Goal: Transaction & Acquisition: Purchase product/service

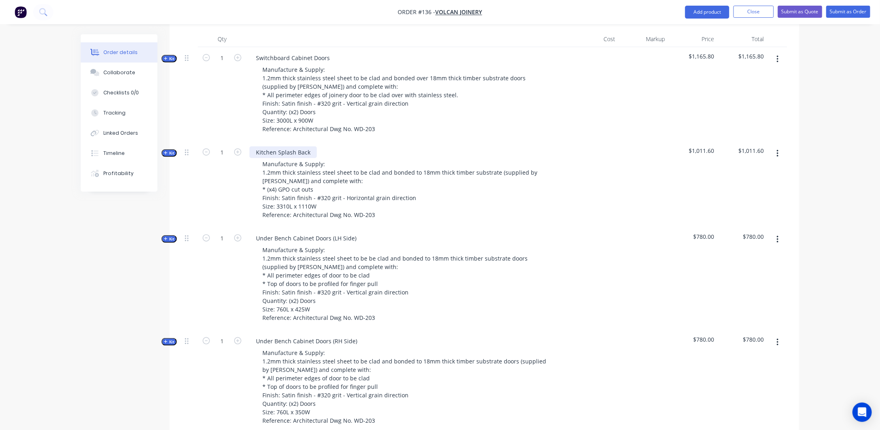
scroll to position [221, 0]
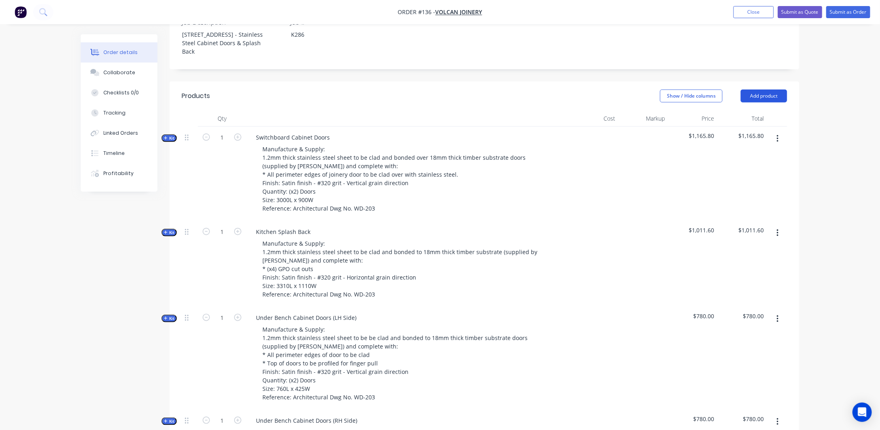
click at [776, 103] on button "Add product" at bounding box center [764, 96] width 46 height 13
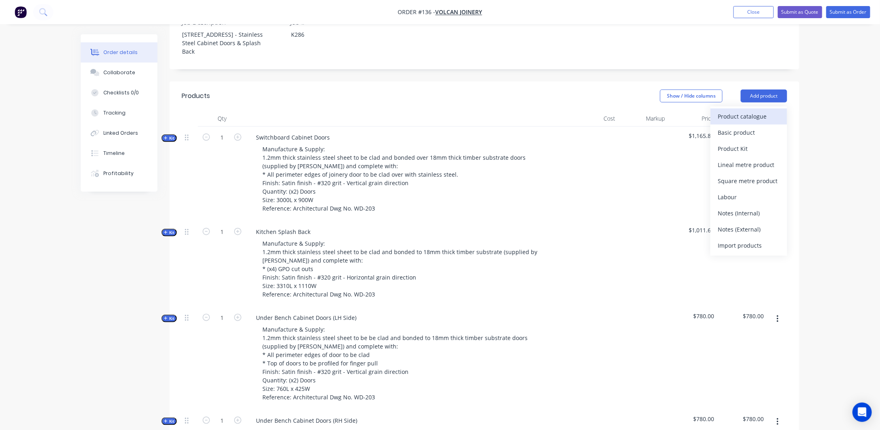
click at [743, 122] on div "Product catalogue" at bounding box center [749, 117] width 62 height 12
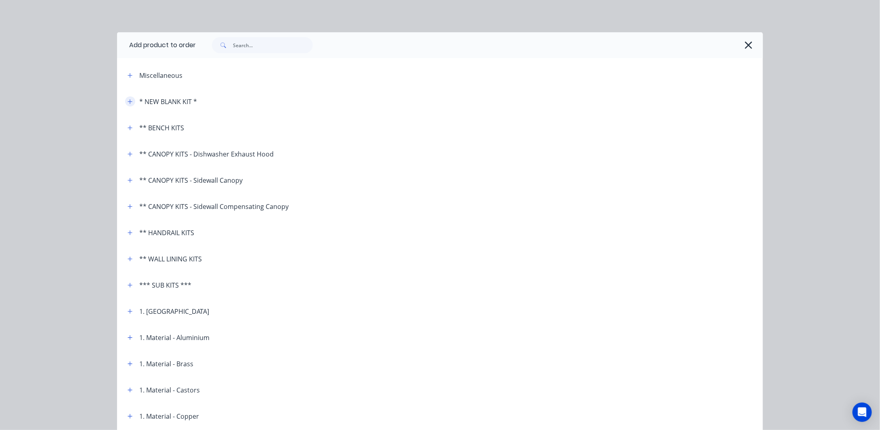
click at [130, 101] on button "button" at bounding box center [130, 102] width 10 height 10
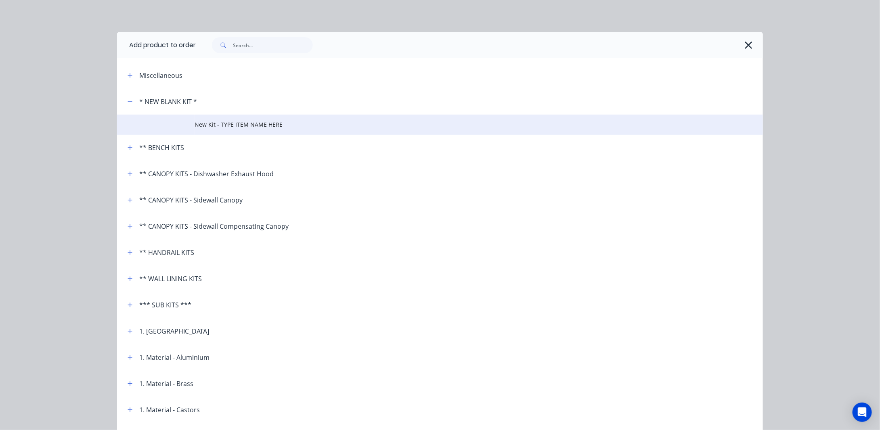
click at [229, 128] on span "New Kit - TYPE ITEM NAME HERE" at bounding box center [422, 124] width 455 height 8
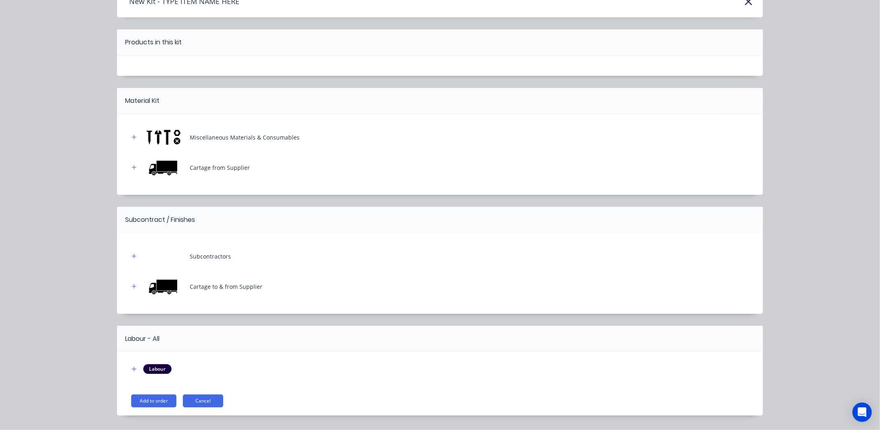
scroll to position [66, 0]
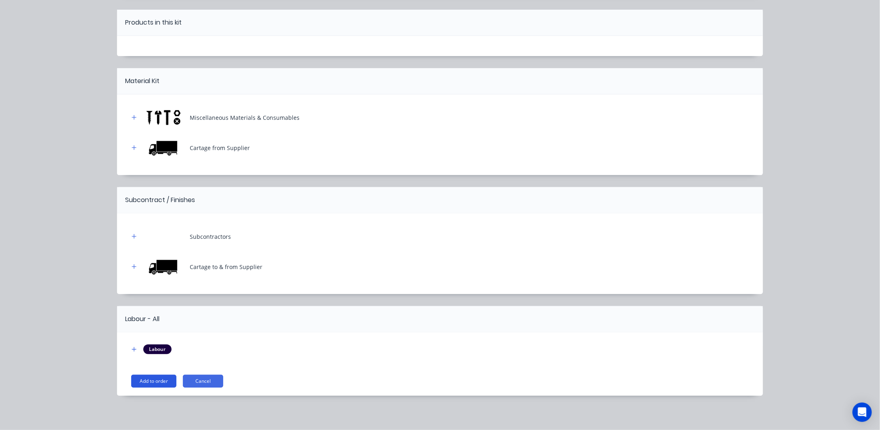
click at [154, 381] on button "Add to order" at bounding box center [153, 381] width 45 height 13
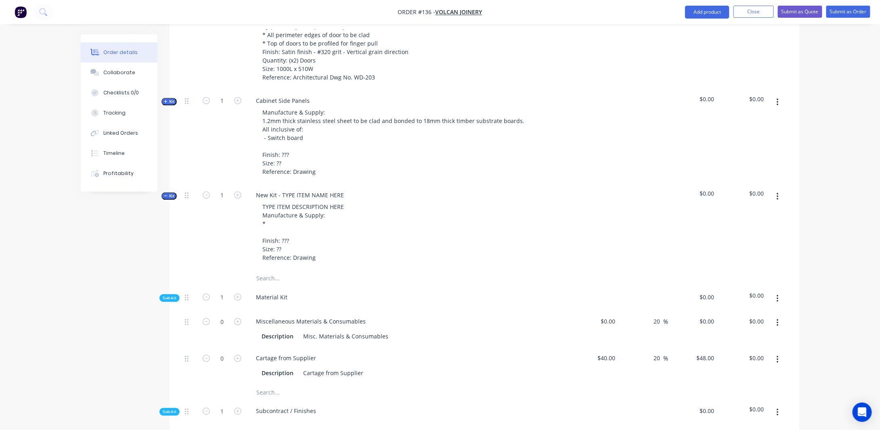
scroll to position [706, 0]
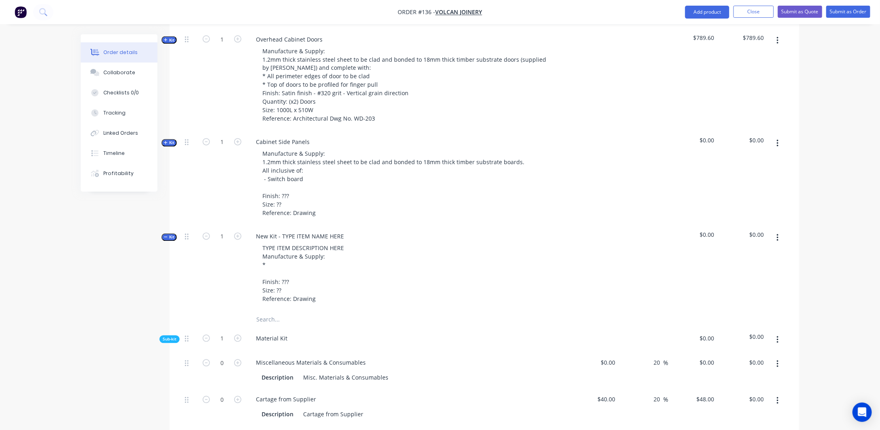
click at [166, 237] on icon "button" at bounding box center [165, 237] width 3 height 0
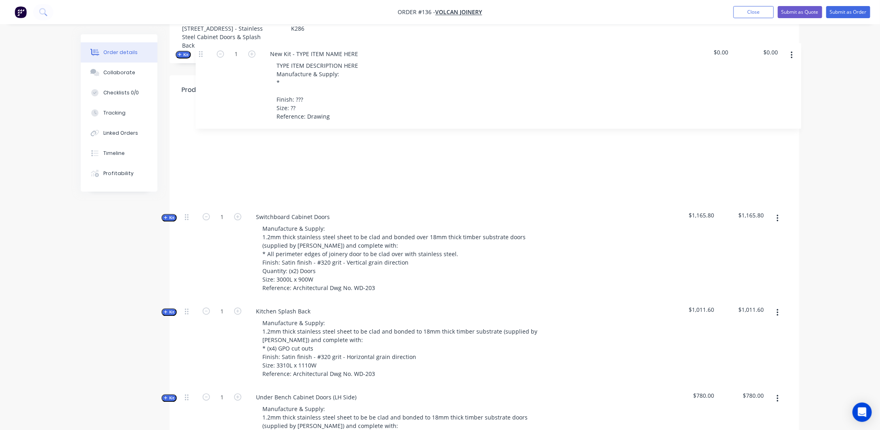
scroll to position [227, 0]
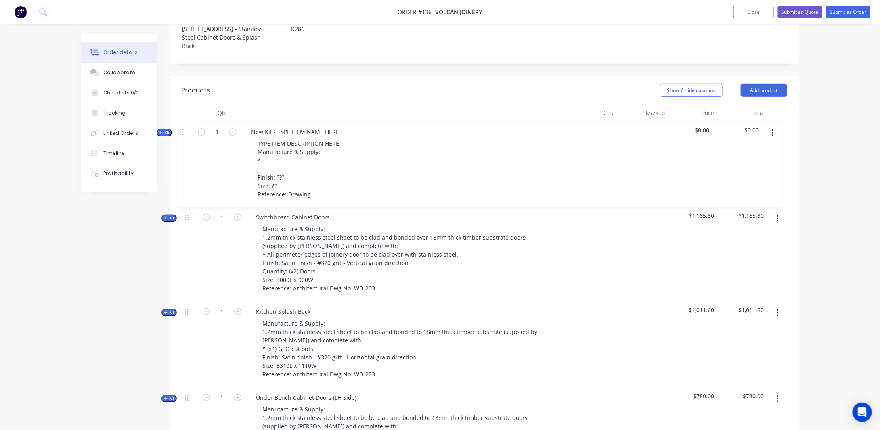
drag, startPoint x: 189, startPoint y: 246, endPoint x: 184, endPoint y: 133, distance: 113.2
click at [348, 142] on div "New Kit - TYPE ITEM NAME HERE TYPE ITEM DESCRIPTION HERE Manufacture & Supply: …" at bounding box center [407, 164] width 323 height 86
click at [346, 138] on div "New Kit - TYPE ITEM NAME HERE" at bounding box center [300, 132] width 101 height 12
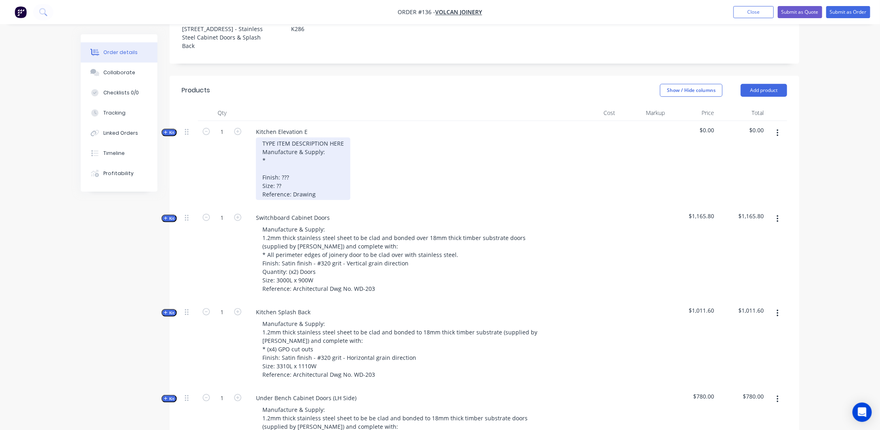
click at [324, 154] on div "TYPE ITEM DESCRIPTION HERE Manufacture & Supply: * Finish: ??? Size: ?? Referen…" at bounding box center [303, 169] width 94 height 63
drag, startPoint x: 319, startPoint y: 152, endPoint x: 229, endPoint y: 155, distance: 90.9
click at [229, 155] on div "Kit 1 Kitchen Elevation E TYPE ITEM DESCRIPTION HERE Manufacture & Supply: * Fi…" at bounding box center [485, 164] width 606 height 86
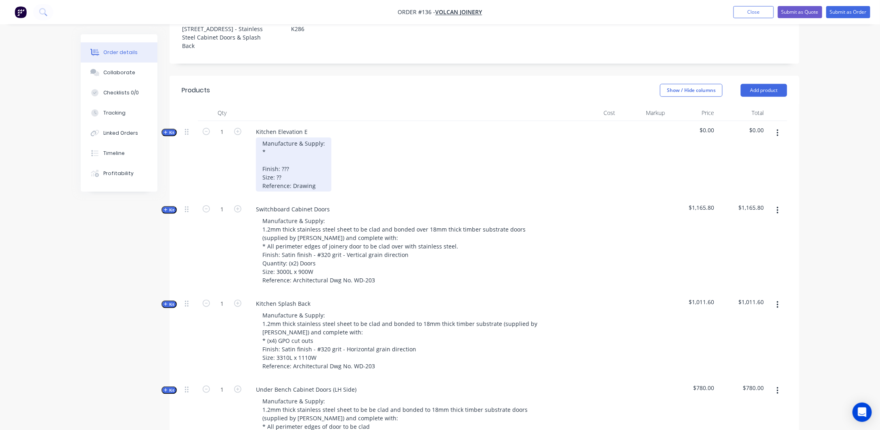
click at [269, 168] on div "Manufacture & Supply: * Finish: ??? Size: ?? Reference: Drawing" at bounding box center [294, 165] width 76 height 54
click at [263, 163] on div "Manufacture & Supply: * Finish: ??? Size: ?? Reference: Drawing" at bounding box center [294, 165] width 76 height 54
click at [273, 168] on div "Manufacture & Supply: * Finish: ??? Size: ?? Reference: Drawing" at bounding box center [294, 165] width 76 height 54
click at [275, 165] on div "Manufacture & Supply: * Finish: ??? Size: ?? Reference: Drawing" at bounding box center [294, 165] width 76 height 54
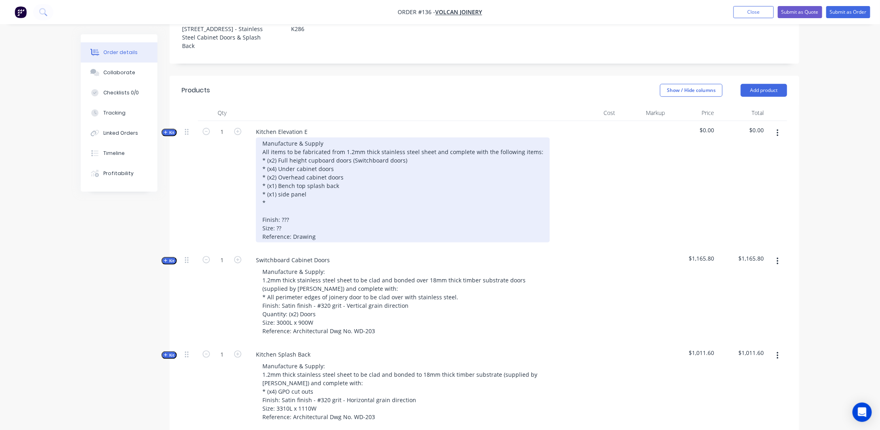
click at [313, 203] on div "Manufacture & Supply All items to be fabricated from 1.2mm thick stainless stee…" at bounding box center [403, 190] width 294 height 105
click at [280, 214] on div "Manufacture & Supply All items to be fabricated from 1.2mm thick stainless stee…" at bounding box center [403, 190] width 294 height 105
click at [279, 202] on div "Manufacture & Supply All items to be fabricated from 1.2mm thick stainless stee…" at bounding box center [403, 190] width 294 height 105
click at [304, 215] on div "Manufacture & Supply All items to be fabricated from 1.2mm thick stainless stee…" at bounding box center [403, 190] width 294 height 105
drag, startPoint x: 279, startPoint y: 216, endPoint x: 283, endPoint y: 216, distance: 4.5
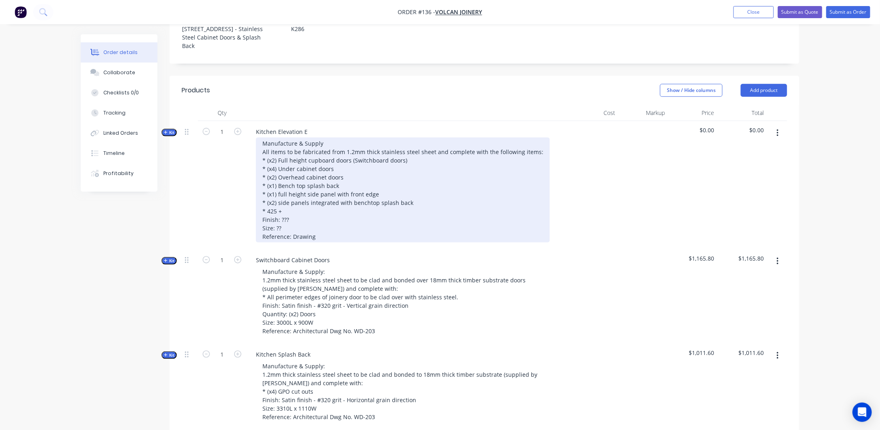
click at [279, 216] on div "Manufacture & Supply All items to be fabricated from 1.2mm thick stainless stee…" at bounding box center [403, 190] width 294 height 105
click at [290, 223] on div "Manufacture & Supply All items to be fabricated from 1.2mm thick stainless stee…" at bounding box center [403, 190] width 294 height 105
click at [445, 212] on div "Manufacture & Supply All items to be fabricated from 1.2mm thick stainless stee…" at bounding box center [403, 190] width 294 height 105
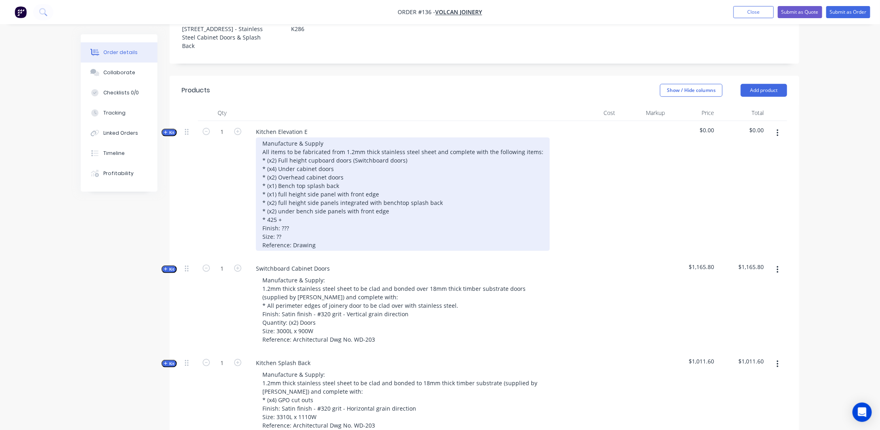
click at [357, 220] on div "Manufacture & Supply All items to be fabricated from 1.2mm thick stainless stee…" at bounding box center [403, 194] width 294 height 113
click at [324, 210] on div "Manufacture & Supply All items to be fabricated from 1.2mm thick stainless stee…" at bounding box center [403, 194] width 294 height 113
click at [319, 213] on div "Manufacture & Supply All items to be fabricated from 1.2mm thick stainless stee…" at bounding box center [403, 194] width 294 height 113
click at [336, 212] on div "Manufacture & Supply All items to be fabricated from 1.2mm thick stainless stee…" at bounding box center [403, 194] width 294 height 113
drag, startPoint x: 428, startPoint y: 213, endPoint x: 553, endPoint y: 214, distance: 125.6
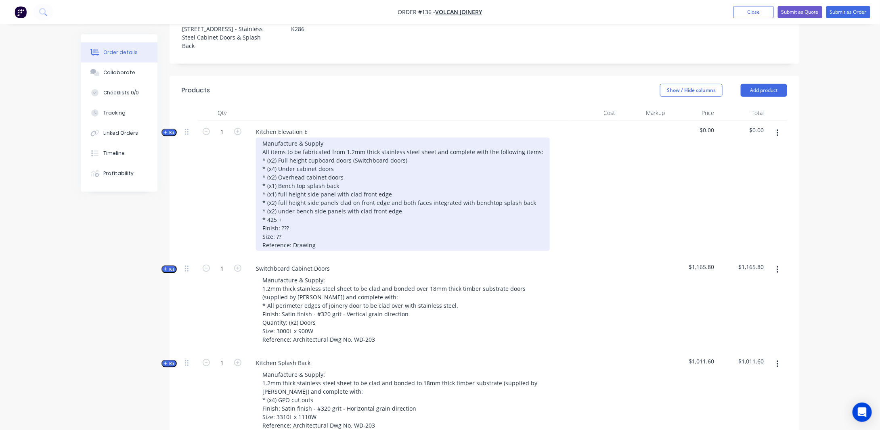
click at [553, 214] on div "Manufacture & Supply All items to be fabricated from 1.2mm thick stainless stee…" at bounding box center [408, 194] width 317 height 113
click at [455, 215] on div "Manufacture & Supply All items to be fabricated from 1.2mm thick stainless stee…" at bounding box center [403, 194] width 294 height 113
click at [307, 212] on div "Manufacture & Supply All items to be fabricated from 1.2mm thick stainless stee…" at bounding box center [403, 194] width 294 height 113
click at [465, 215] on div "Manufacture & Supply All items to be fabricated from 1.2mm thick stainless stee…" at bounding box center [403, 194] width 294 height 113
click at [276, 202] on div "Manufacture & Supply All items to be fabricated from 1.2mm thick stainless stee…" at bounding box center [403, 194] width 294 height 113
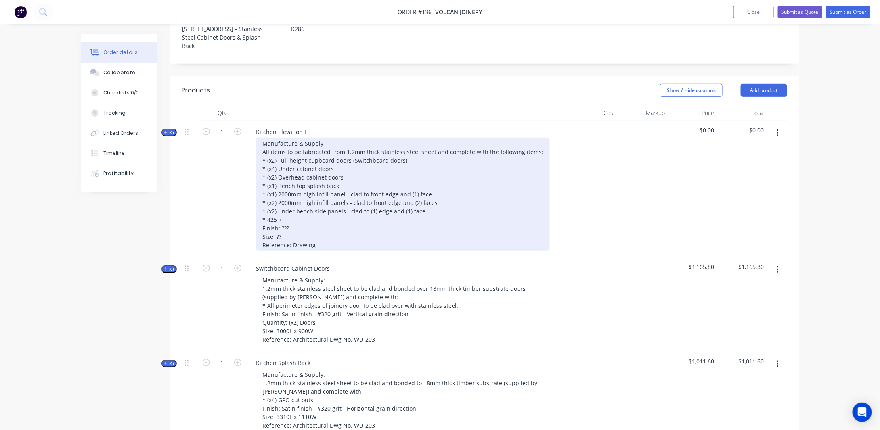
click at [283, 229] on div "Manufacture & Supply All items to be fabricated from 1.2mm thick stainless stee…" at bounding box center [403, 194] width 294 height 113
click at [353, 197] on div "Manufacture & Supply All items to be fabricated from 1.2mm thick stainless stee…" at bounding box center [403, 194] width 294 height 113
click at [294, 250] on div "Manufacture & Supply All items to be fabricated from 1.2mm thick stainless stee…" at bounding box center [403, 194] width 294 height 113
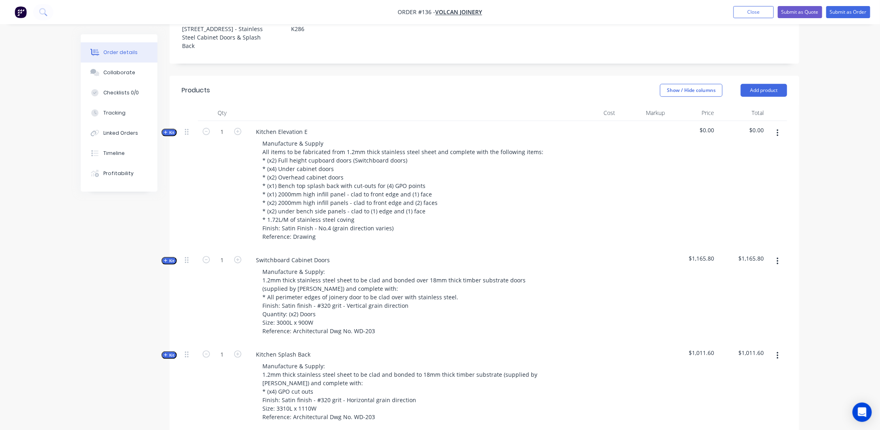
click at [90, 286] on div "Created by [PERSON_NAME] Created [DATE] Required [DATE] Assigned to Add team me…" at bounding box center [440, 437] width 719 height 1258
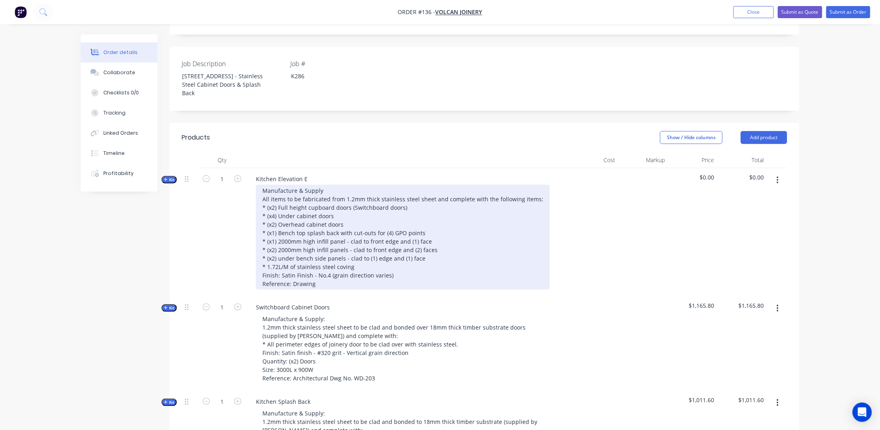
scroll to position [186, 0]
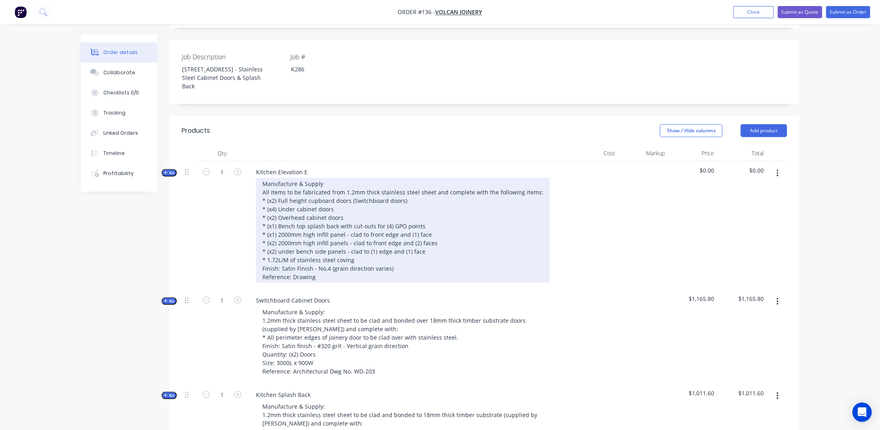
click at [317, 283] on div "Manufacture & Supply All items to be fabricated from 1.2mm thick stainless stee…" at bounding box center [403, 230] width 294 height 105
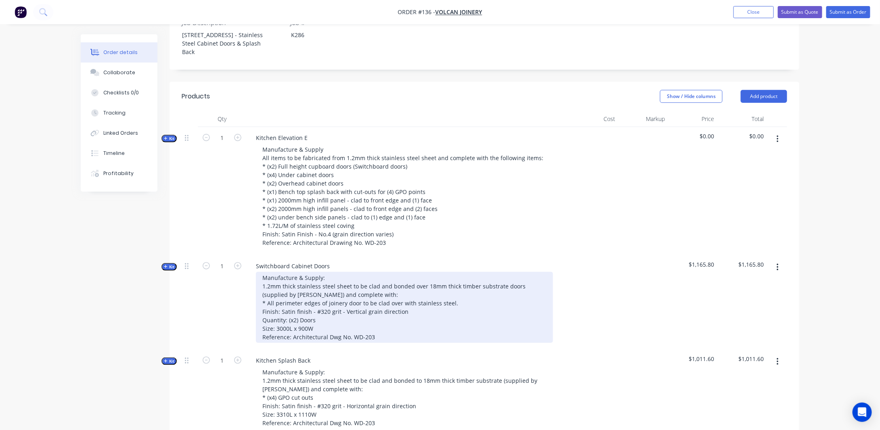
scroll to position [267, 0]
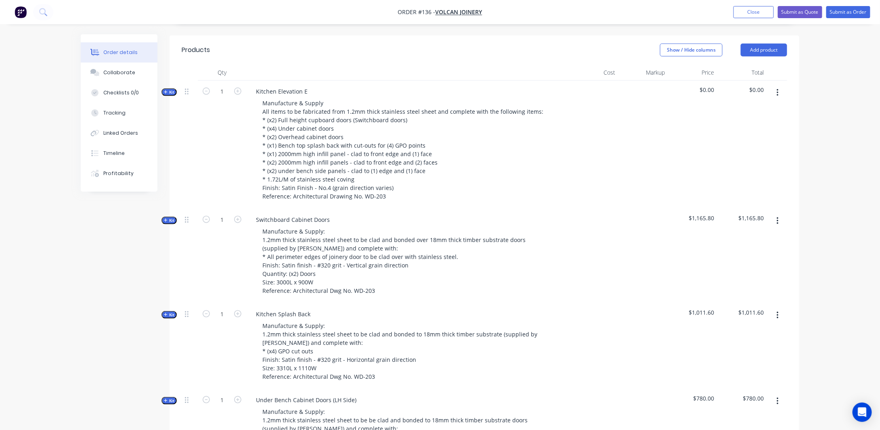
click at [173, 95] on span "Kit" at bounding box center [169, 92] width 10 height 6
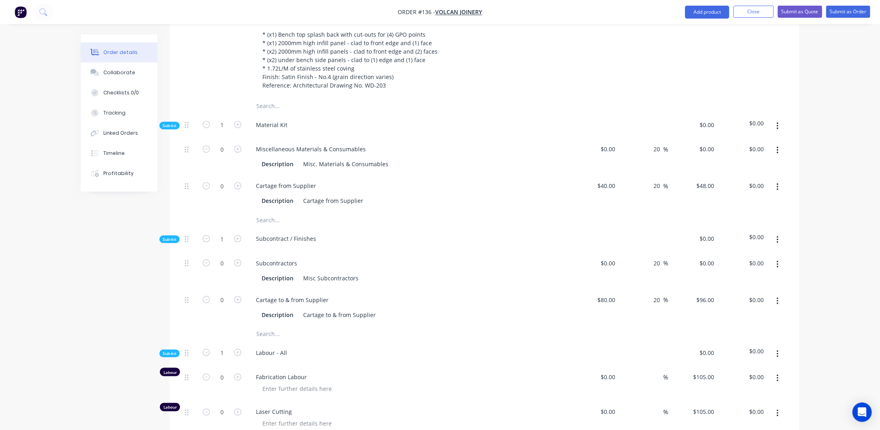
scroll to position [307, 0]
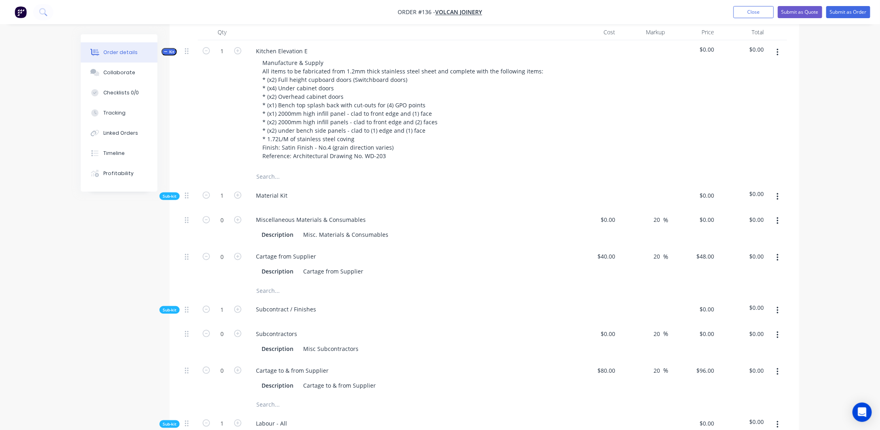
click at [779, 56] on icon "button" at bounding box center [778, 52] width 2 height 7
click at [750, 80] on div "Add product to kit" at bounding box center [749, 74] width 62 height 12
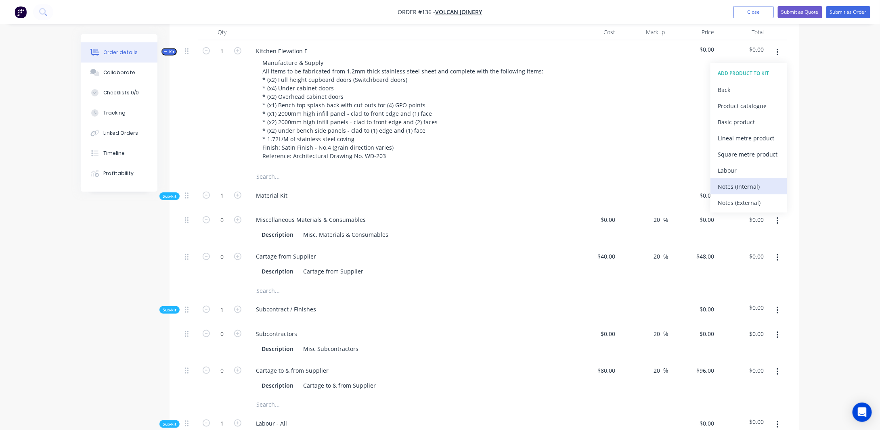
click at [741, 193] on div "Notes (Internal)" at bounding box center [749, 187] width 62 height 12
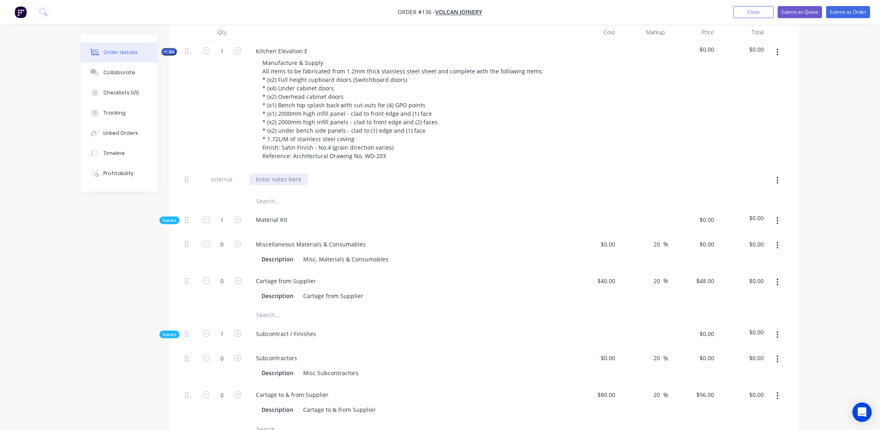
click at [275, 185] on div at bounding box center [279, 180] width 58 height 12
click at [780, 187] on button "button" at bounding box center [778, 181] width 19 height 15
click at [739, 224] on div "Delete" at bounding box center [749, 218] width 62 height 12
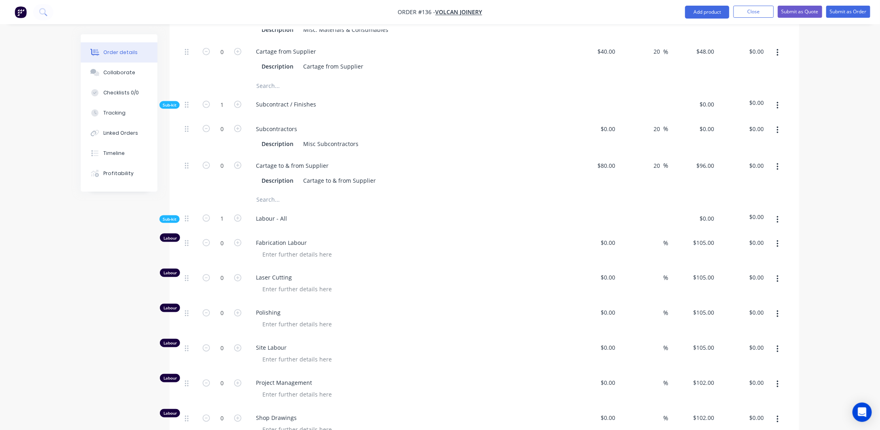
scroll to position [509, 0]
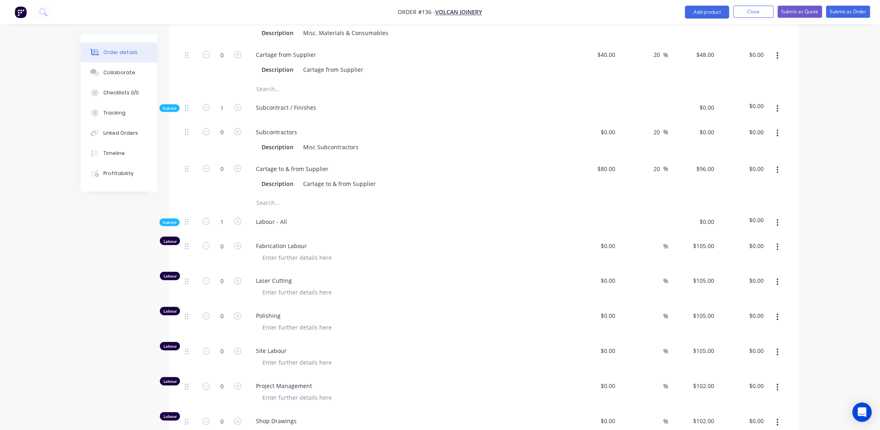
click at [169, 226] on span "Sub-kit" at bounding box center [170, 223] width 14 height 6
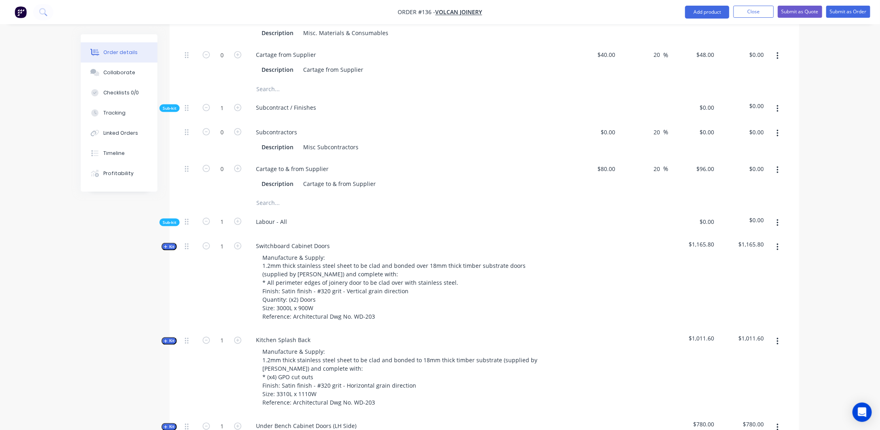
click at [172, 111] on span "Sub-kit" at bounding box center [170, 108] width 14 height 6
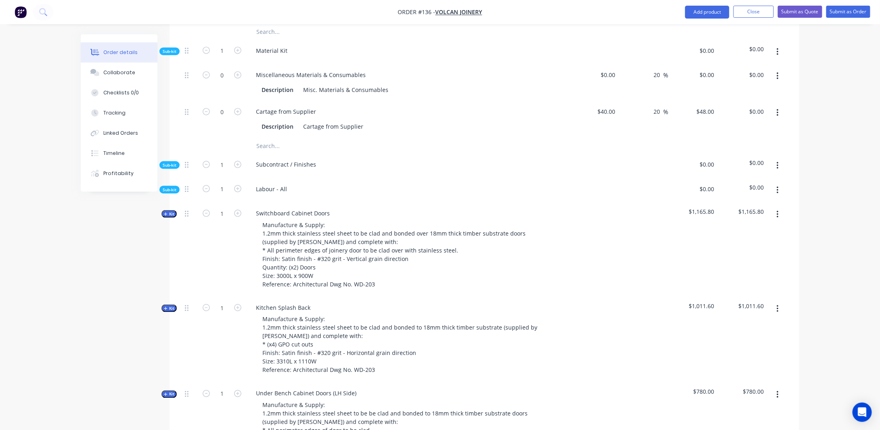
scroll to position [469, 0]
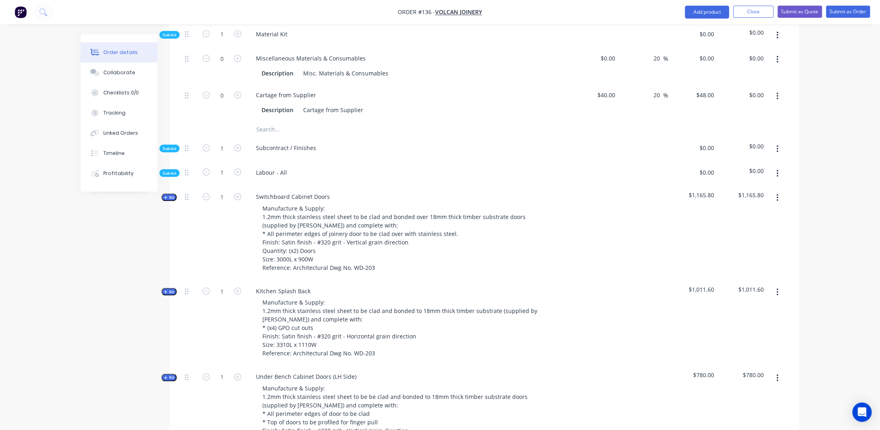
click at [168, 201] on span "Kit" at bounding box center [169, 198] width 10 height 6
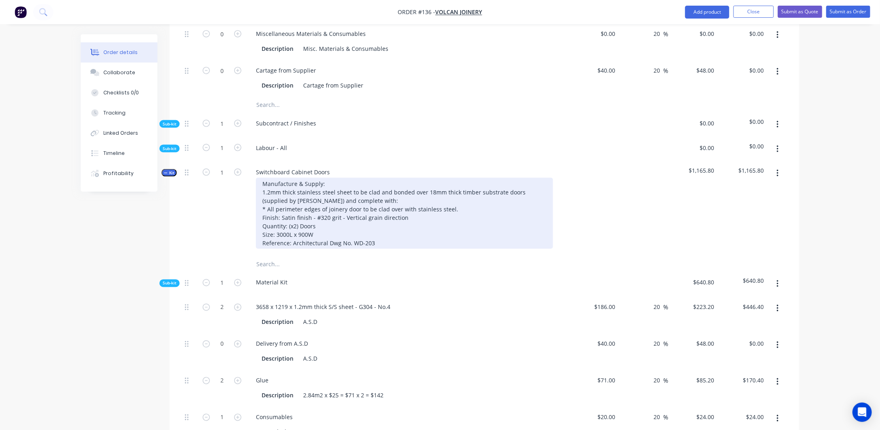
scroll to position [509, 0]
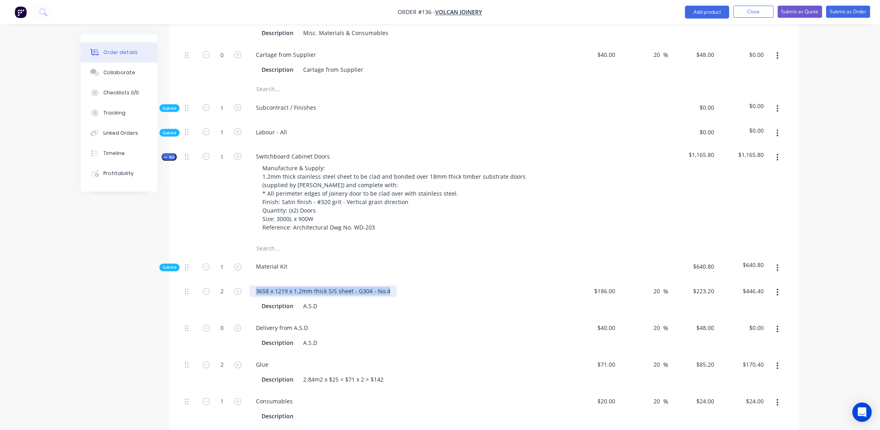
drag, startPoint x: 254, startPoint y: 299, endPoint x: 414, endPoint y: 298, distance: 159.5
click at [414, 298] on div "3658 x 1219 x 1.2mm thick S/S sheet - G304 - No.4" at bounding box center [408, 292] width 317 height 12
copy div "3658 x 1219 x 1.2mm thick S/S sheet - G304 - No.4"
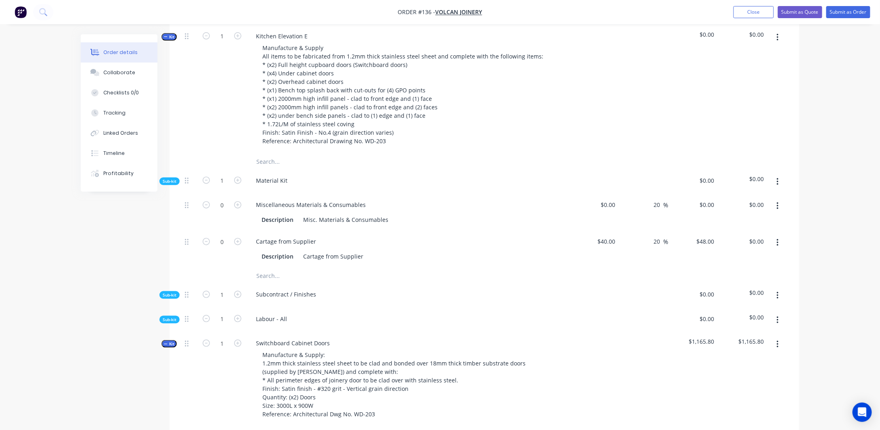
scroll to position [307, 0]
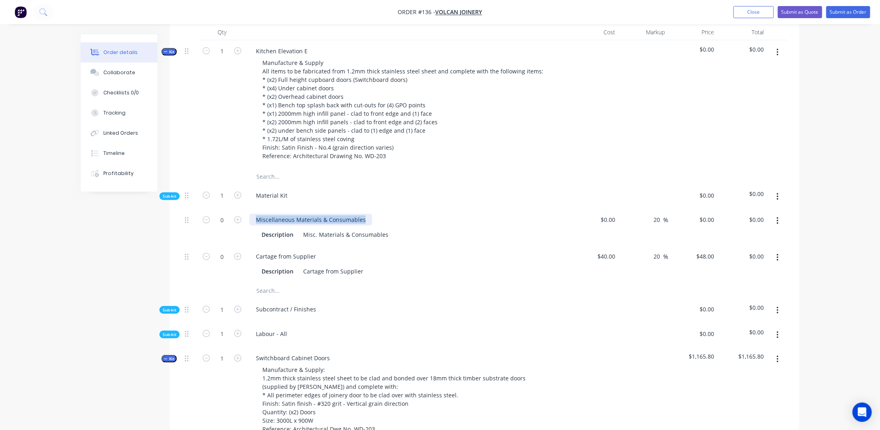
drag, startPoint x: 256, startPoint y: 230, endPoint x: 454, endPoint y: 233, distance: 198.3
click at [454, 226] on div "Miscellaneous Materials & Consumables" at bounding box center [408, 220] width 317 height 12
paste div
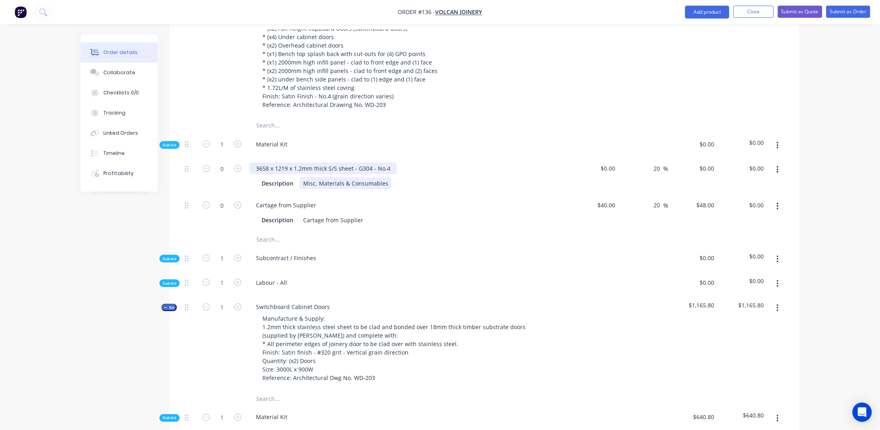
scroll to position [348, 0]
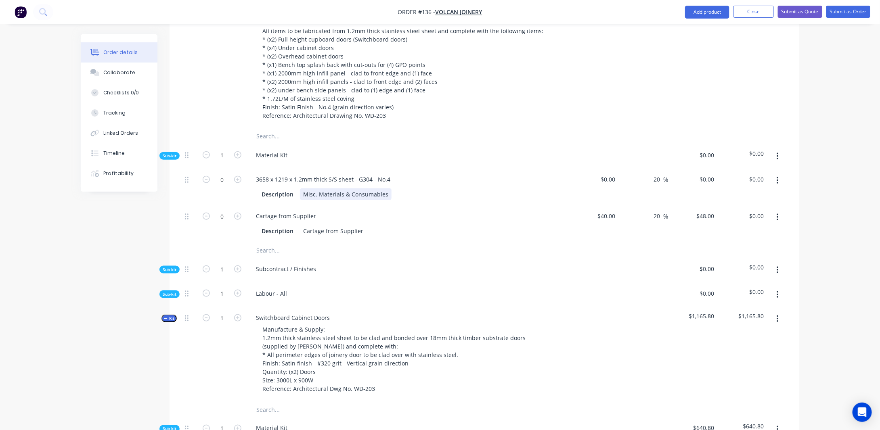
drag, startPoint x: 342, startPoint y: 207, endPoint x: 326, endPoint y: 207, distance: 15.4
click at [342, 200] on div "Misc. Materials & Consumables" at bounding box center [346, 195] width 92 height 12
drag, startPoint x: 305, startPoint y: 204, endPoint x: 418, endPoint y: 203, distance: 113.5
click at [418, 200] on div "Description Misc. Materials & Consumables" at bounding box center [406, 195] width 296 height 12
paste div
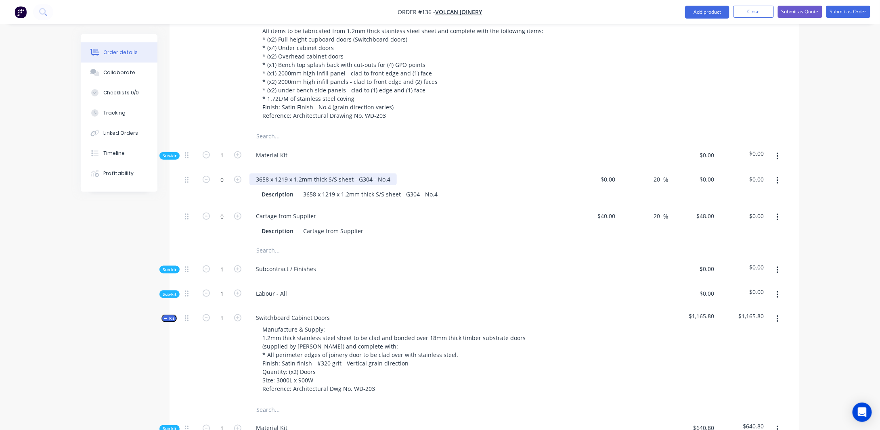
click at [311, 185] on div "3658 x 1219 x 1.2mm thick S/S sheet - G304 - No.4" at bounding box center [323, 180] width 147 height 12
drag, startPoint x: 389, startPoint y: 189, endPoint x: 230, endPoint y: 191, distance: 159.5
click at [230, 191] on div "0 3658 x 1219 x 1.2mm thick S/S sheet - G304 - No.4 Description 3658 x 1219 x 1…" at bounding box center [485, 187] width 606 height 37
click at [236, 183] on icon "button" at bounding box center [237, 179] width 7 height 7
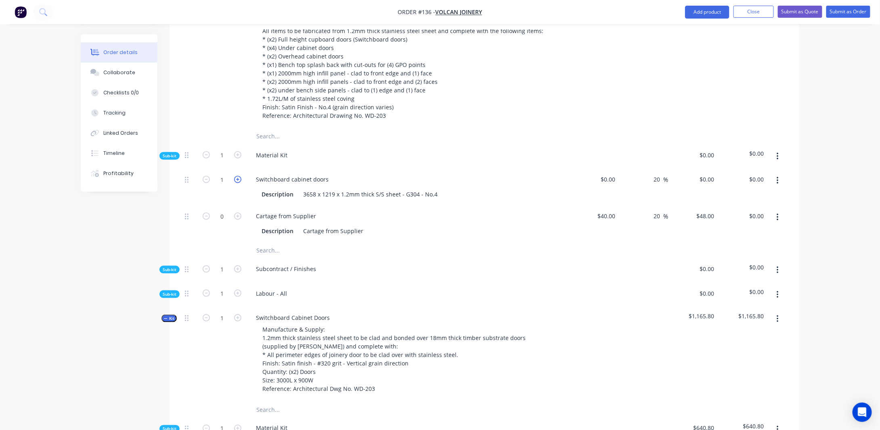
click at [236, 183] on icon "button" at bounding box center [237, 179] width 7 height 7
type input "2"
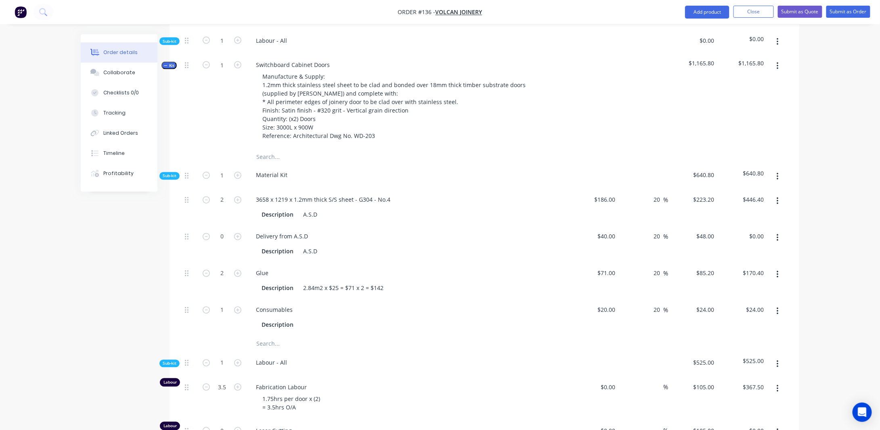
scroll to position [590, 0]
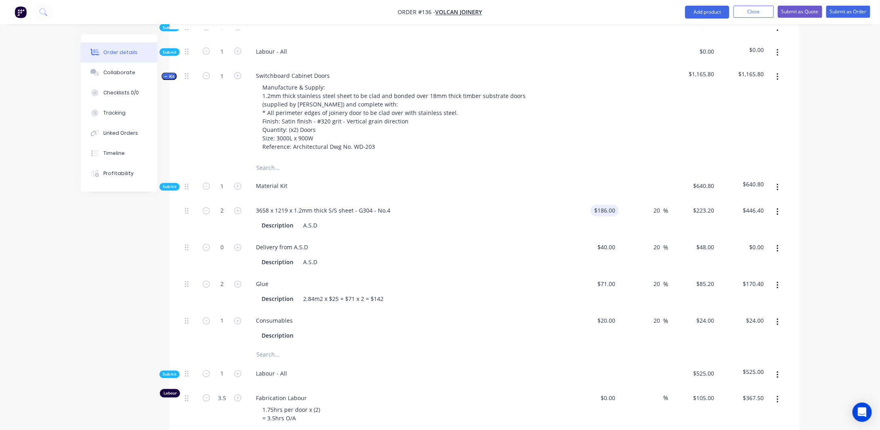
type input "186"
drag, startPoint x: 609, startPoint y: 218, endPoint x: 625, endPoint y: 216, distance: 15.9
click at [625, 216] on div "2 3658 x 1219 x 1.2mm thick S/S sheet - G304 - No.4 Description A.S.D 186 186 2…" at bounding box center [485, 218] width 606 height 37
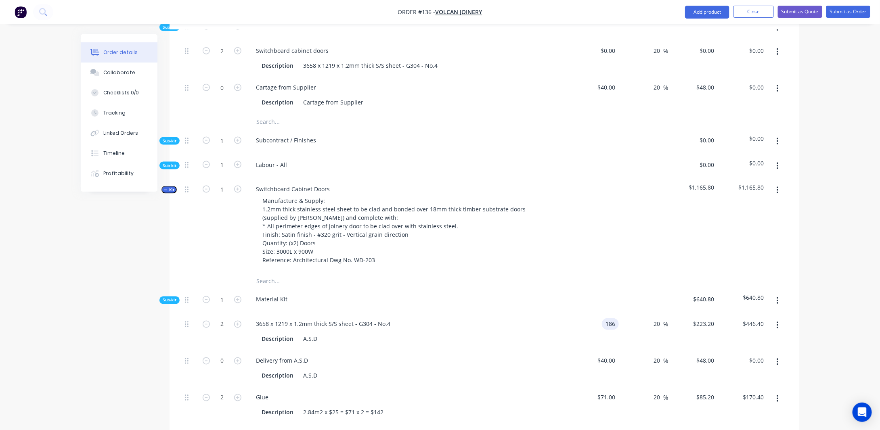
scroll to position [388, 0]
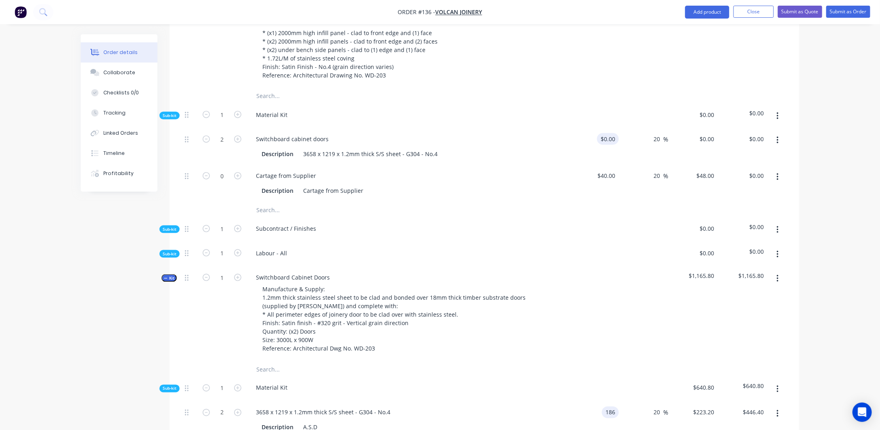
click at [610, 145] on input "$0.00" at bounding box center [610, 139] width 19 height 12
type input "$186.00"
paste input "186"
type input "$186.00"
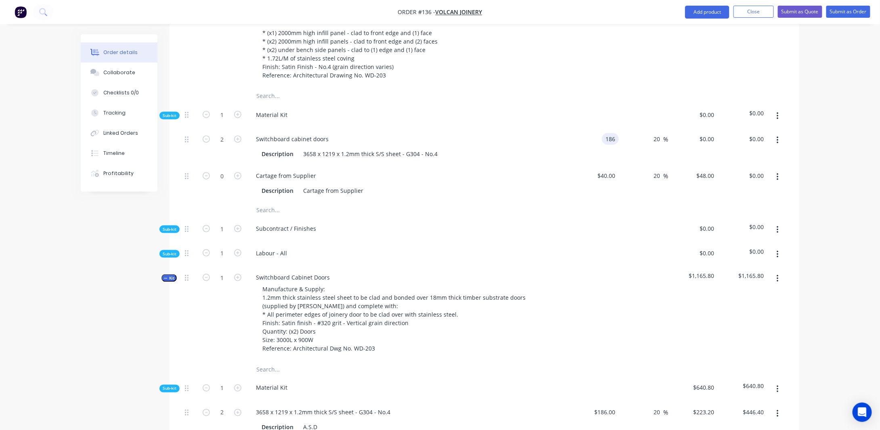
type input "$223.20"
type input "$446.40"
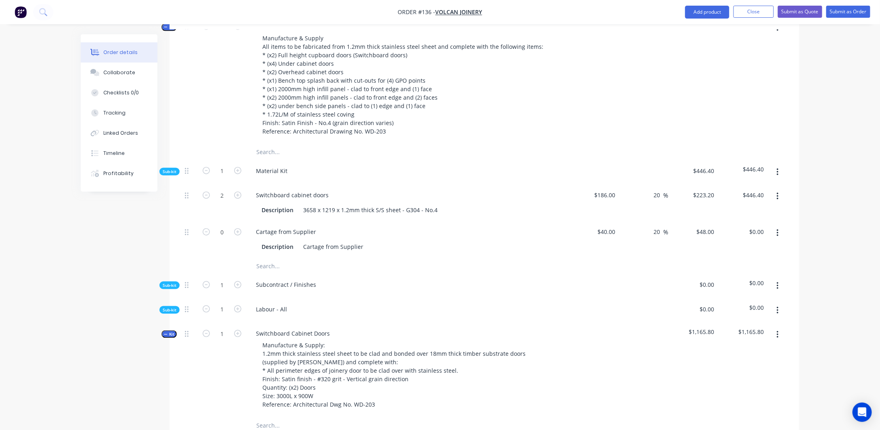
scroll to position [348, 0]
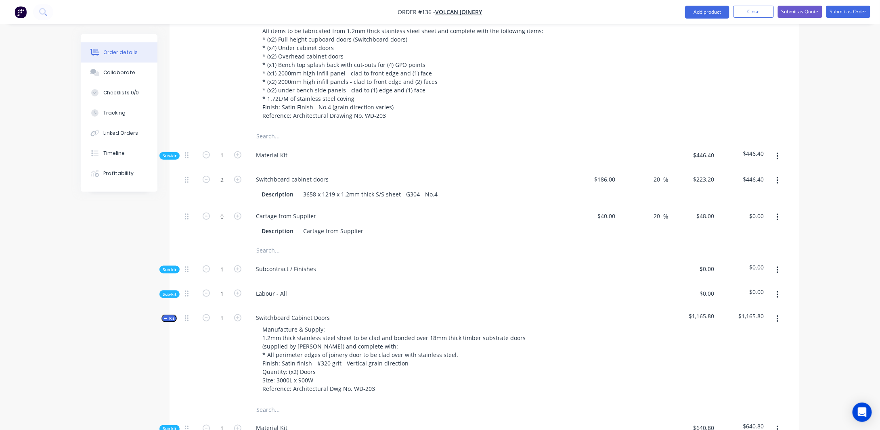
click at [170, 159] on span "Sub-kit" at bounding box center [170, 156] width 14 height 6
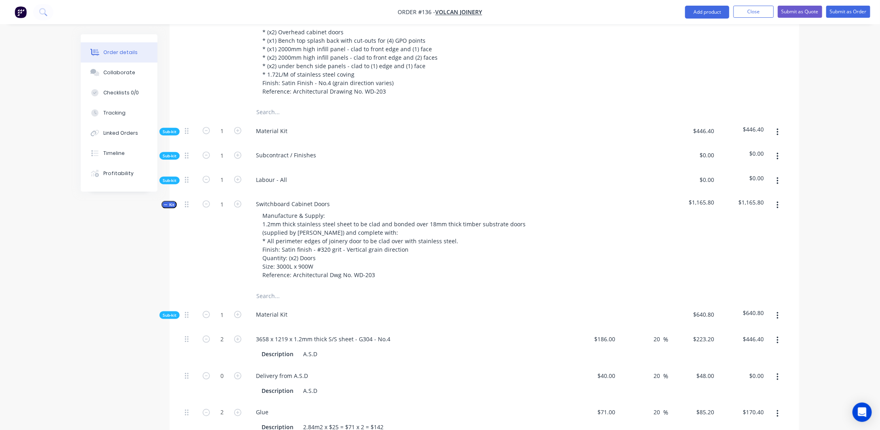
scroll to position [428, 0]
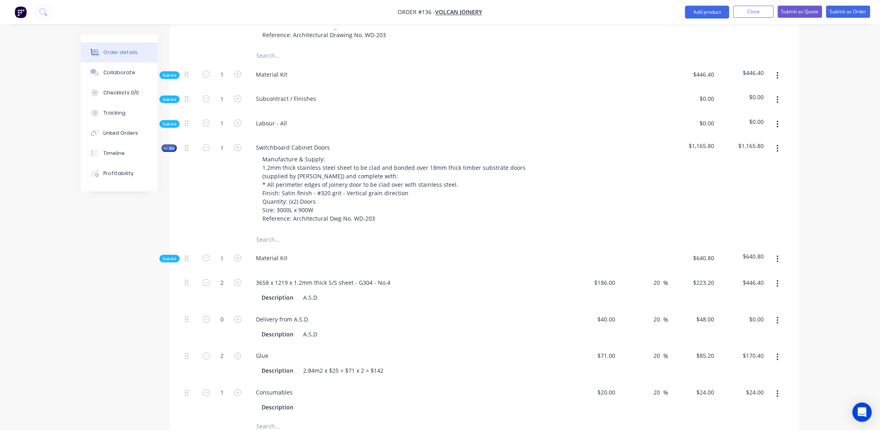
click at [167, 151] on icon "button" at bounding box center [166, 149] width 4 height 4
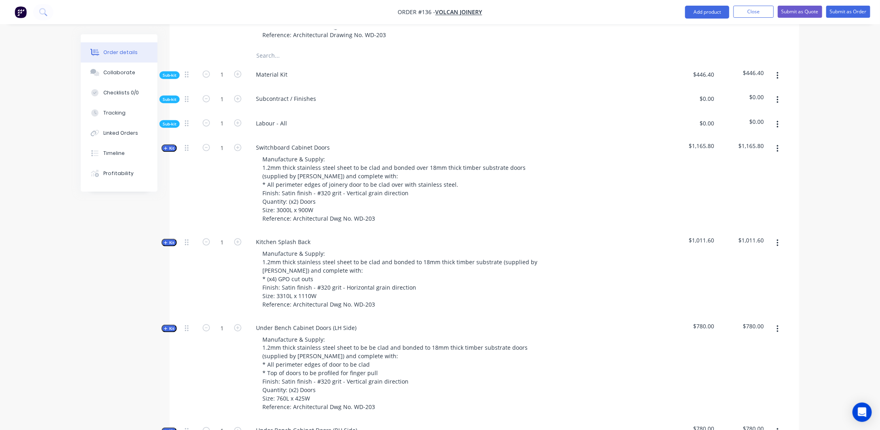
click at [170, 246] on span "Kit" at bounding box center [169, 243] width 10 height 6
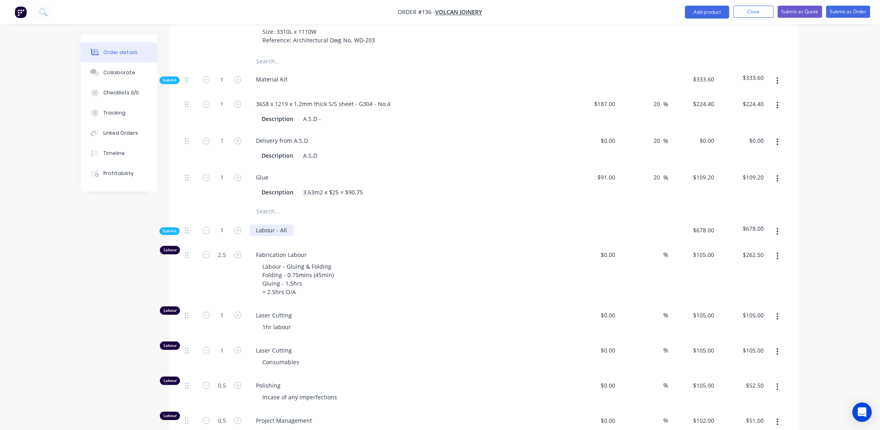
scroll to position [671, 0]
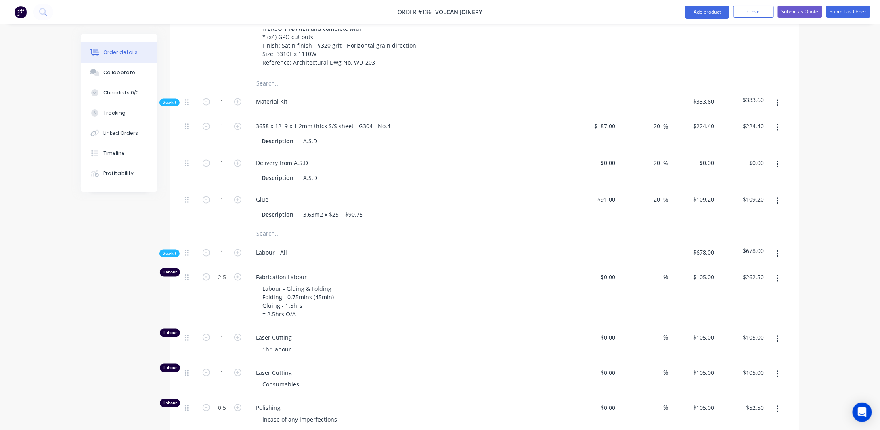
click at [167, 107] on div "Sub-kit" at bounding box center [170, 103] width 20 height 8
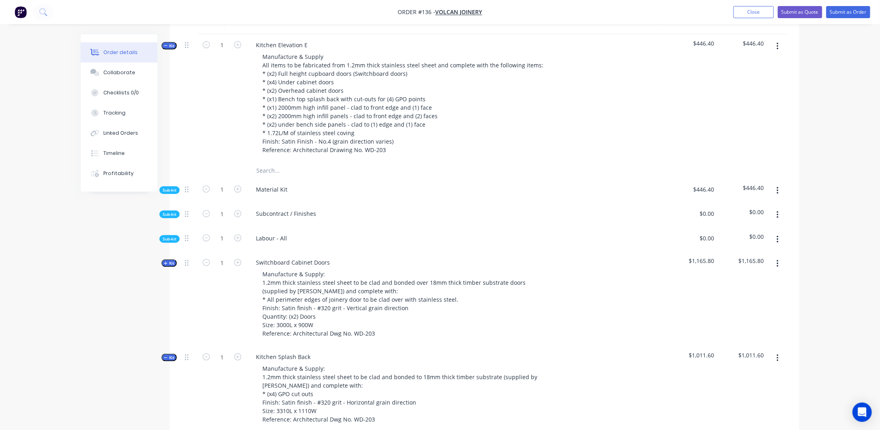
scroll to position [267, 0]
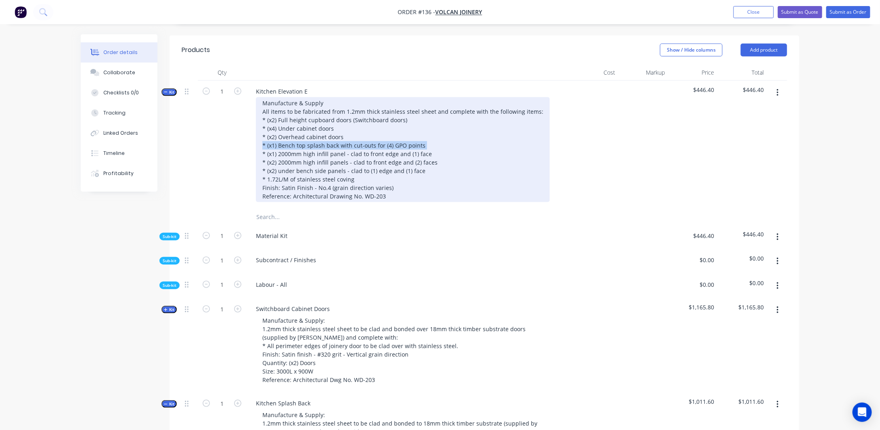
drag, startPoint x: 261, startPoint y: 153, endPoint x: 433, endPoint y: 155, distance: 172.0
click at [433, 155] on div "Manufacture & Supply All items to be fabricated from 1.2mm thick stainless stee…" at bounding box center [403, 149] width 294 height 105
copy div "* (x1) Bench top splash back with cut-outs for (4) GPO points"
click at [262, 139] on div "Manufacture & Supply All items to be fabricated from 1.2mm thick stainless stee…" at bounding box center [403, 149] width 294 height 105
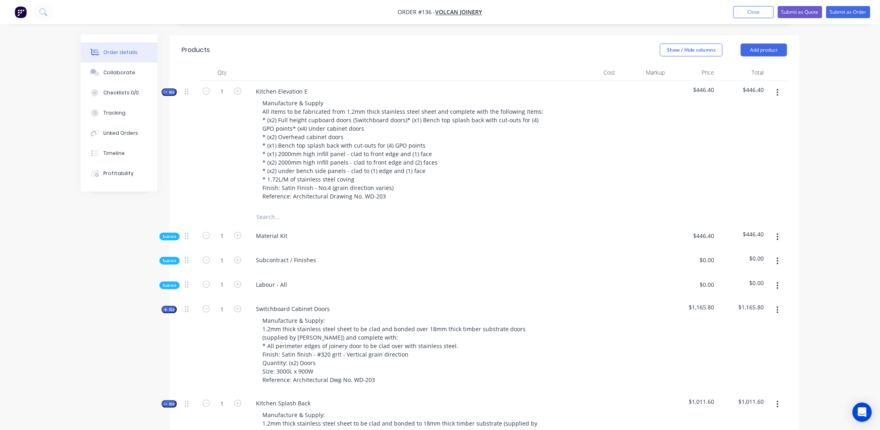
click at [590, 155] on div at bounding box center [594, 145] width 50 height 128
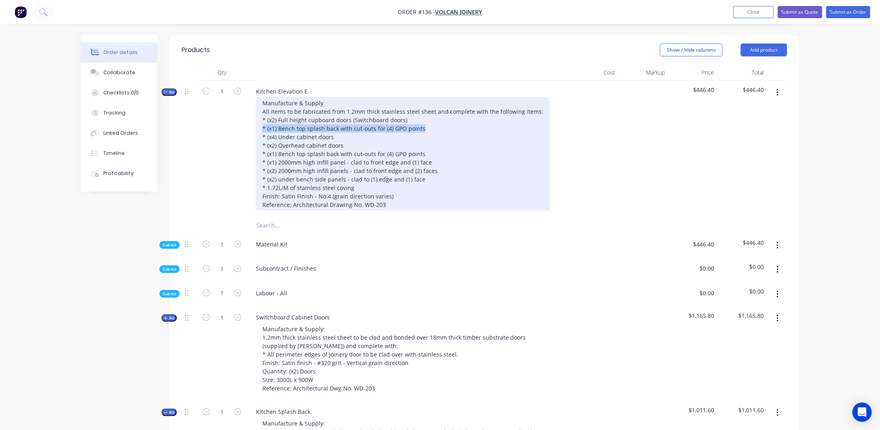
drag, startPoint x: 425, startPoint y: 140, endPoint x: 258, endPoint y: 140, distance: 166.8
click at [258, 140] on div "Manufacture & Supply All items to be fabricated from 1.2mm thick stainless stee…" at bounding box center [403, 153] width 294 height 113
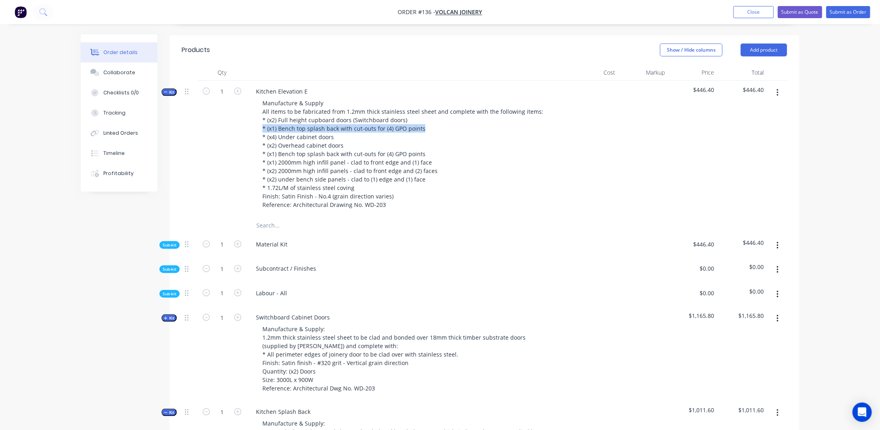
click at [653, 172] on div at bounding box center [644, 149] width 50 height 137
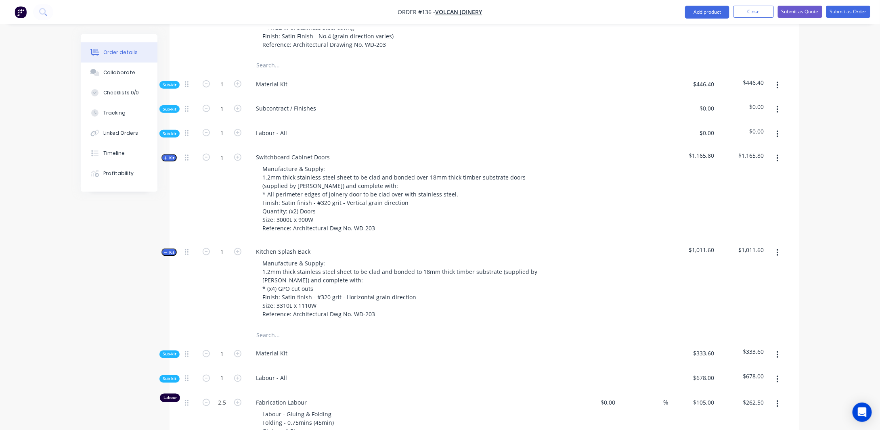
scroll to position [428, 0]
click at [170, 254] on span "Kit" at bounding box center [169, 251] width 10 height 6
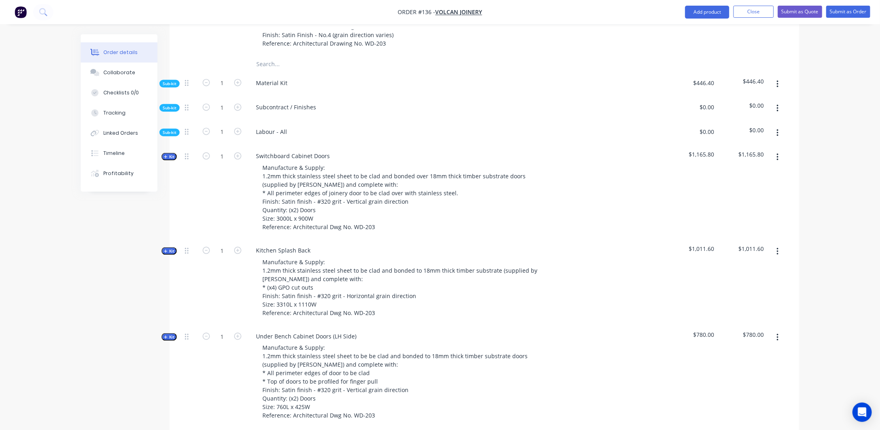
click at [171, 254] on span "Kit" at bounding box center [169, 251] width 10 height 6
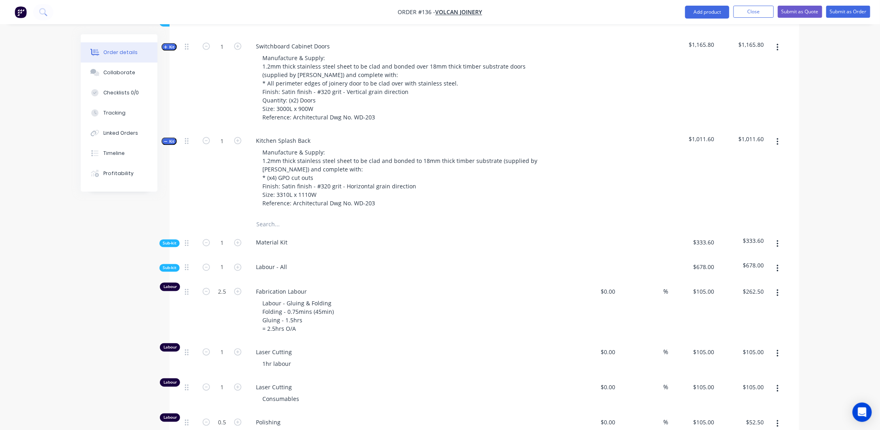
scroll to position [550, 0]
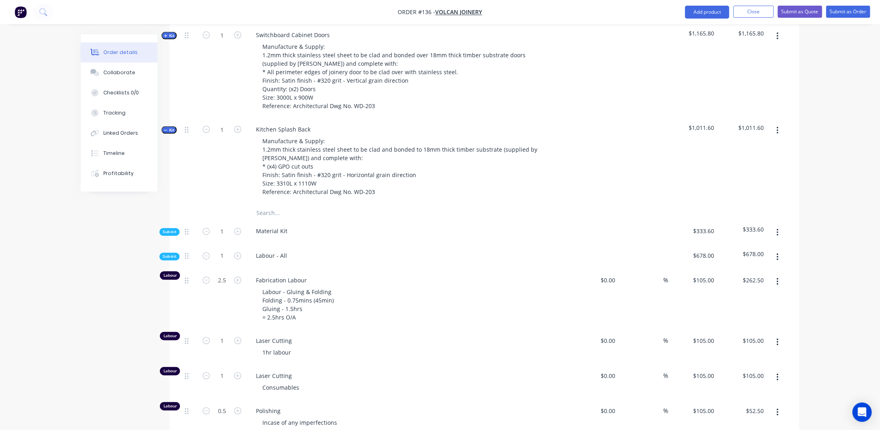
click at [172, 235] on span "Sub-kit" at bounding box center [170, 232] width 14 height 6
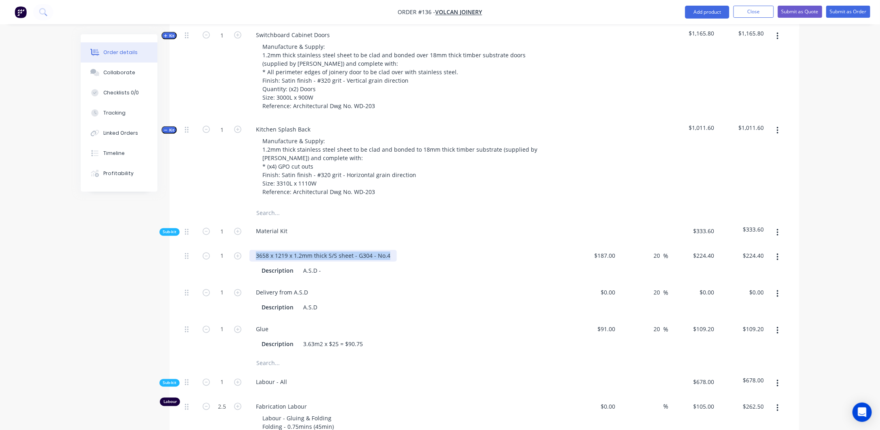
drag, startPoint x: 256, startPoint y: 262, endPoint x: 420, endPoint y: 262, distance: 163.2
click at [420, 262] on div "3658 x 1219 x 1.2mm thick S/S sheet - G304 - No.4" at bounding box center [408, 256] width 317 height 12
copy div "3658 x 1219 x 1.2mm thick S/S sheet - G304 - No.4"
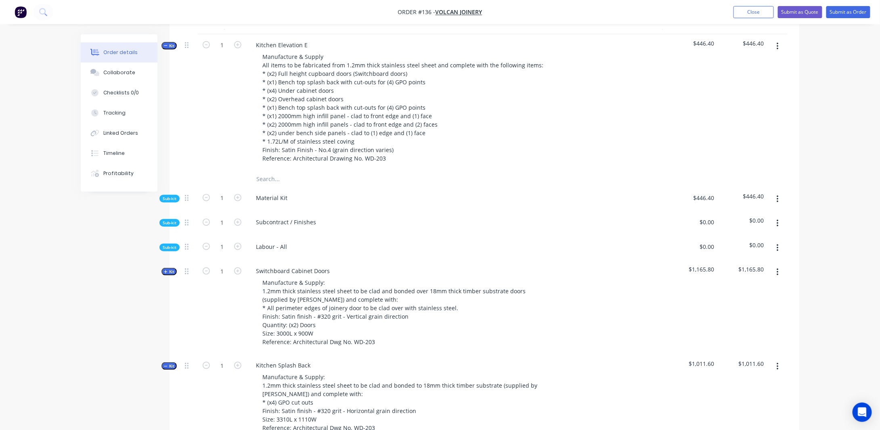
scroll to position [267, 0]
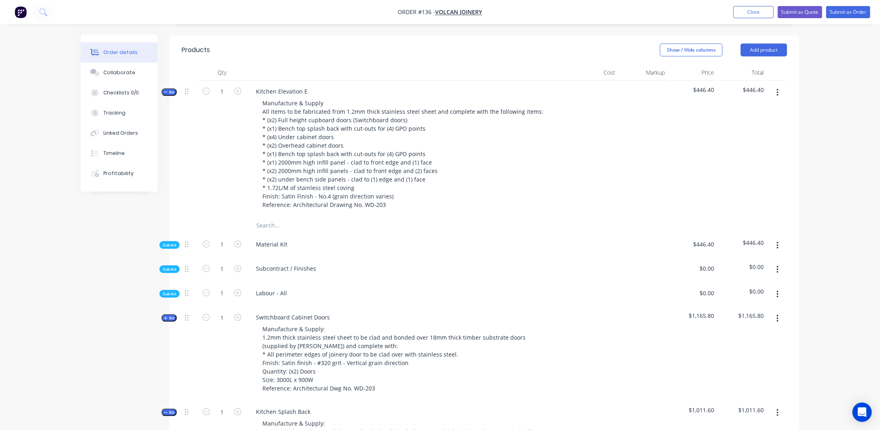
click at [173, 248] on span "Sub-kit" at bounding box center [170, 245] width 14 height 6
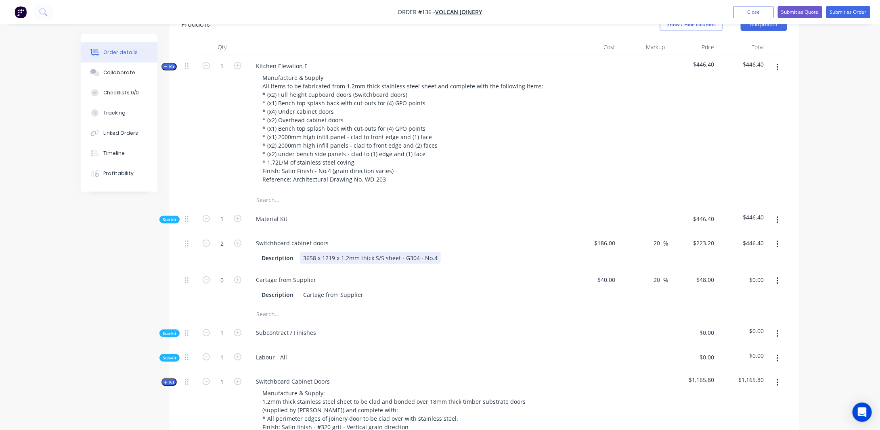
scroll to position [307, 0]
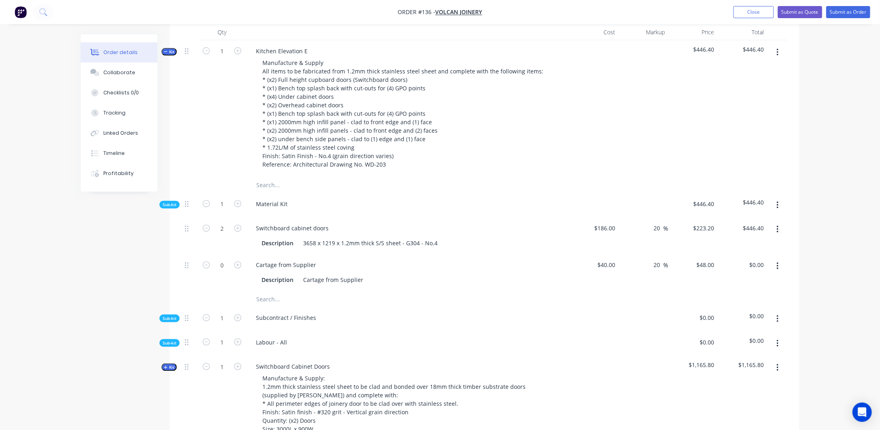
click at [775, 235] on button "button" at bounding box center [778, 230] width 19 height 15
click at [741, 257] on div "Duplicate" at bounding box center [749, 251] width 62 height 12
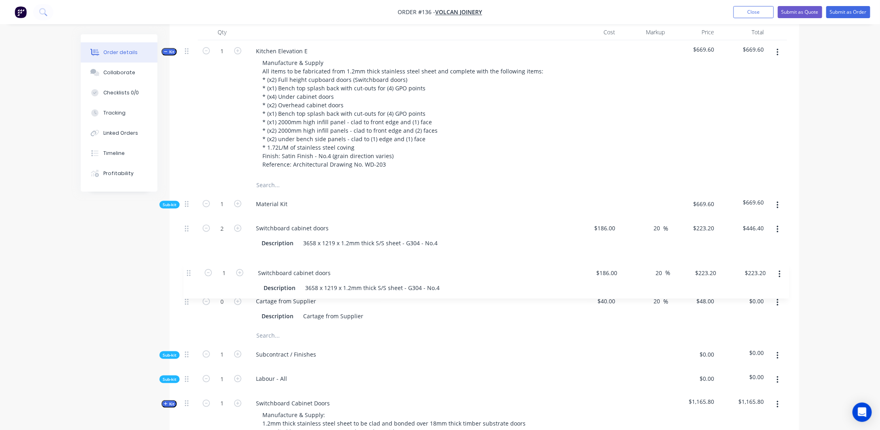
drag, startPoint x: 187, startPoint y: 311, endPoint x: 190, endPoint y: 270, distance: 41.7
click at [190, 270] on div "2 Switchboard cabinet doors Description 3658 x 1219 x 1.2mm thick S/S sheet - G…" at bounding box center [485, 273] width 606 height 110
drag, startPoint x: 304, startPoint y: 290, endPoint x: 464, endPoint y: 294, distance: 160.0
click at [465, 286] on div "Description 3658 x 1219 x 1.2mm thick S/S sheet - G304 - No.4" at bounding box center [406, 280] width 296 height 12
paste div
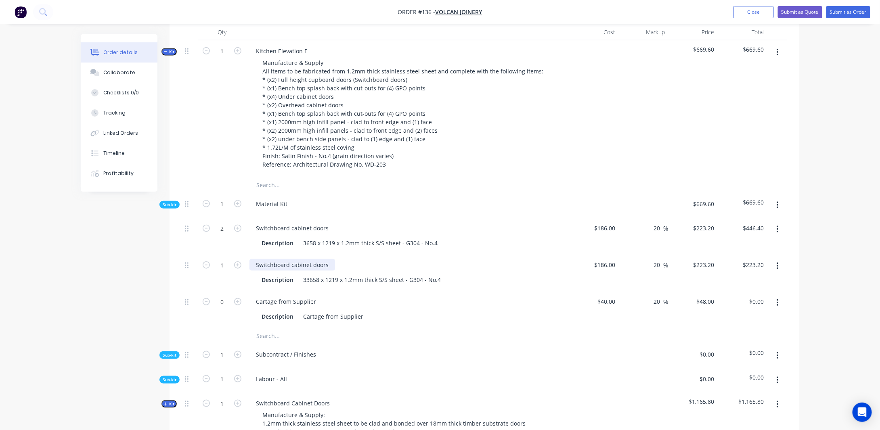
click at [320, 271] on div "Switchboard cabinet doors" at bounding box center [293, 265] width 86 height 12
click at [311, 286] on div "33658 x 1219 x 1.2mm thick S/S sheet - G304 - No.4" at bounding box center [372, 280] width 144 height 12
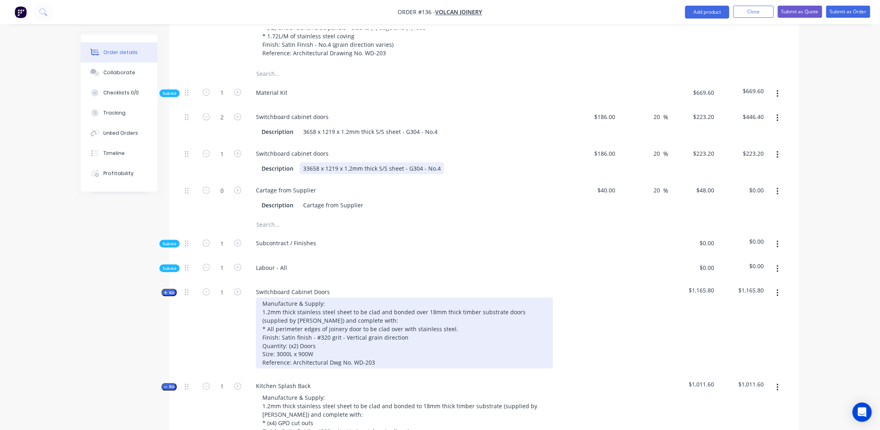
scroll to position [348, 0]
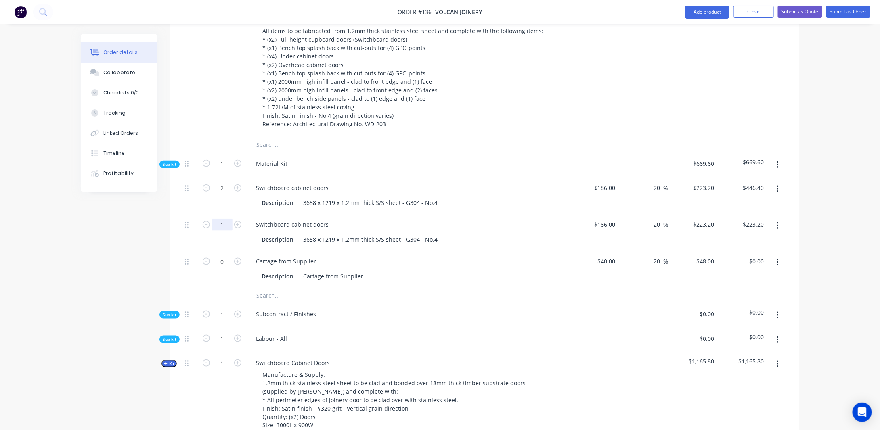
click at [226, 231] on input "1" at bounding box center [222, 225] width 21 height 12
click at [332, 231] on div "Switchboard cabinet doors" at bounding box center [293, 225] width 86 height 12
drag, startPoint x: 331, startPoint y: 234, endPoint x: 235, endPoint y: 228, distance: 96.3
click at [235, 228] on div "Switchboard cabinet doors Description 3658 x 1219 x 1.2mm thick S/S sheet - G30…" at bounding box center [485, 232] width 606 height 37
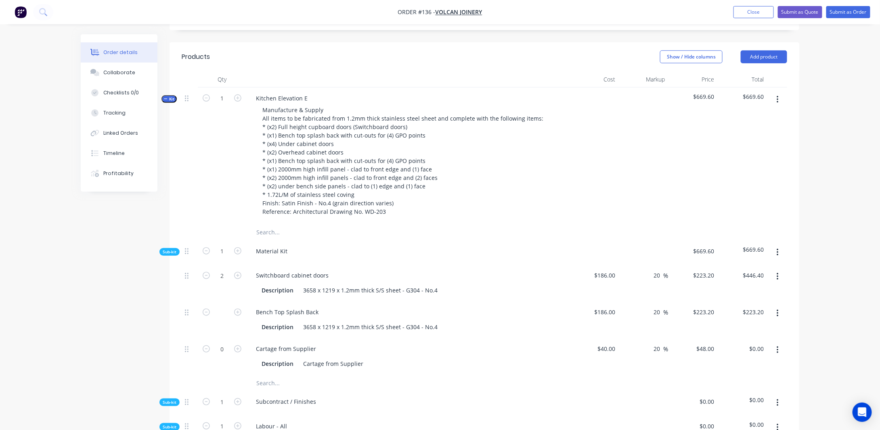
scroll to position [307, 0]
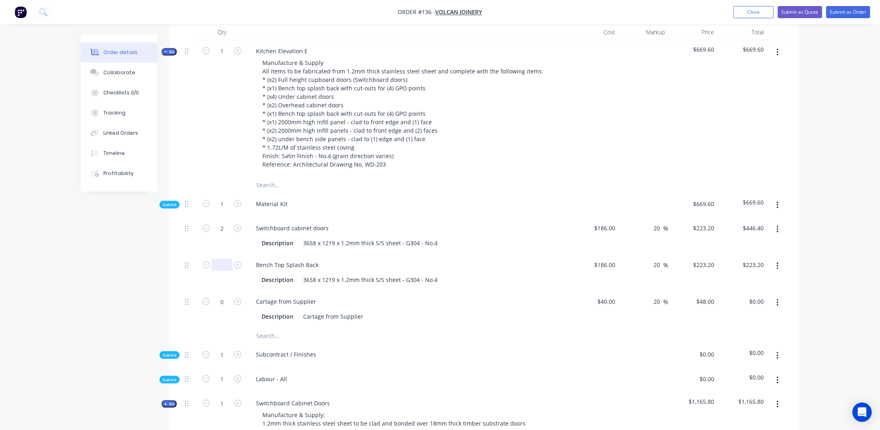
click at [220, 271] on input "text" at bounding box center [222, 265] width 21 height 12
type input "1"
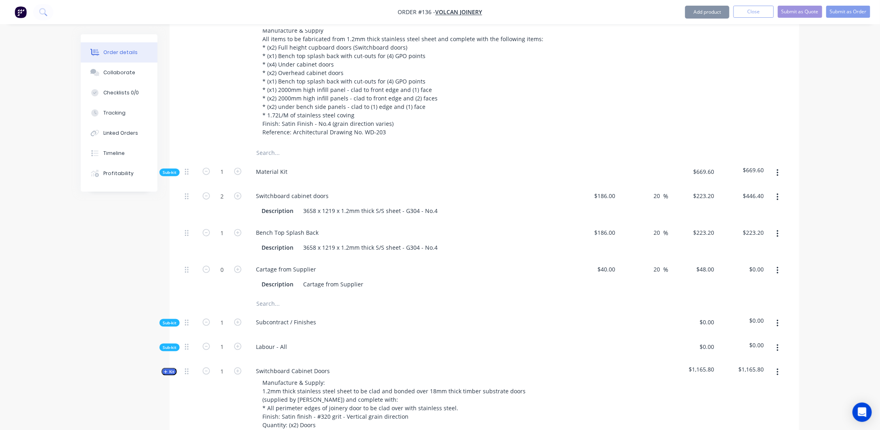
scroll to position [388, 0]
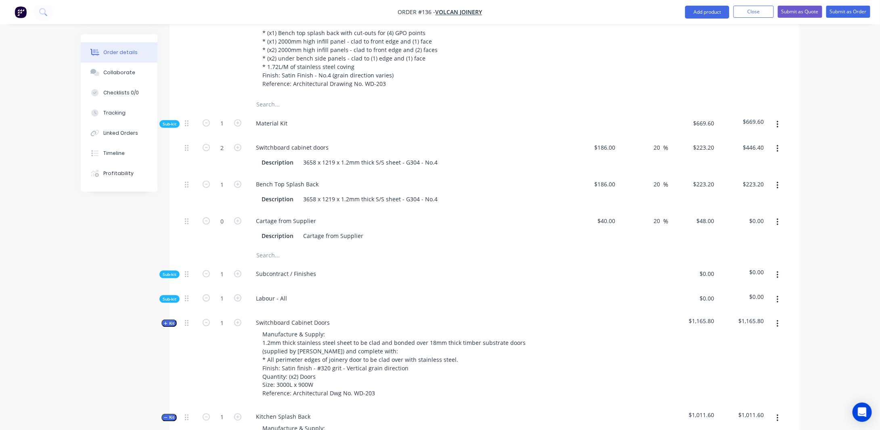
click at [781, 193] on button "button" at bounding box center [778, 185] width 19 height 15
click at [766, 212] on div "Duplicate" at bounding box center [749, 207] width 62 height 12
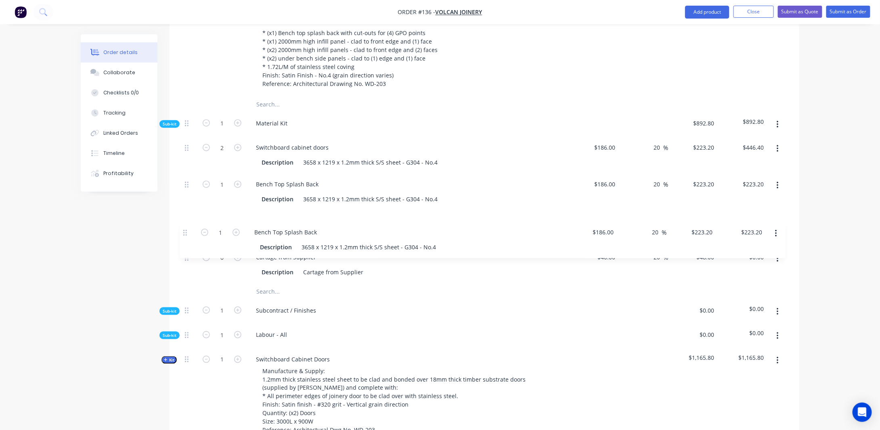
drag, startPoint x: 187, startPoint y: 268, endPoint x: 185, endPoint y: 227, distance: 41.2
click at [185, 227] on div "2 Switchboard cabinet doors Description 3658 x 1219 x 1.2mm thick S/S sheet - G…" at bounding box center [485, 210] width 606 height 147
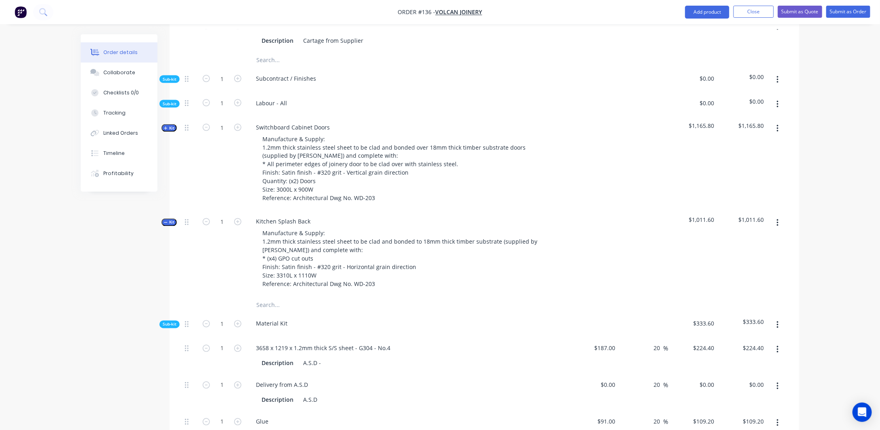
scroll to position [630, 0]
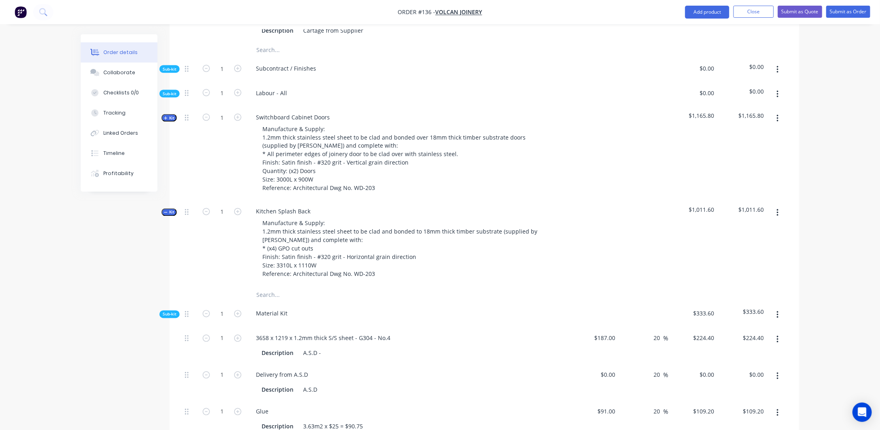
click at [166, 215] on icon "button" at bounding box center [166, 213] width 4 height 4
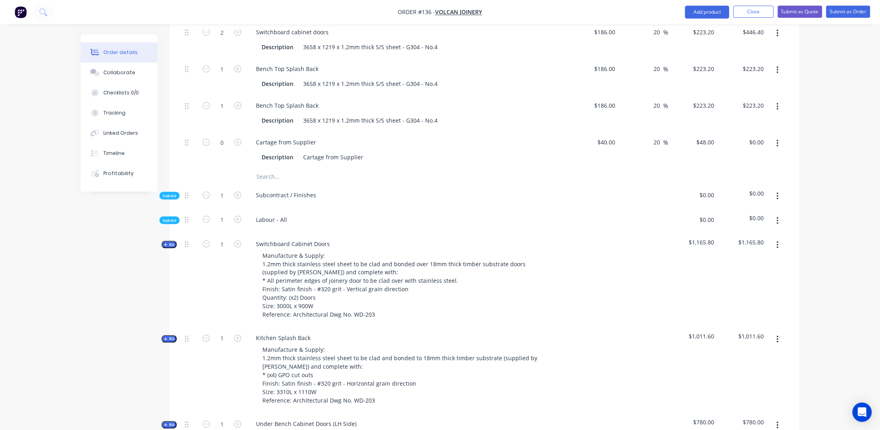
scroll to position [428, 0]
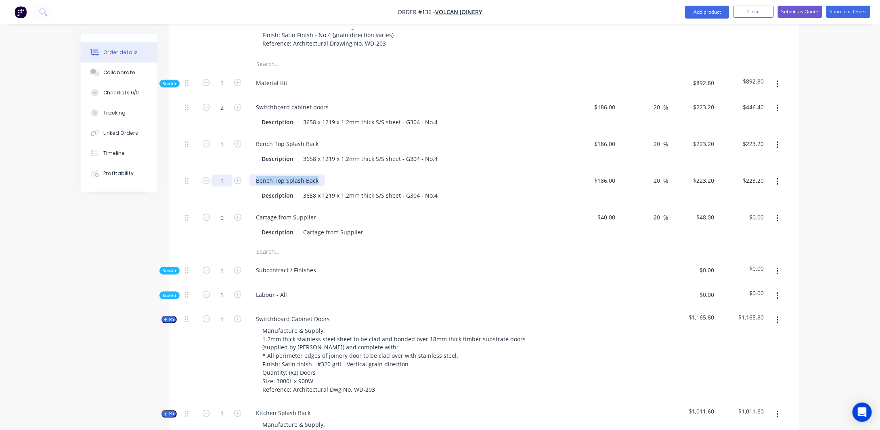
drag, startPoint x: 317, startPoint y: 189, endPoint x: 223, endPoint y: 184, distance: 94.2
click at [223, 184] on div "1 Bench Top Splash Back Description 3658 x 1219 x 1.2mm thick S/S sheet - G304 …" at bounding box center [485, 188] width 606 height 37
click at [107, 254] on div "Created by [PERSON_NAME] Created [DATE] Required [DATE] Assigned to Add team me…" at bounding box center [440, 365] width 719 height 1519
click at [223, 187] on input "1" at bounding box center [222, 181] width 21 height 12
type input "0.5"
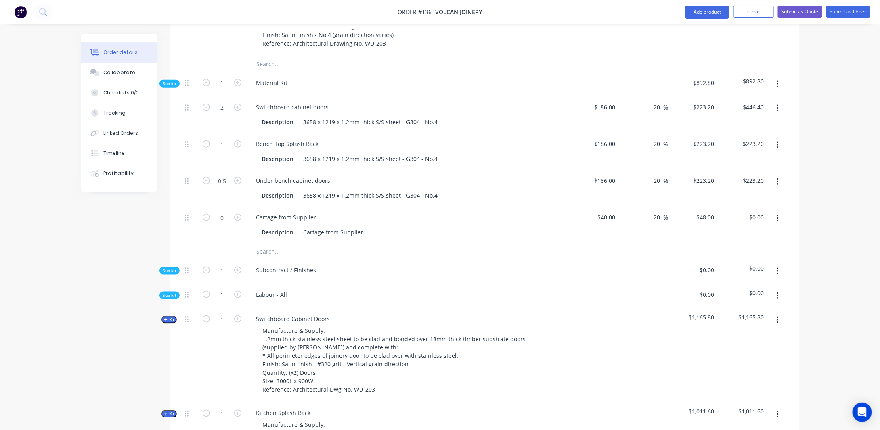
click at [69, 260] on div "Order details Collaborate Checklists 0/0 Tracking Linked Orders Timeline Profit…" at bounding box center [440, 348] width 880 height 1553
type input "$111.60"
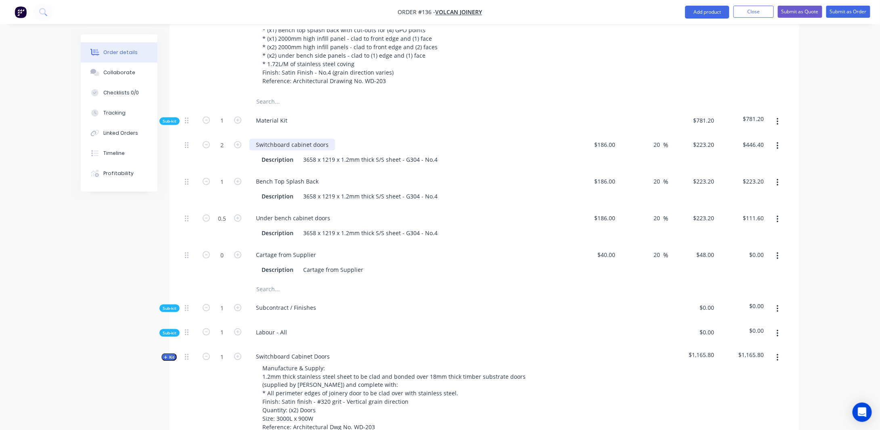
scroll to position [388, 0]
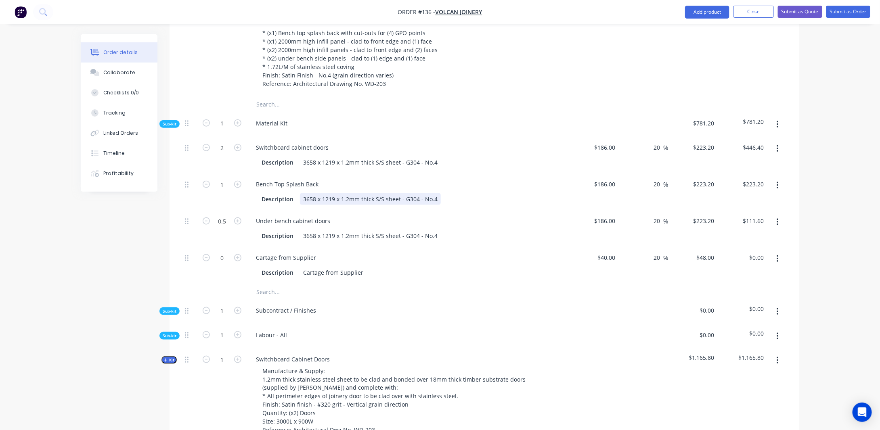
click at [333, 205] on div "3658 x 1219 x 1.2mm thick S/S sheet - G304 - No.4" at bounding box center [370, 199] width 141 height 12
click at [107, 268] on div "Created by [PERSON_NAME] Created [DATE] Required [DATE] Assigned to Add team me…" at bounding box center [440, 405] width 719 height 1519
drag, startPoint x: 332, startPoint y: 229, endPoint x: 246, endPoint y: 229, distance: 86.0
click at [246, 229] on div "0.5 Under bench cabinet doors Description 3658 x 1219 x 1.2mm thick S/S sheet -…" at bounding box center [485, 228] width 606 height 37
click at [315, 227] on div "Cabinet Doors - Underbench & Overhead" at bounding box center [312, 221] width 124 height 12
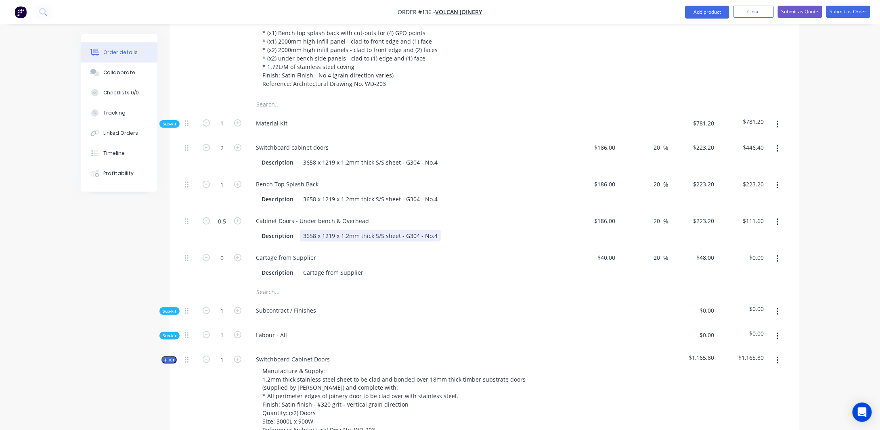
click at [325, 242] on div "3658 x 1219 x 1.2mm thick S/S sheet - G304 - No.4" at bounding box center [370, 236] width 141 height 12
click at [335, 242] on div "3658 x 1219 x 1.2mm thick S/S sheet - G304 - No.4" at bounding box center [370, 236] width 141 height 12
click at [229, 227] on input "0.5" at bounding box center [222, 221] width 21 height 12
type input "1"
type input "186"
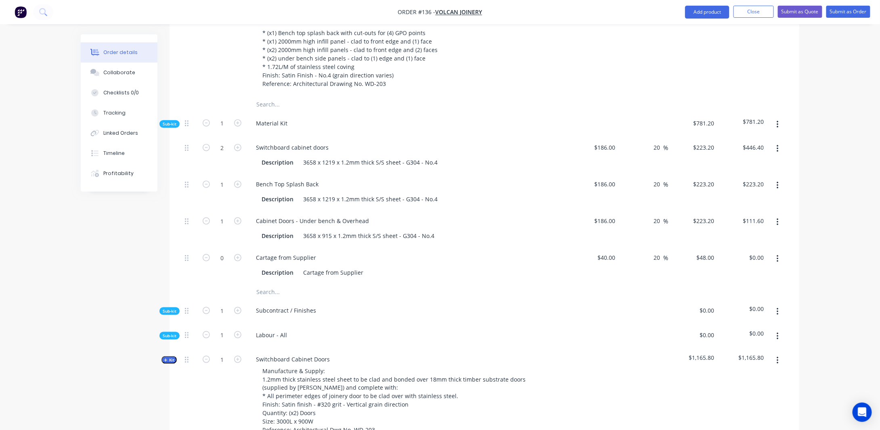
type input "$223.20"
drag, startPoint x: 598, startPoint y: 231, endPoint x: 629, endPoint y: 231, distance: 30.3
click at [627, 232] on div "1 Cabinet Doors - Under bench & Overhead Description 3658 x 915 x 1.2mm thick S…" at bounding box center [485, 228] width 606 height 37
type input "$140.00"
type input "$168.00"
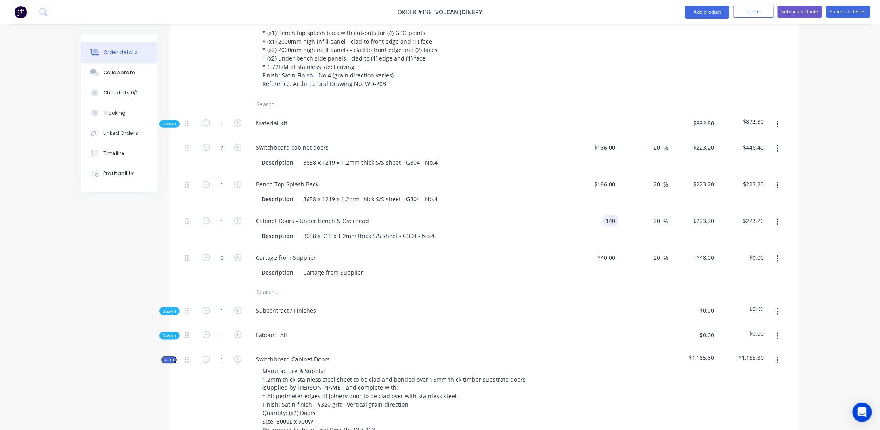
type input "$168.00"
click at [810, 217] on div "Order details Collaborate Checklists 0/0 Tracking Linked Orders Timeline Profit…" at bounding box center [440, 388] width 880 height 1553
drag, startPoint x: 307, startPoint y: 268, endPoint x: 311, endPoint y: 267, distance: 4.5
click at [307, 264] on div "Cartage from Supplier" at bounding box center [286, 258] width 73 height 12
click at [777, 226] on icon "button" at bounding box center [778, 222] width 2 height 7
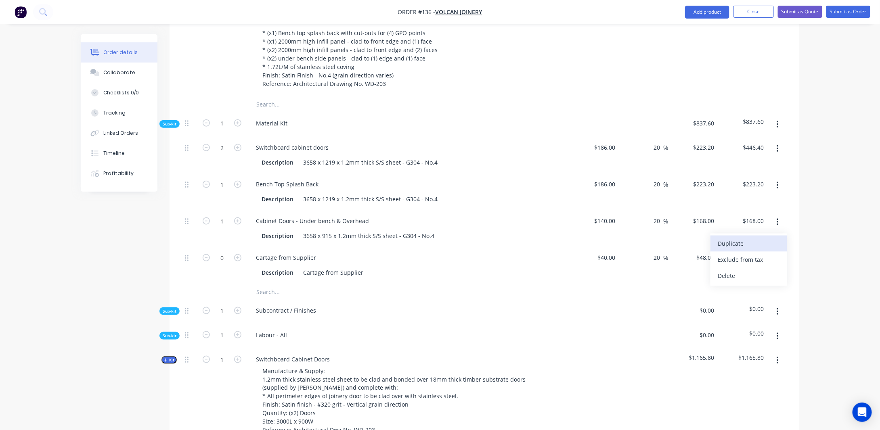
click at [751, 249] on div "Duplicate" at bounding box center [749, 244] width 62 height 12
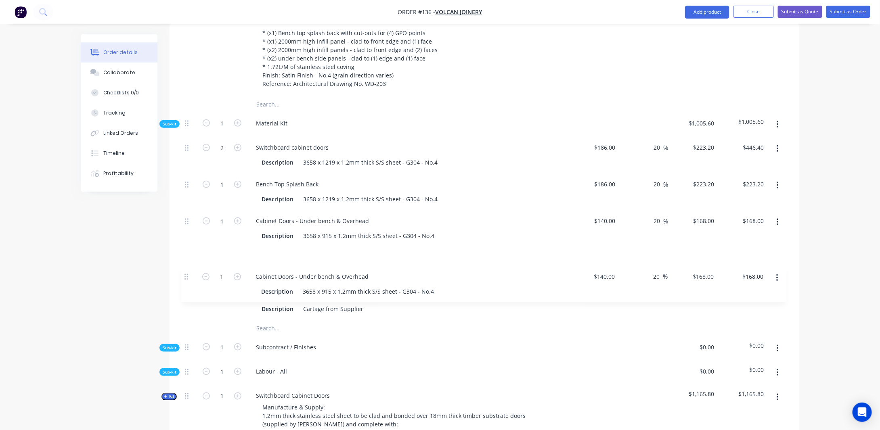
drag, startPoint x: 187, startPoint y: 307, endPoint x: 187, endPoint y: 266, distance: 40.4
click at [187, 267] on div "2 Switchboard cabinet doors Description 3658 x 1219 x 1.2mm thick S/S sheet - G…" at bounding box center [485, 229] width 606 height 184
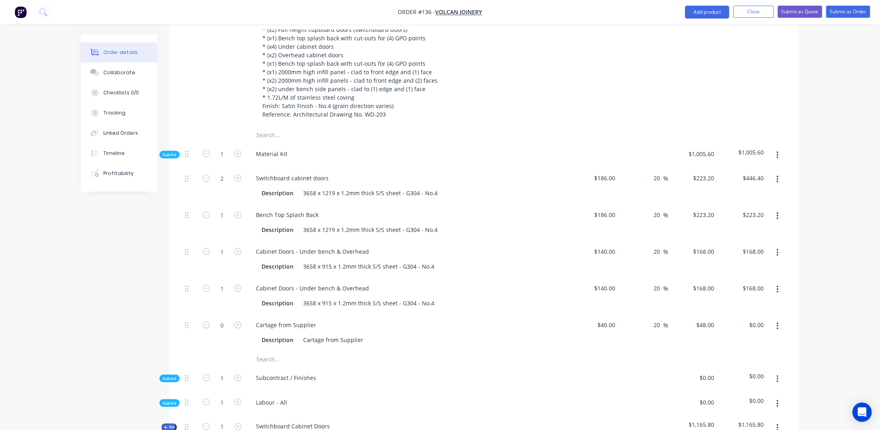
scroll to position [348, 0]
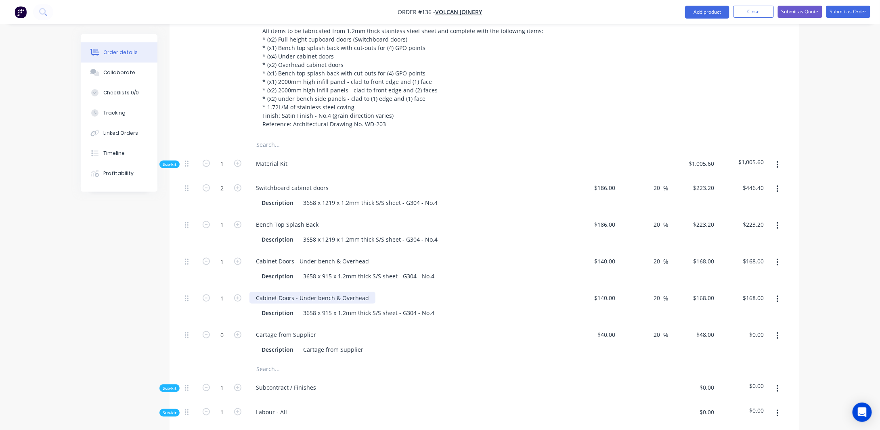
click at [357, 304] on div "Cabinet Doors - Under bench & Overhead" at bounding box center [313, 298] width 126 height 12
drag, startPoint x: 366, startPoint y: 307, endPoint x: 251, endPoint y: 305, distance: 115.1
click at [251, 304] on div "Cabinet Doors - Under bench & Overhead" at bounding box center [313, 298] width 126 height 12
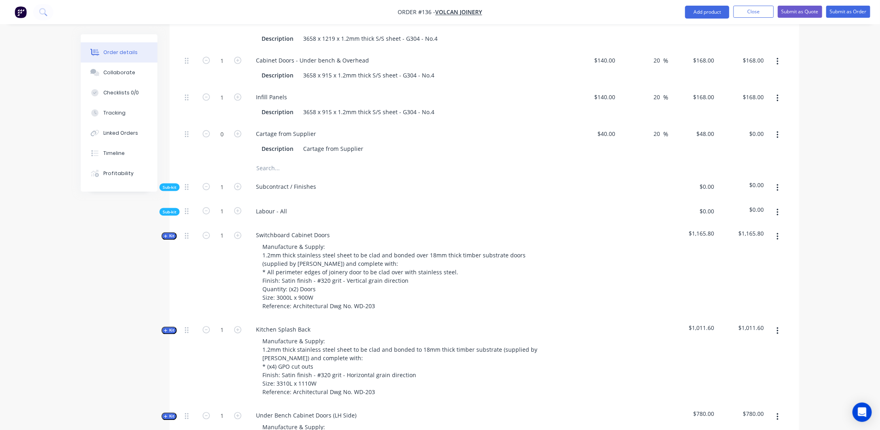
scroll to position [550, 0]
click at [776, 195] on button "button" at bounding box center [778, 187] width 19 height 15
click at [723, 231] on div "Delete" at bounding box center [749, 225] width 62 height 12
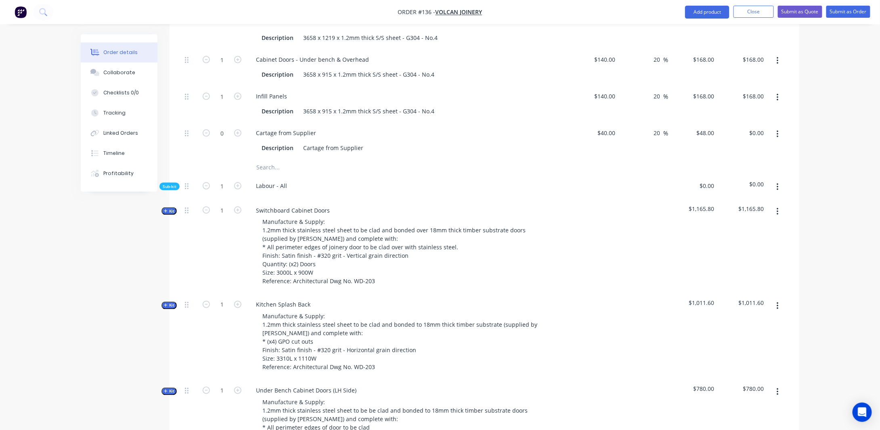
click at [172, 190] on span "Sub-kit" at bounding box center [170, 187] width 14 height 6
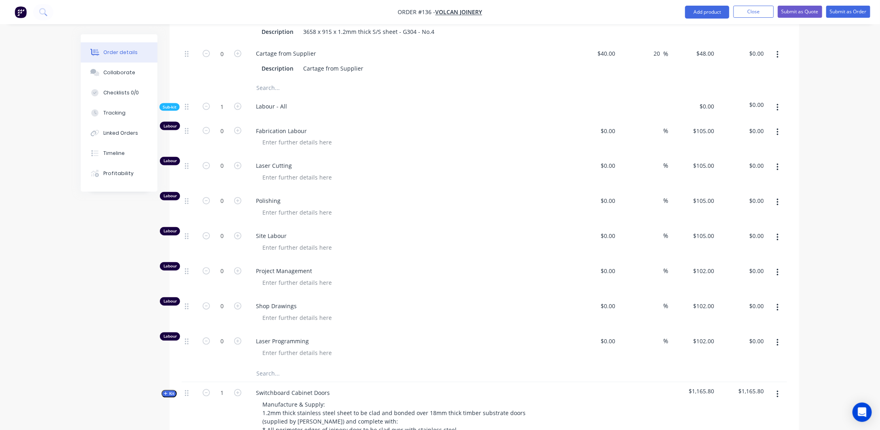
scroll to position [590, 0]
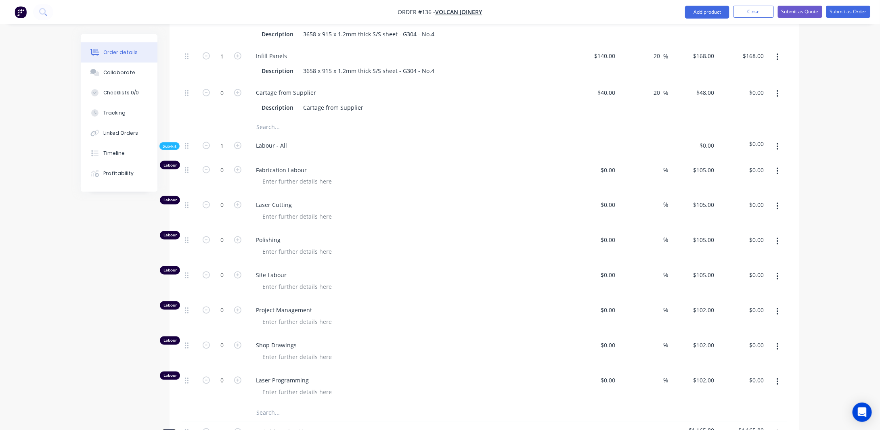
click at [308, 174] on span "Fabrication Labour" at bounding box center [411, 170] width 310 height 8
click at [306, 174] on span "Fabrication Labour" at bounding box center [411, 170] width 310 height 8
drag, startPoint x: 305, startPoint y: 179, endPoint x: 252, endPoint y: 181, distance: 52.9
click at [252, 174] on div "Fabrication Labour" at bounding box center [408, 170] width 317 height 8
click at [278, 188] on div at bounding box center [297, 182] width 82 height 12
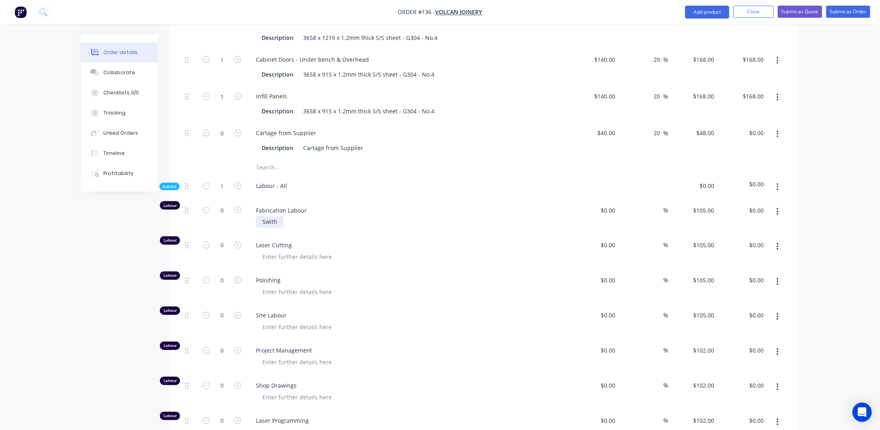
scroll to position [509, 0]
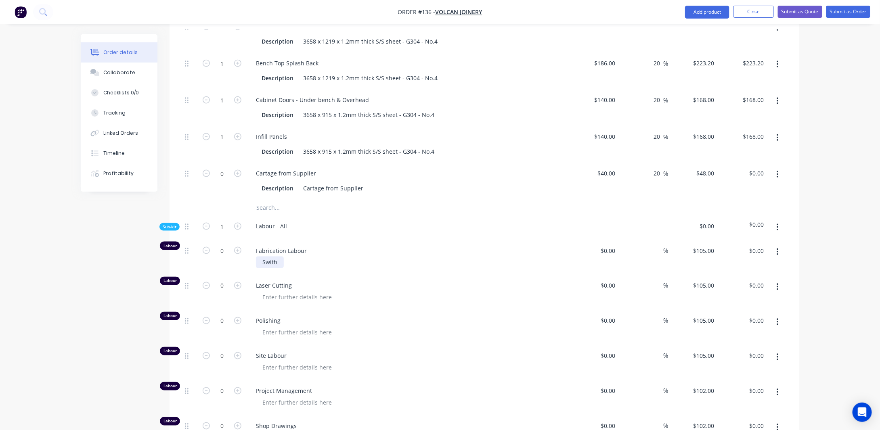
click at [281, 268] on div "Swith" at bounding box center [270, 263] width 28 height 12
click at [86, 300] on div "Created by [PERSON_NAME] Created [DATE] Required [DATE] Assigned to Add team me…" at bounding box center [440, 422] width 719 height 1794
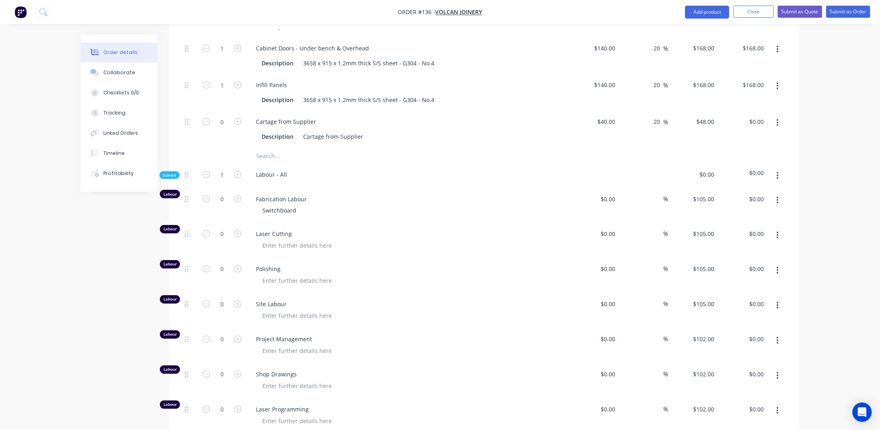
scroll to position [550, 0]
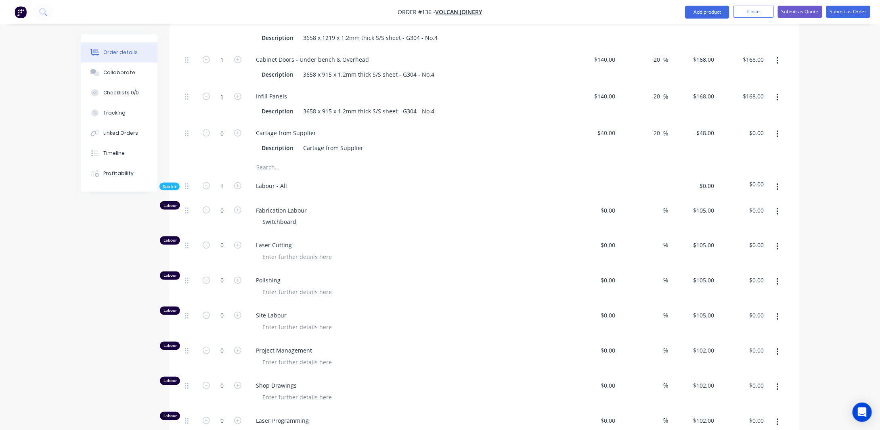
click at [302, 228] on div "Switchboard" at bounding box center [411, 222] width 310 height 12
click at [297, 228] on div "Switchboard" at bounding box center [279, 222] width 47 height 12
click at [70, 239] on div "Order details Collaborate Checklists 0/0 Tracking Linked Orders Timeline Profit…" at bounding box center [440, 364] width 880 height 1828
click at [221, 217] on input "0" at bounding box center [222, 211] width 21 height 12
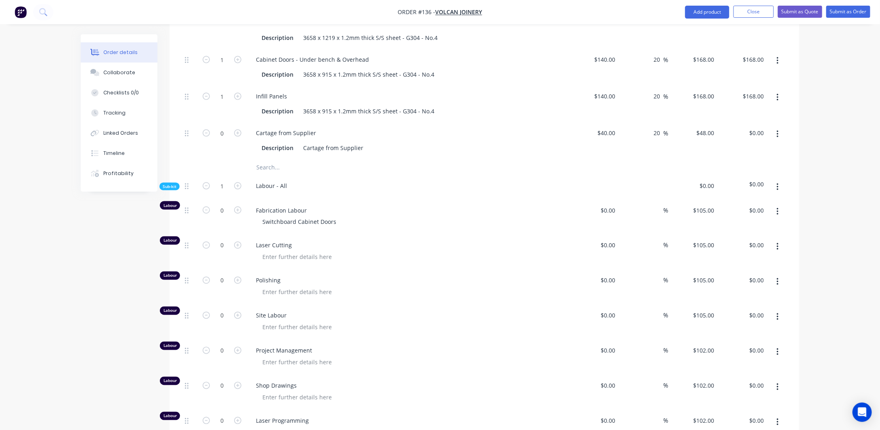
click at [100, 241] on div "Created by [PERSON_NAME] Created [DATE] Required [DATE] Assigned to Add team me…" at bounding box center [440, 382] width 719 height 1794
click at [229, 217] on input "0" at bounding box center [222, 211] width 21 height 12
type input "2.5"
click at [107, 244] on div "Created by [PERSON_NAME] Created [DATE] Required [DATE] Assigned to Add team me…" at bounding box center [440, 382] width 719 height 1794
type input "$262.50"
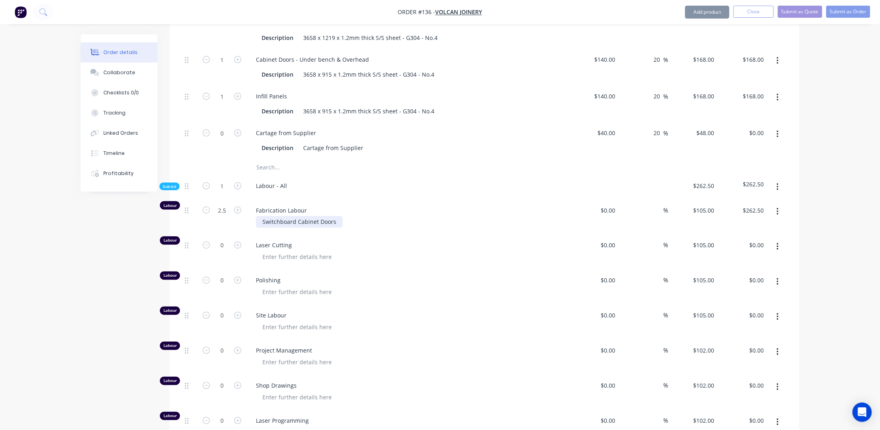
click at [338, 228] on div "Switchboard Cabinet Doors" at bounding box center [299, 222] width 87 height 12
drag, startPoint x: 48, startPoint y: 278, endPoint x: 70, endPoint y: 257, distance: 30.6
click at [48, 277] on div "Order details Collaborate Checklists 0/0 Tracking Linked Orders Timeline Profit…" at bounding box center [440, 364] width 880 height 1828
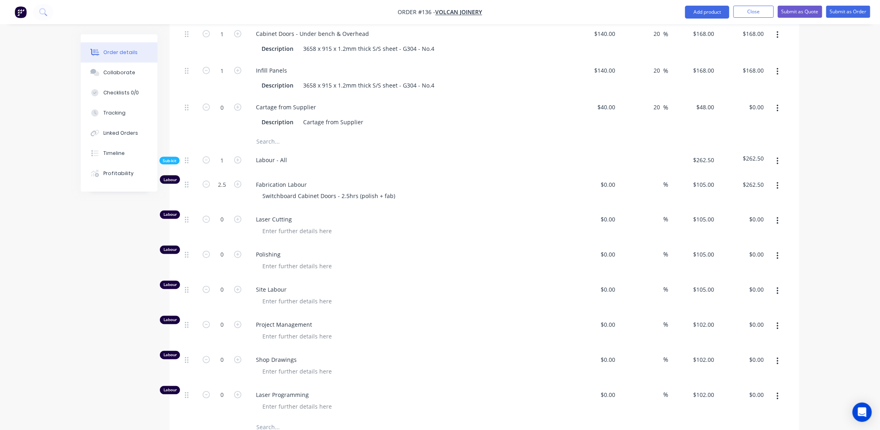
scroll to position [590, 0]
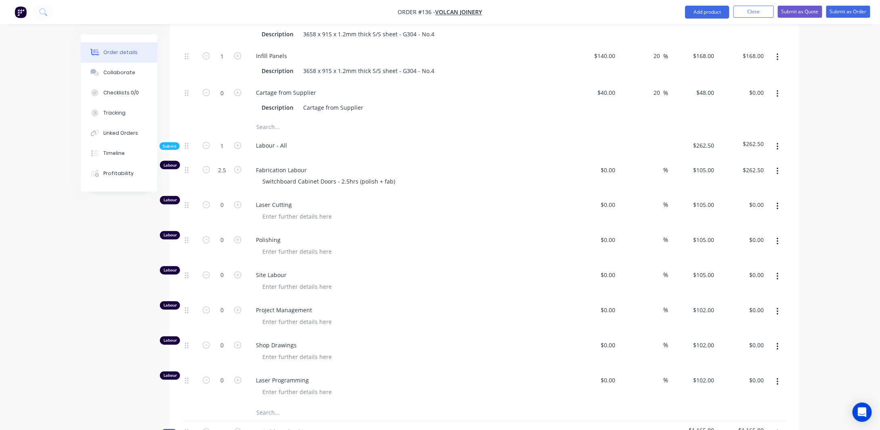
click at [776, 176] on button "button" at bounding box center [778, 171] width 19 height 15
click at [748, 199] on div "Duplicate" at bounding box center [749, 193] width 62 height 12
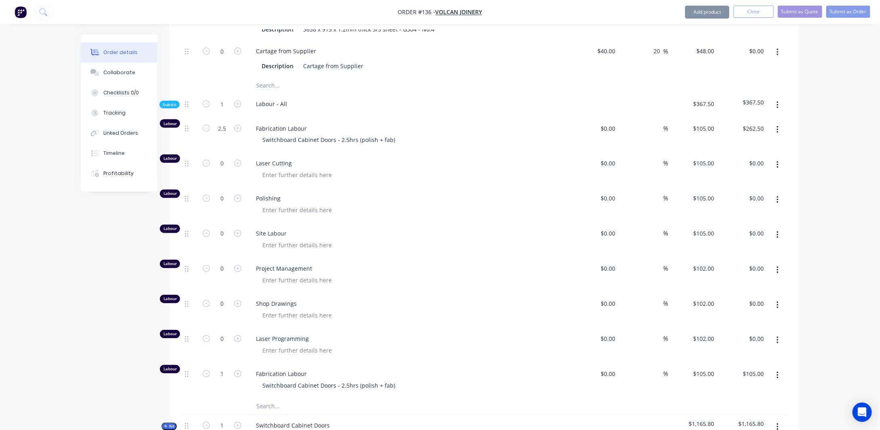
scroll to position [632, 0]
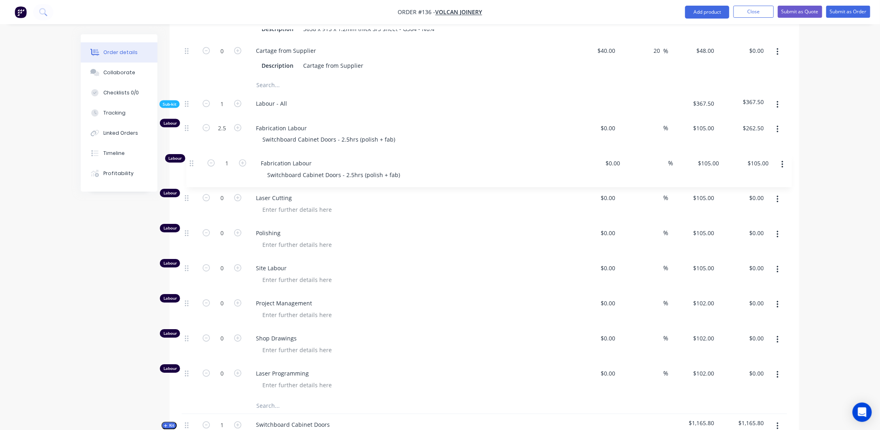
drag, startPoint x: 187, startPoint y: 384, endPoint x: 193, endPoint y: 161, distance: 223.0
click at [193, 161] on div "Labour 2.5 Fabrication Labour Switchboard Cabinet Doors - 2.5hrs (polish + fab)…" at bounding box center [485, 258] width 606 height 281
click at [351, 181] on div "Switchboard Cabinet Doors - 2.5hrs (polish + fab)" at bounding box center [329, 175] width 146 height 12
drag, startPoint x: 396, startPoint y: 181, endPoint x: 372, endPoint y: 184, distance: 24.8
click at [372, 181] on div "Switchboard Cabinet Doors - 2.5hrs (polish + fab)" at bounding box center [329, 175] width 146 height 12
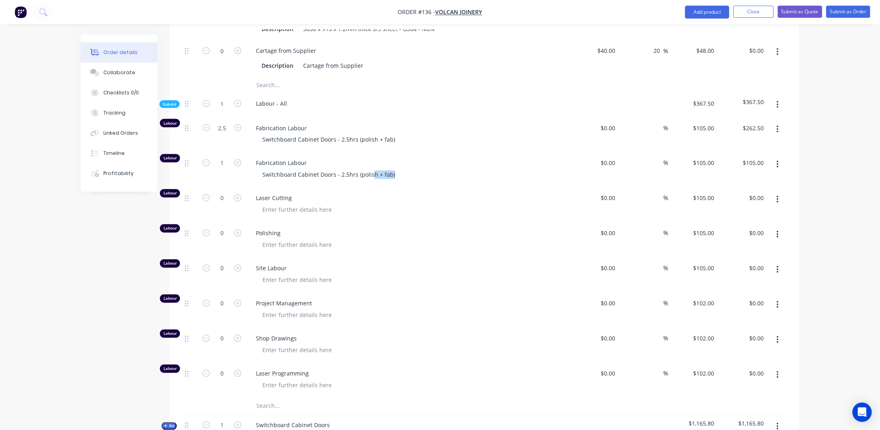
click at [843, 206] on div "Order details Collaborate Checklists 0/0 Tracking Linked Orders Timeline Profit…" at bounding box center [440, 299] width 880 height 1863
drag, startPoint x: 266, startPoint y: 184, endPoint x: 333, endPoint y: 185, distance: 67.4
click at [333, 181] on div "Switchboard Cabinet Doors - 2.5hrs (polish + fab)" at bounding box center [329, 175] width 146 height 12
click at [229, 170] on input "1" at bounding box center [222, 163] width 21 height 12
type input "3.5"
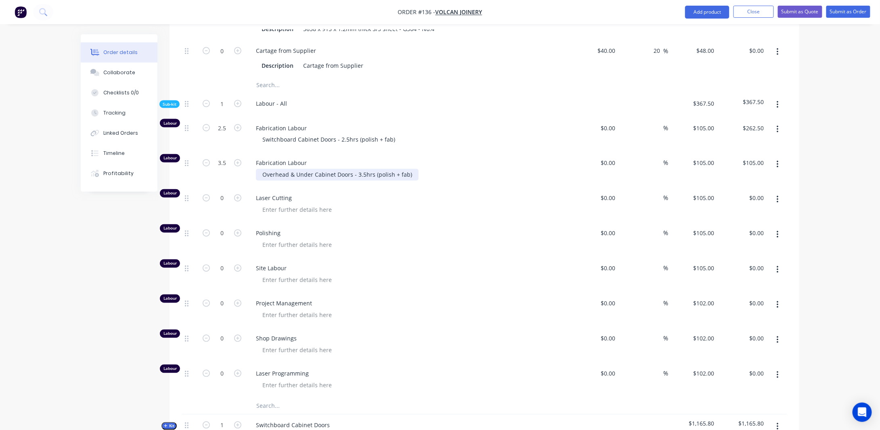
type input "$367.50"
click at [411, 181] on div "Overhead & Under Cabinet Doors - 3.5hrs (polish + fab)" at bounding box center [337, 175] width 163 height 12
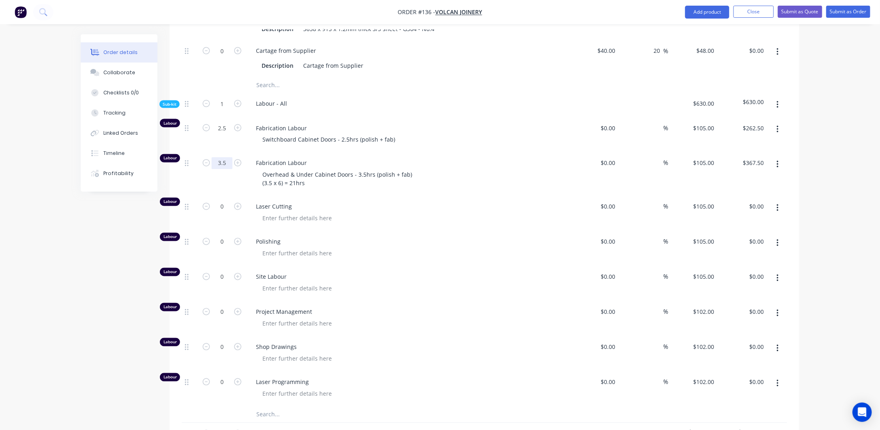
click at [230, 170] on input "3.5" at bounding box center [222, 163] width 21 height 12
type input "21"
click at [138, 227] on div "Created by [PERSON_NAME] Created [DATE] Required [DATE] Assigned to Add team me…" at bounding box center [440, 320] width 719 height 1837
type input "$2,205.00"
click at [777, 169] on icon "button" at bounding box center [778, 164] width 2 height 9
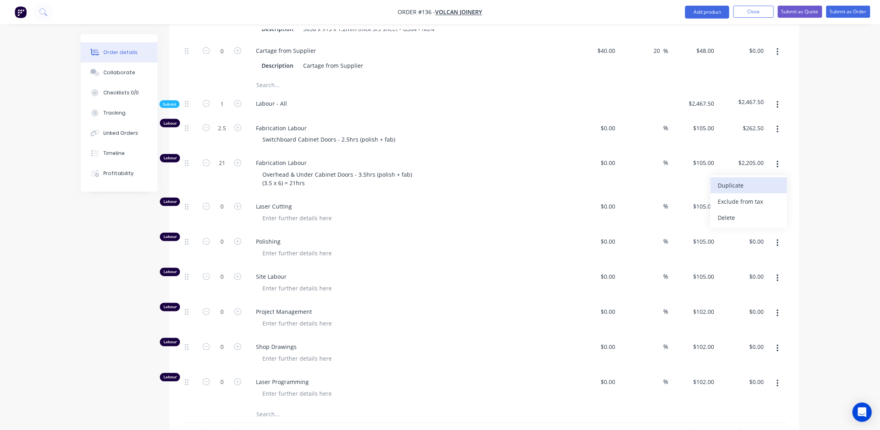
click at [748, 188] on div "Duplicate" at bounding box center [749, 186] width 62 height 12
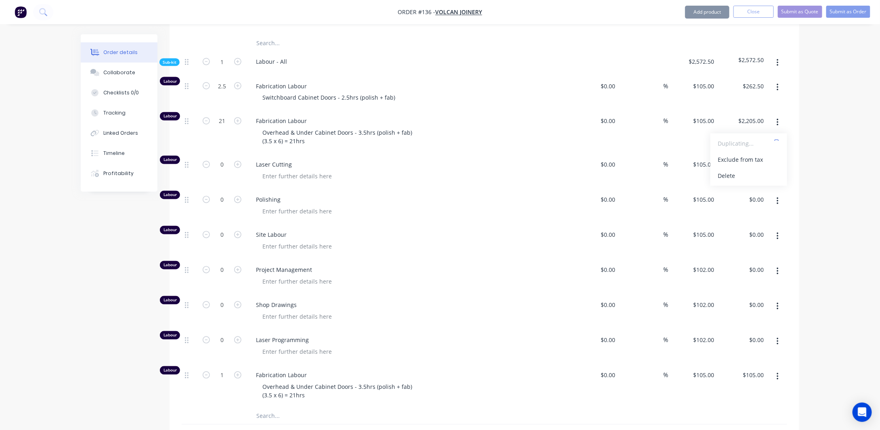
scroll to position [713, 0]
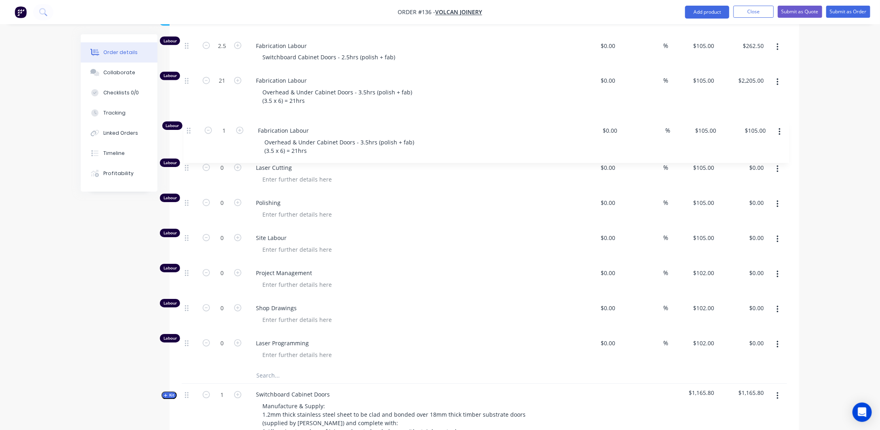
drag, startPoint x: 186, startPoint y: 344, endPoint x: 189, endPoint y: 126, distance: 218.5
click at [189, 126] on div "Labour 2.5 Fabrication Labour Switchboard Cabinet Doors - 2.5hrs (polish + fab)…" at bounding box center [485, 201] width 606 height 333
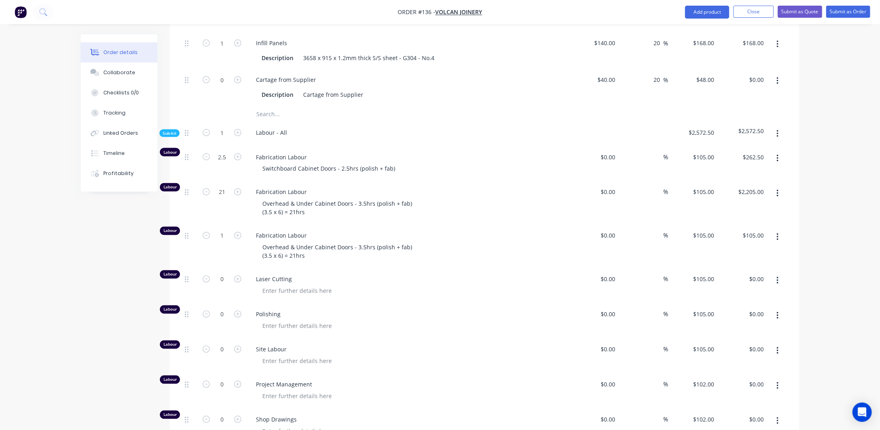
scroll to position [593, 0]
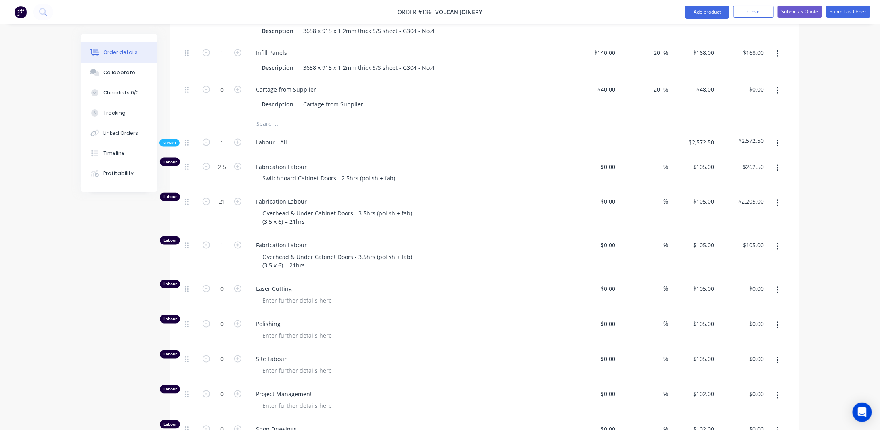
click at [307, 206] on span "Fabrication Labour" at bounding box center [411, 202] width 310 height 8
click at [306, 223] on div "Overhead & Under Cabinet Doors - 3.5hrs (polish + fab) (3.5 x 6) = 21hrs" at bounding box center [337, 218] width 163 height 20
drag, startPoint x: 263, startPoint y: 222, endPoint x: 437, endPoint y: 215, distance: 173.8
click at [437, 216] on div "Overhead & Under Cabinet Doors - 3.5hrs (polish + fab) (3.5 x 6) = 21hrs" at bounding box center [411, 218] width 310 height 20
drag, startPoint x: 85, startPoint y: 258, endPoint x: 342, endPoint y: 215, distance: 261.3
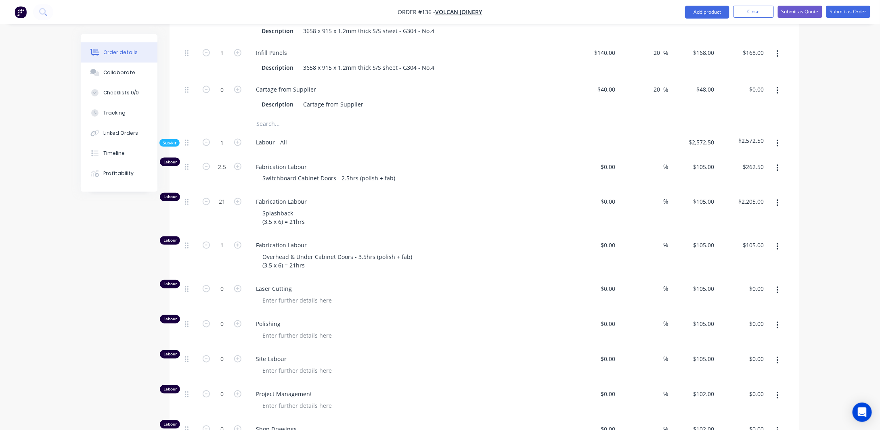
click at [86, 259] on div "Created by [PERSON_NAME] Created [DATE] Required [DATE] Assigned to Add team me…" at bounding box center [440, 381] width 719 height 1881
click at [305, 228] on div "Splashback (3.5 x 6) = 21hrs" at bounding box center [283, 218] width 55 height 20
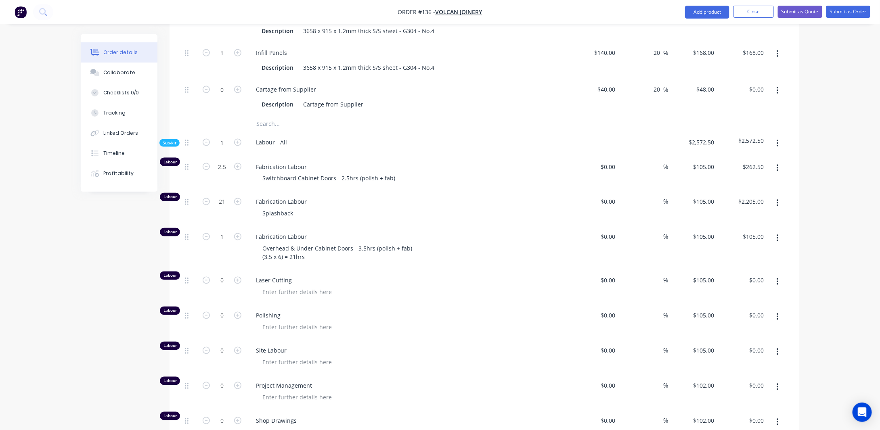
click at [107, 275] on div "Created by [PERSON_NAME] Created [DATE] Required [DATE] Assigned to Add team me…" at bounding box center [440, 377] width 719 height 1873
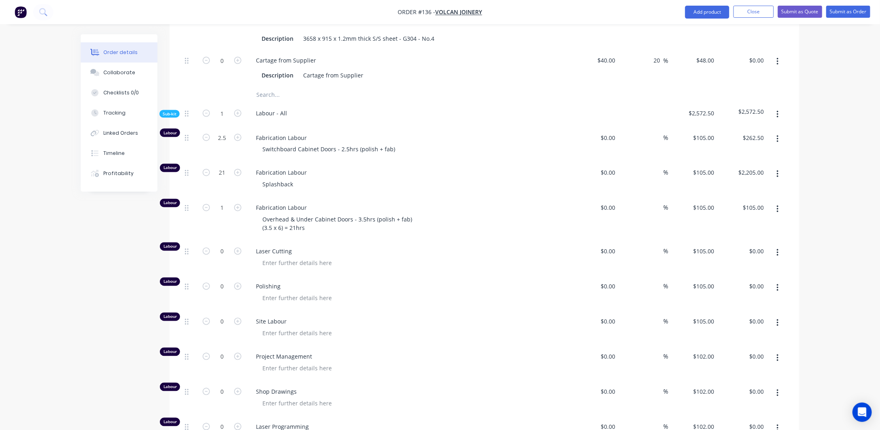
scroll to position [634, 0]
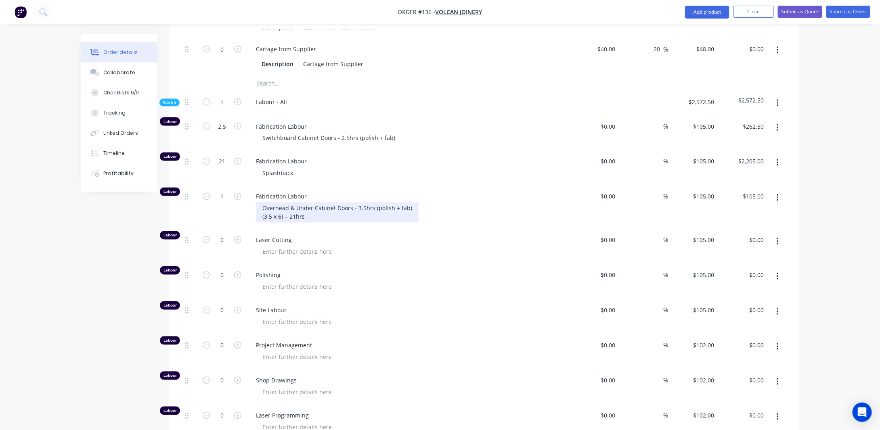
click at [320, 223] on div "Overhead & Under Cabinet Doors - 3.5hrs (polish + fab) (3.5 x 6) = 21hrs" at bounding box center [337, 213] width 163 height 20
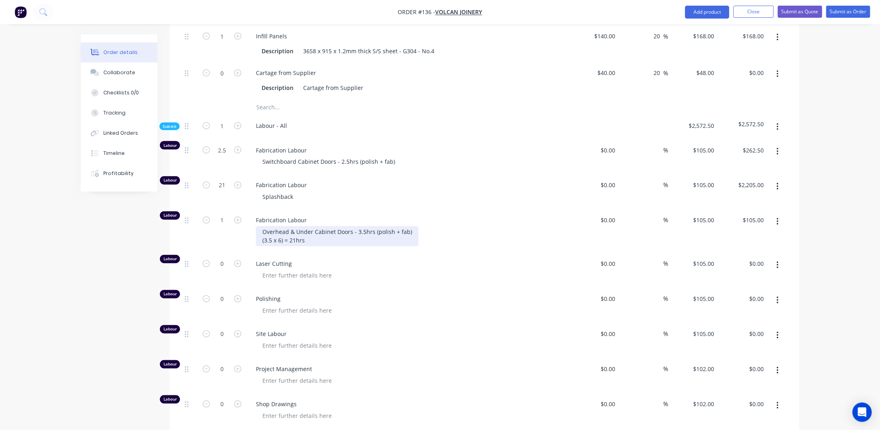
scroll to position [593, 0]
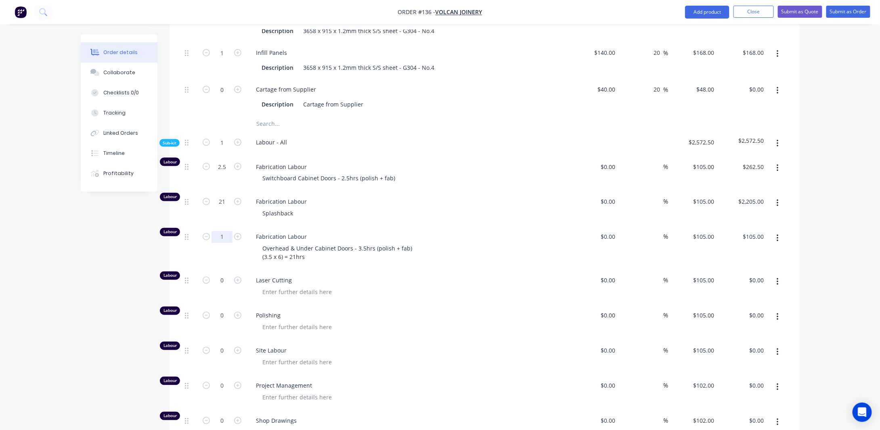
click at [223, 244] on input "1" at bounding box center [222, 237] width 21 height 12
type input "21"
click at [319, 263] on div "Overhead & Under Cabinet Doors - 3.5hrs (polish + fab) (3.5 x 6) = 21hrs" at bounding box center [337, 253] width 163 height 20
type input "$2,205.00"
click at [96, 263] on div "Created by [PERSON_NAME] Created [DATE] Required [DATE] Assigned to Add team me…" at bounding box center [440, 377] width 719 height 1873
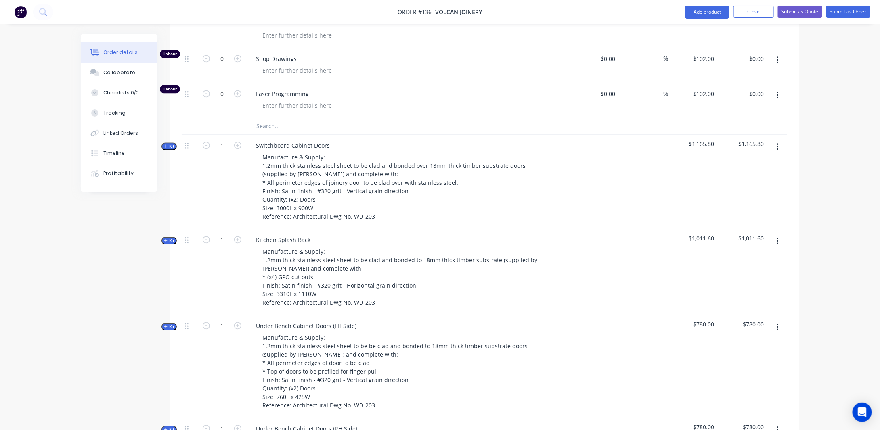
scroll to position [957, 0]
click at [173, 243] on span "Kit" at bounding box center [169, 240] width 10 height 6
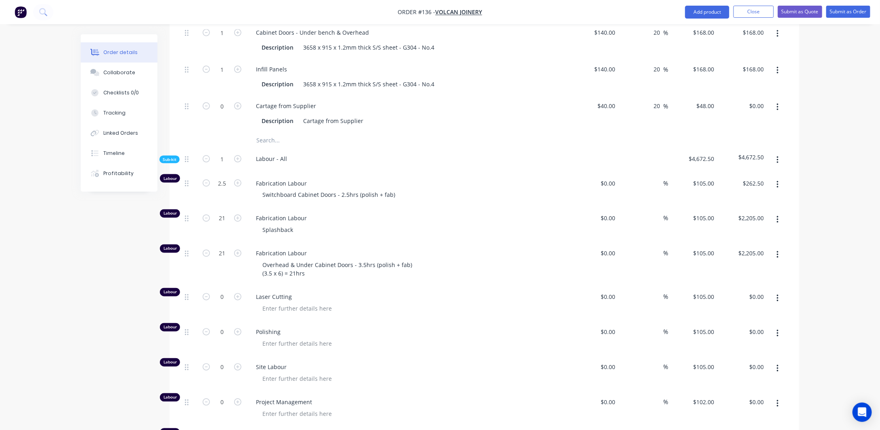
scroll to position [593, 0]
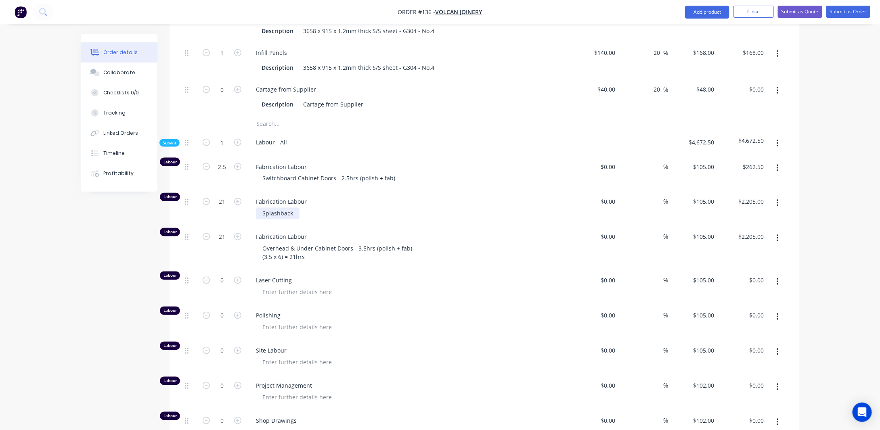
click at [295, 220] on div "Splashback" at bounding box center [278, 214] width 44 height 12
click at [227, 208] on input "21" at bounding box center [222, 202] width 21 height 12
type input "2.5"
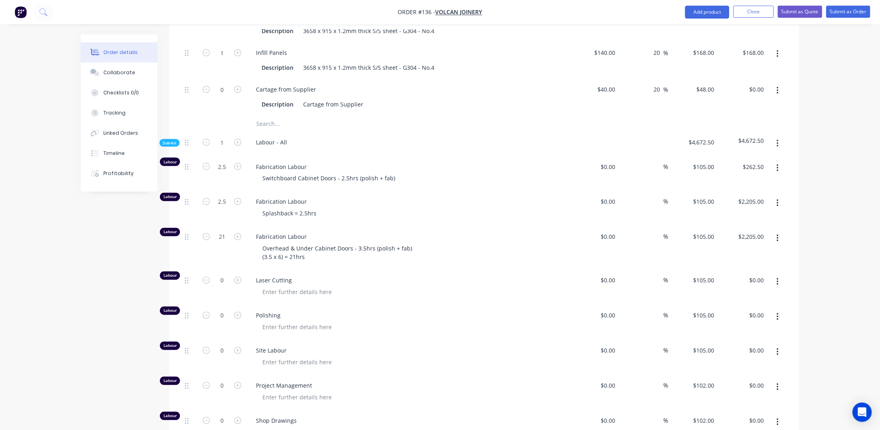
type input "$262.50"
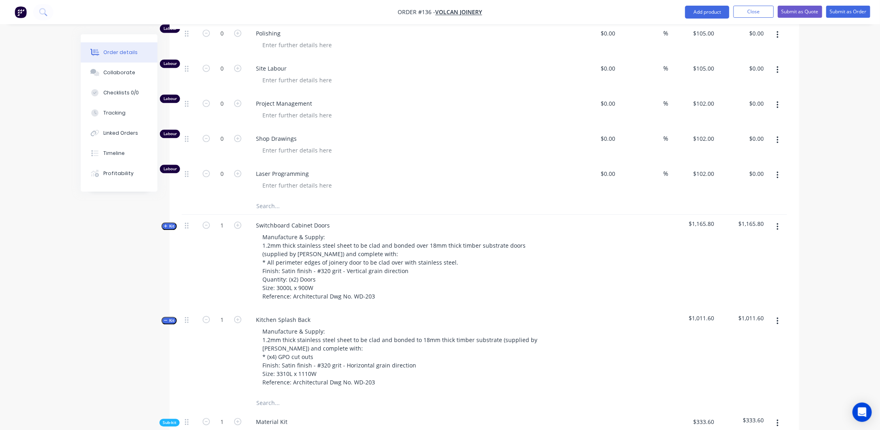
scroll to position [916, 0]
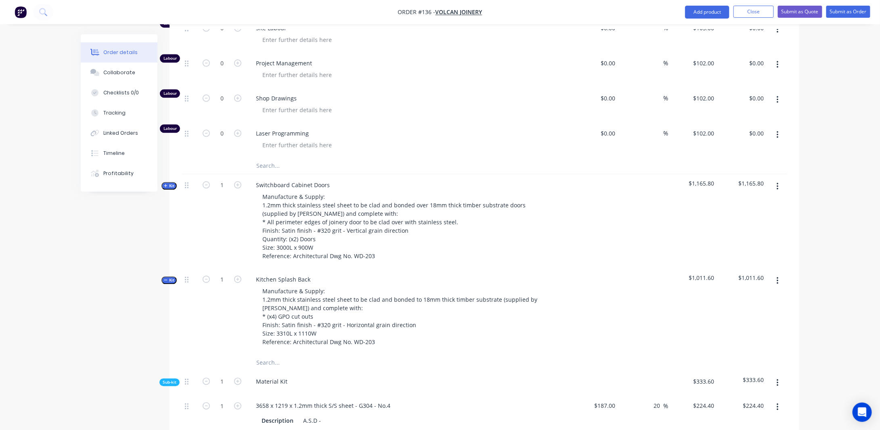
click at [168, 283] on span "Kit" at bounding box center [169, 280] width 10 height 6
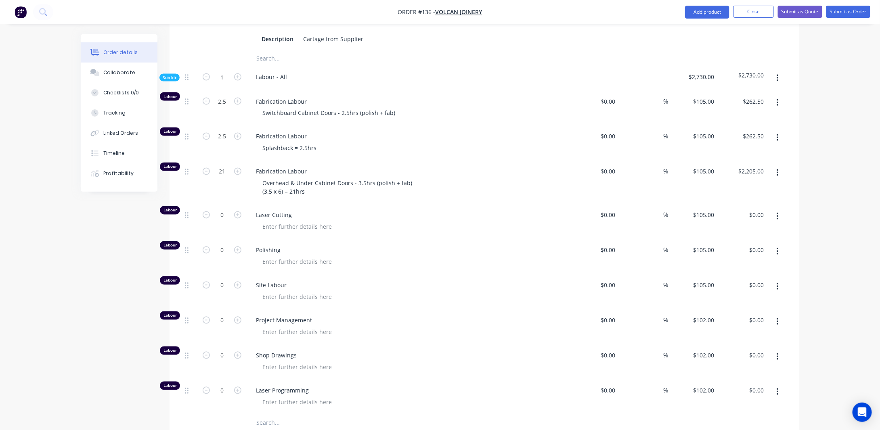
scroll to position [674, 0]
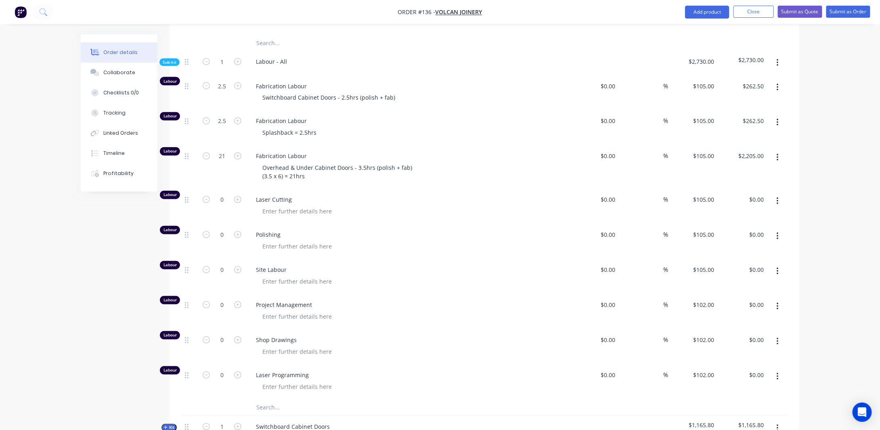
click at [775, 277] on button "button" at bounding box center [778, 272] width 19 height 15
click at [735, 331] on div "Delete" at bounding box center [749, 325] width 62 height 12
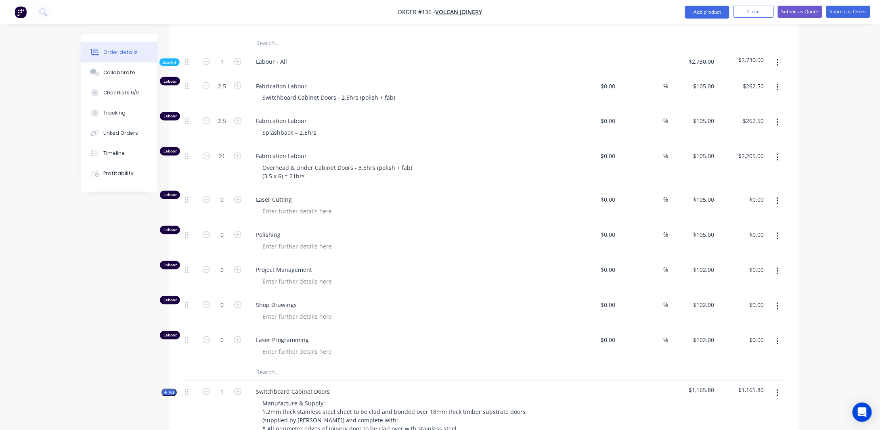
drag, startPoint x: 97, startPoint y: 248, endPoint x: 203, endPoint y: 270, distance: 108.2
click at [97, 248] on div "Created by [PERSON_NAME] Created [DATE] Required [DATE] Assigned to Add team me…" at bounding box center [440, 278] width 719 height 1837
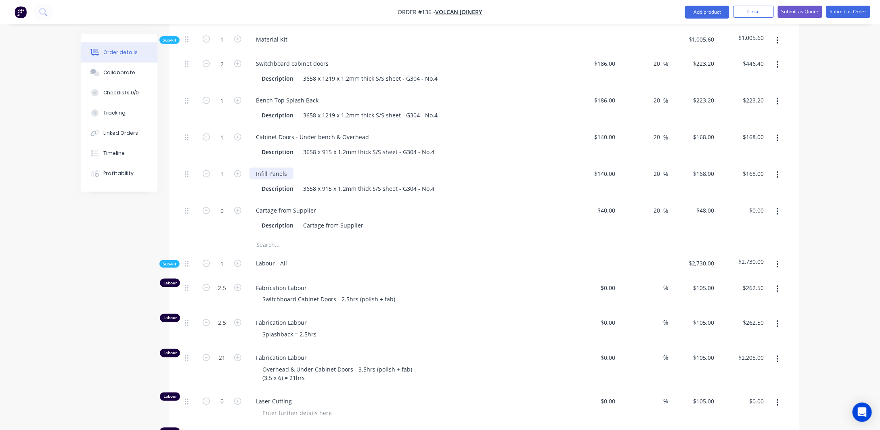
scroll to position [432, 0]
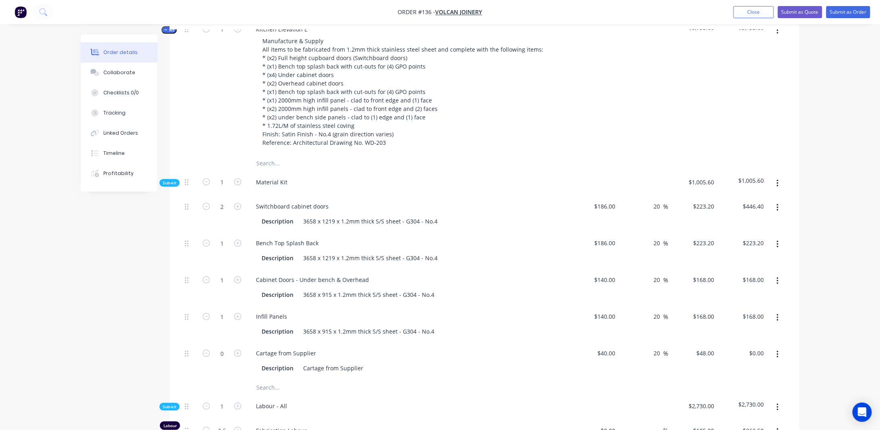
scroll to position [270, 0]
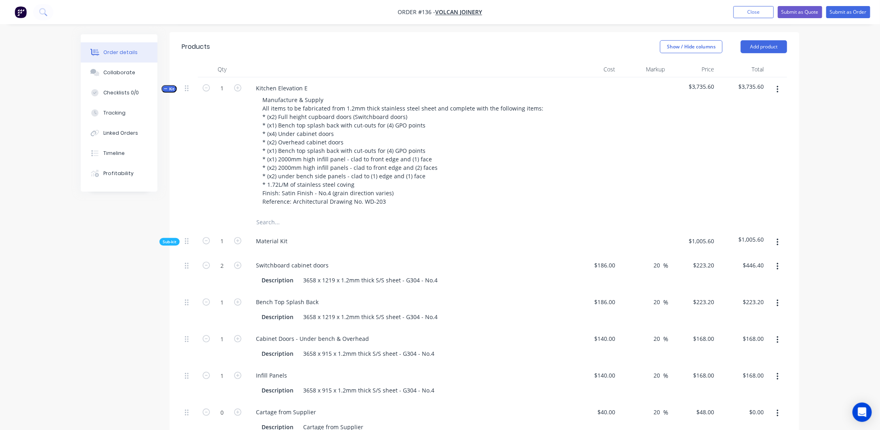
click at [168, 92] on span "Kit" at bounding box center [169, 89] width 10 height 6
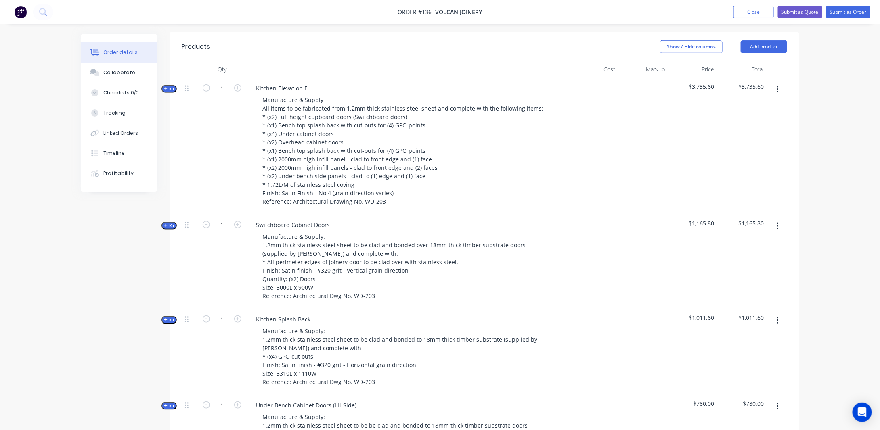
click at [173, 92] on span "Kit" at bounding box center [169, 89] width 10 height 6
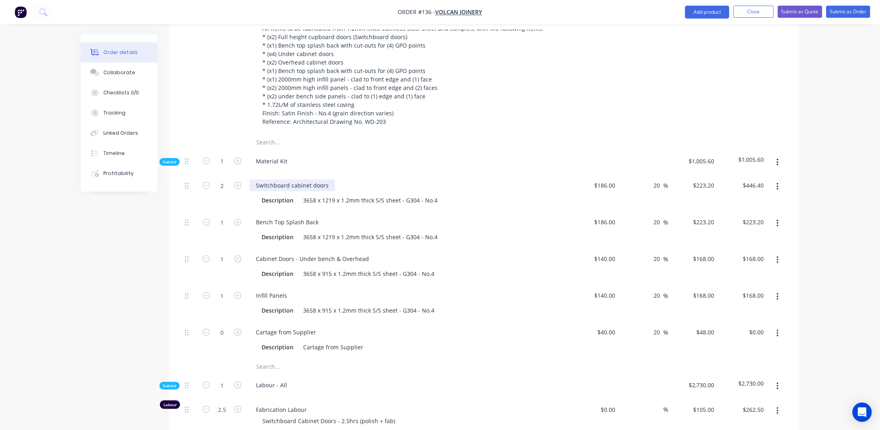
scroll to position [351, 0]
click at [298, 338] on div "Cartage from Supplier" at bounding box center [286, 332] width 73 height 12
drag, startPoint x: 314, startPoint y: 342, endPoint x: 257, endPoint y: 344, distance: 57.0
click at [257, 338] on div "Cartage from Supplier" at bounding box center [286, 332] width 73 height 12
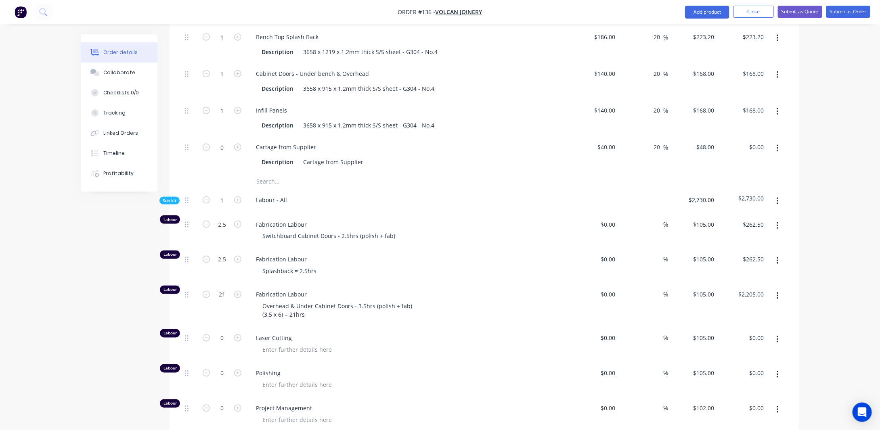
scroll to position [512, 0]
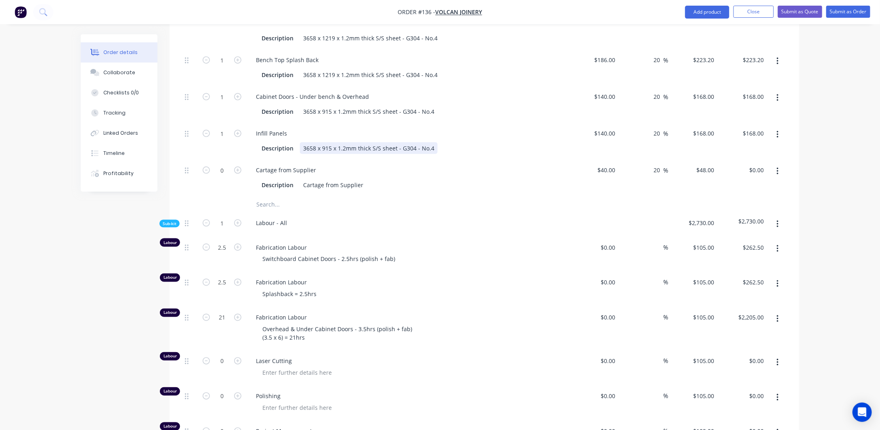
drag, startPoint x: 330, startPoint y: 161, endPoint x: 337, endPoint y: 159, distance: 7.2
click at [330, 154] on div "3658 x 915 x 1.2mm thick S/S sheet - G304 - No.4" at bounding box center [369, 149] width 138 height 12
click at [615, 139] on input "$140.00" at bounding box center [606, 134] width 25 height 12
type input "$229.00"
type input "$274.80"
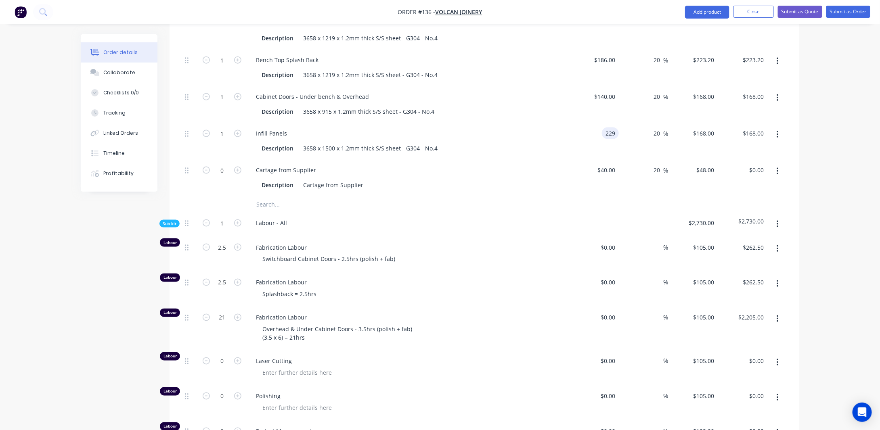
type input "$274.80"
click at [834, 174] on div "Order details Collaborate Checklists 0/0 Tracking Linked Orders Timeline Profit…" at bounding box center [440, 424] width 880 height 1872
click at [779, 142] on button "button" at bounding box center [778, 135] width 19 height 15
click at [769, 160] on div "Duplicate" at bounding box center [749, 156] width 62 height 12
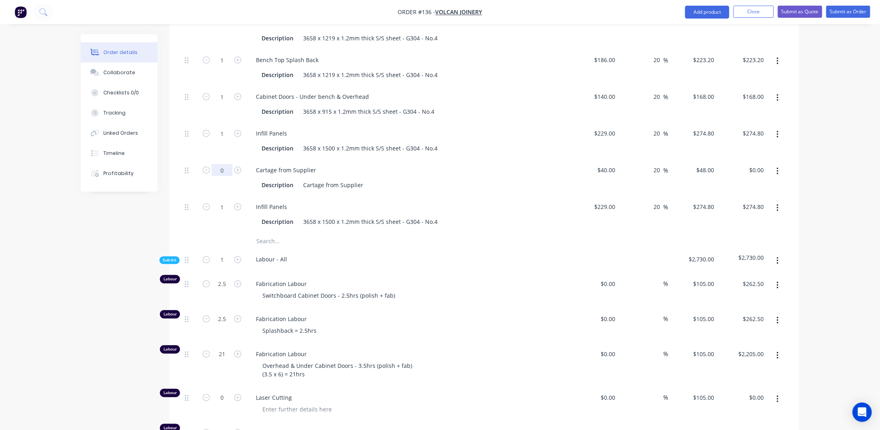
click at [225, 176] on input "0" at bounding box center [222, 170] width 21 height 12
type input "1"
drag, startPoint x: 348, startPoint y: 194, endPoint x: 355, endPoint y: 194, distance: 6.9
click at [348, 191] on div "Cartage from Supplier" at bounding box center [333, 185] width 67 height 12
type input "$48.00"
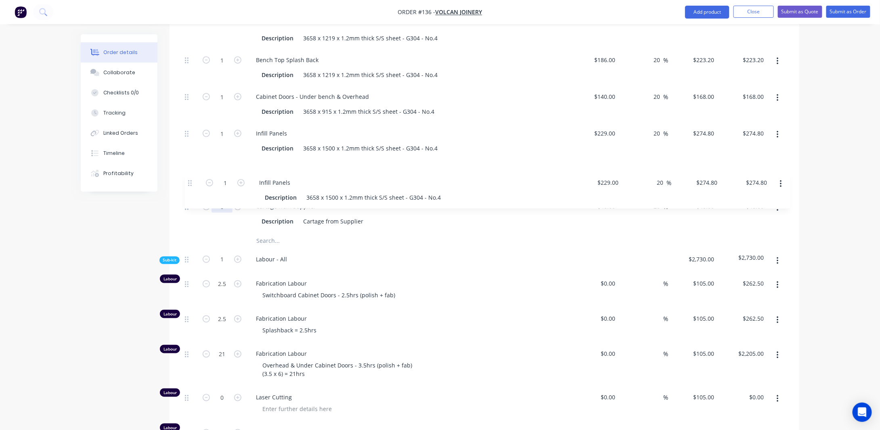
drag, startPoint x: 187, startPoint y: 215, endPoint x: 191, endPoint y: 183, distance: 32.6
click at [190, 181] on div "2 Switchboard cabinet doors Description 3658 x 1219 x 1.2mm thick S/S sheet - G…" at bounding box center [485, 123] width 606 height 220
type input "0"
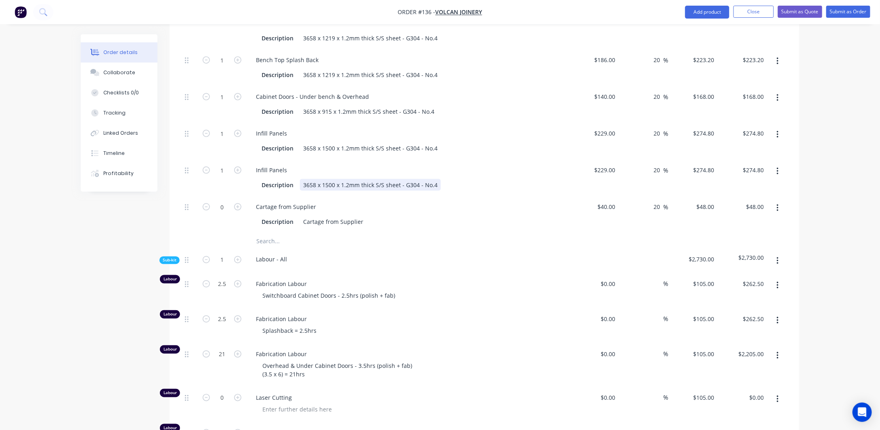
click at [336, 191] on div "3658 x 1500 x 1.2mm thick S/S sheet - G304 - No.4" at bounding box center [370, 185] width 141 height 12
type input "$0.00"
drag, startPoint x: 435, startPoint y: 193, endPoint x: 243, endPoint y: 196, distance: 192.3
click at [243, 196] on div "1 Infill Panels Description 3658 x 1500 x 1.2mm thick S/S sheet - G304 - No.4 $…" at bounding box center [485, 178] width 606 height 37
type input "229"
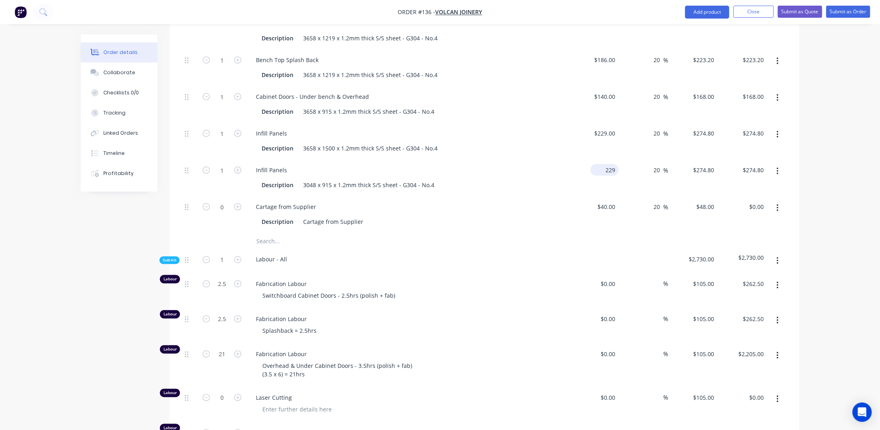
click at [615, 176] on input "229" at bounding box center [606, 170] width 25 height 12
type input "$117.00"
type input "$140.40"
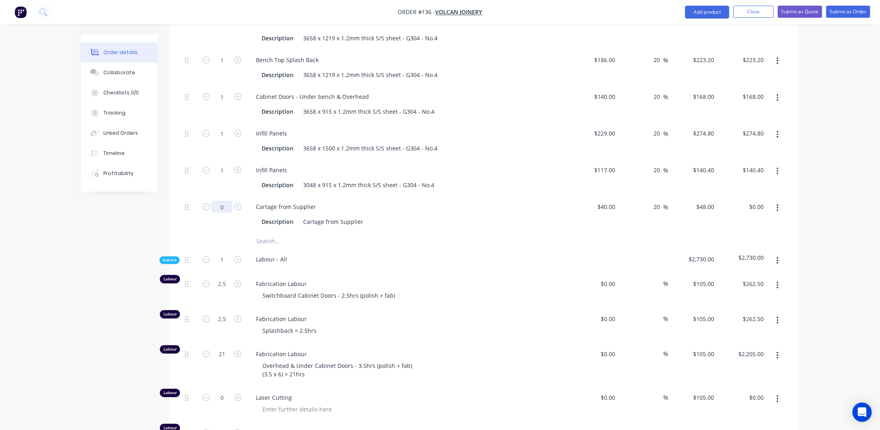
drag, startPoint x: 227, startPoint y: 216, endPoint x: 233, endPoint y: 216, distance: 5.3
click at [227, 213] on input "0" at bounding box center [222, 207] width 21 height 12
type input "1"
click at [319, 213] on div "Cartage from Supplier" at bounding box center [286, 207] width 73 height 12
type input "$48.00"
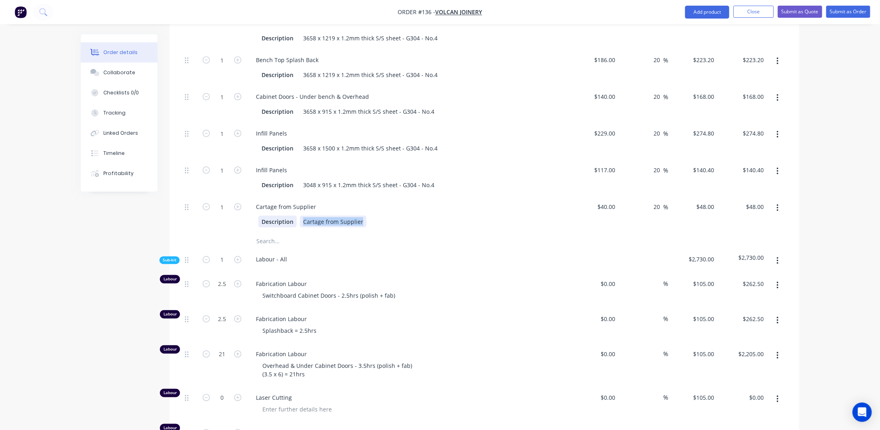
drag, startPoint x: 362, startPoint y: 232, endPoint x: 290, endPoint y: 233, distance: 71.9
click at [291, 228] on div "Description Cartage from Supplier" at bounding box center [406, 222] width 296 height 12
click at [616, 213] on input "40" at bounding box center [608, 207] width 22 height 12
type input "$35.00"
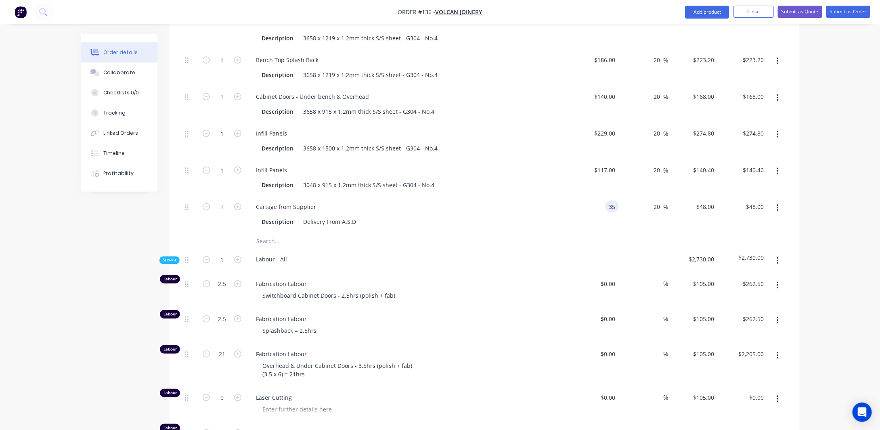
type input "$42.00"
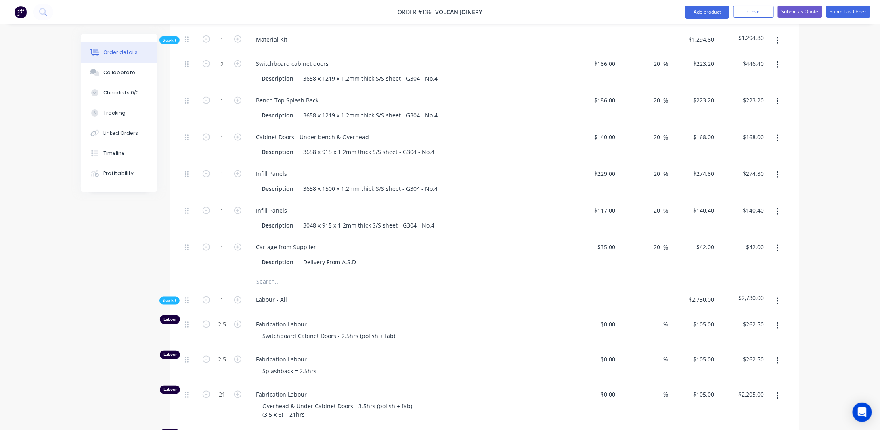
scroll to position [553, 0]
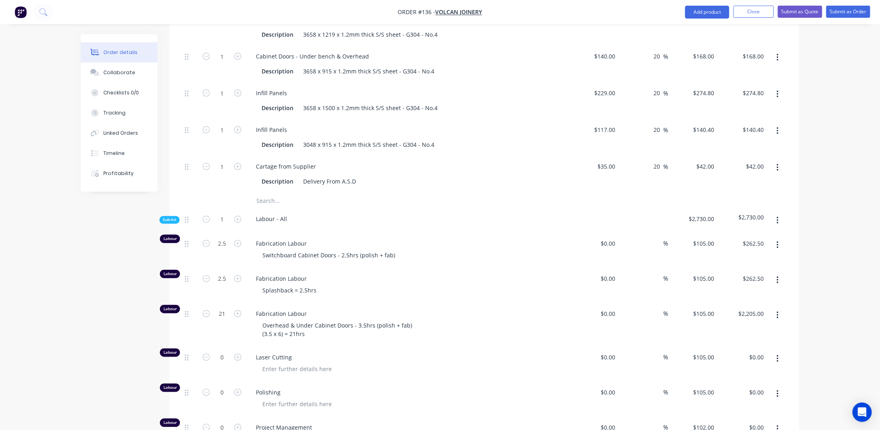
click at [776, 172] on button "button" at bounding box center [778, 168] width 19 height 15
click at [731, 195] on div "Duplicate" at bounding box center [749, 189] width 62 height 12
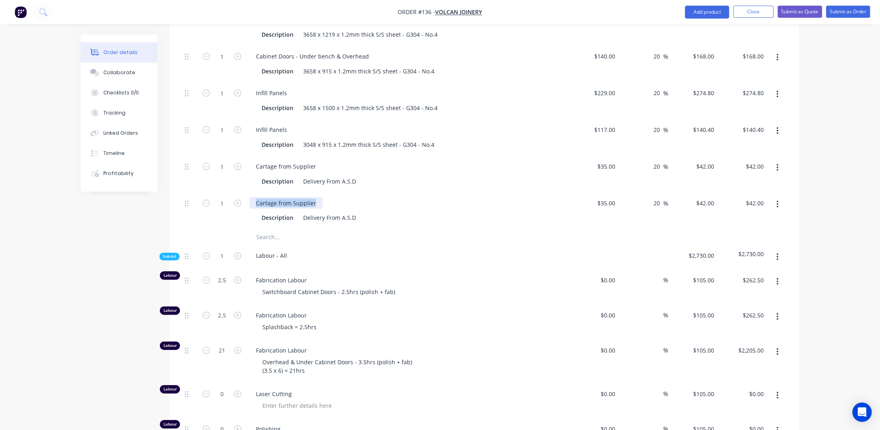
drag, startPoint x: 317, startPoint y: 213, endPoint x: 225, endPoint y: 203, distance: 92.6
click at [225, 203] on div "1 Cartage from Supplier Description Delivery From A.S.D $35.00 $35.00 20 20 % $…" at bounding box center [485, 211] width 606 height 37
click at [105, 296] on div "Created by [PERSON_NAME] Created [DATE] Required [DATE] Assigned to Add team me…" at bounding box center [440, 436] width 719 height 1911
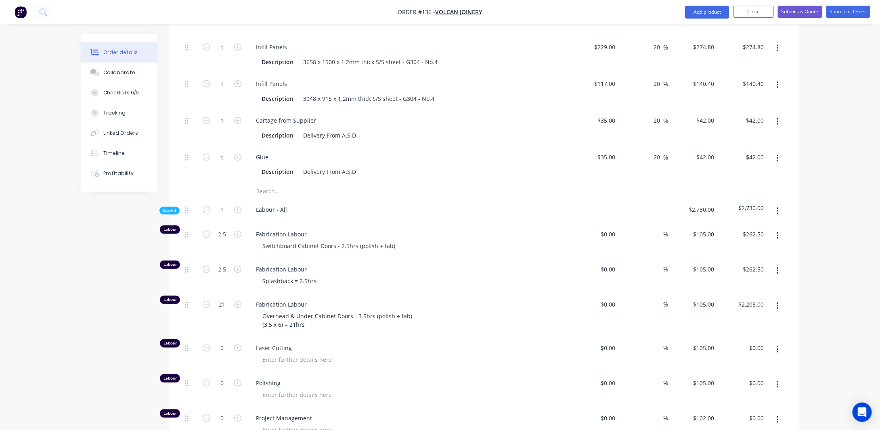
scroll to position [634, 0]
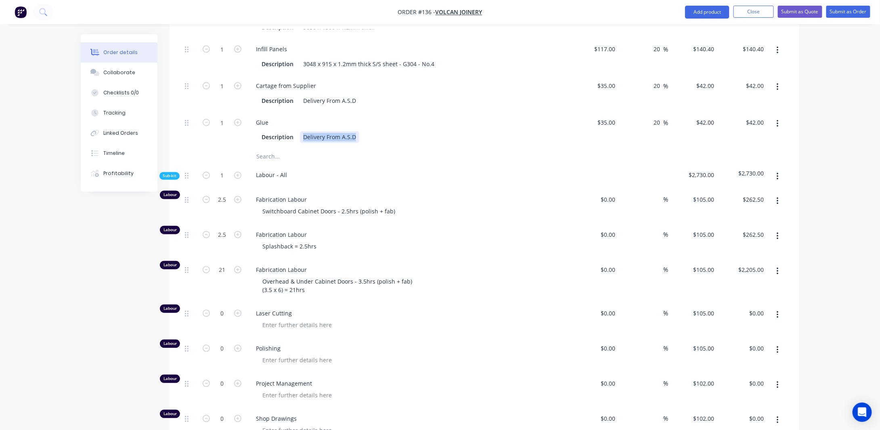
drag, startPoint x: 304, startPoint y: 143, endPoint x: 425, endPoint y: 139, distance: 121.2
click at [425, 139] on div "Description Delivery From A.S.D" at bounding box center [408, 136] width 317 height 13
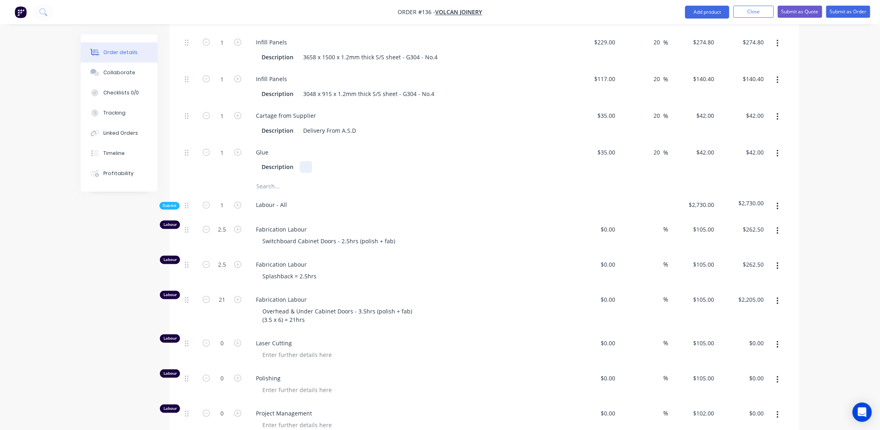
scroll to position [593, 0]
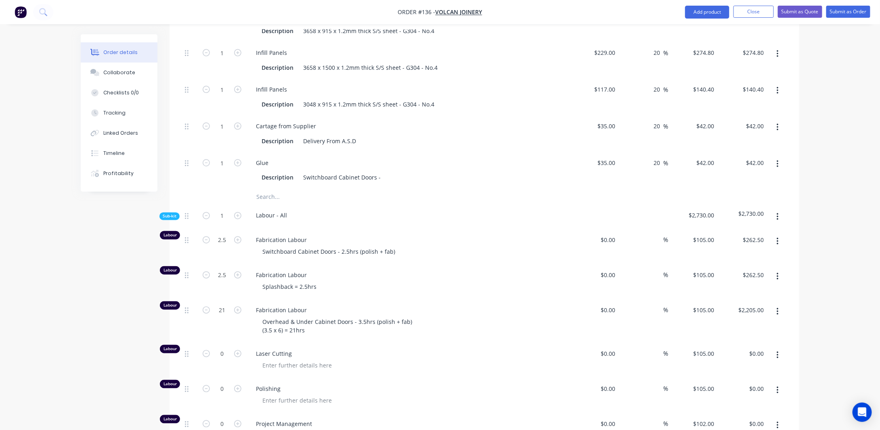
click at [128, 240] on div "Created by [PERSON_NAME] Created [DATE] Required [DATE] Assigned to Add team me…" at bounding box center [440, 396] width 719 height 1911
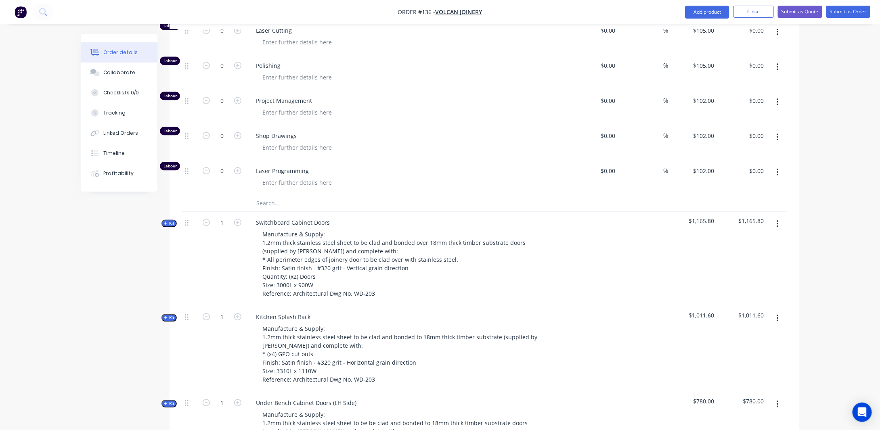
scroll to position [957, 0]
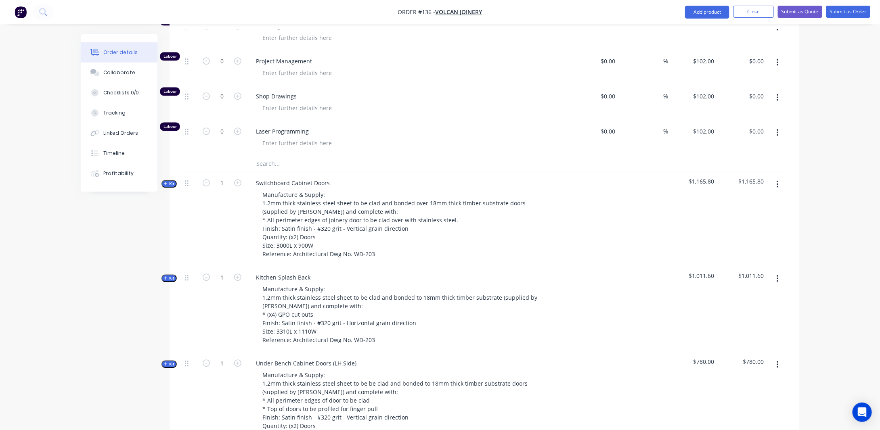
click at [167, 186] on icon "button" at bounding box center [166, 184] width 4 height 4
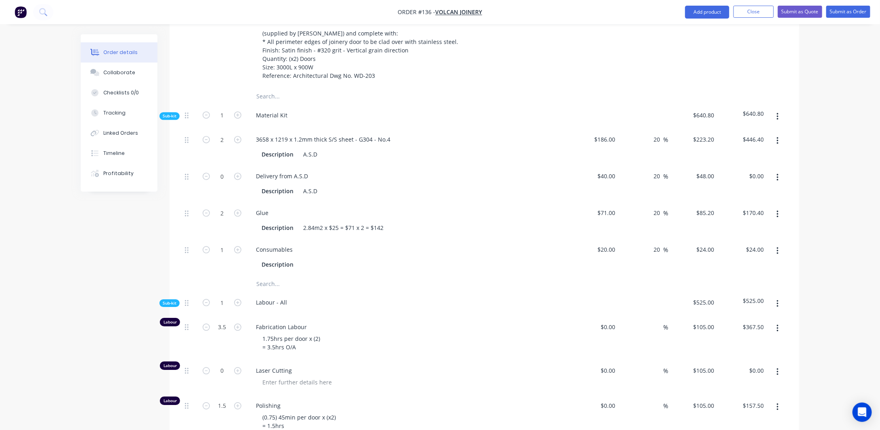
scroll to position [1159, 0]
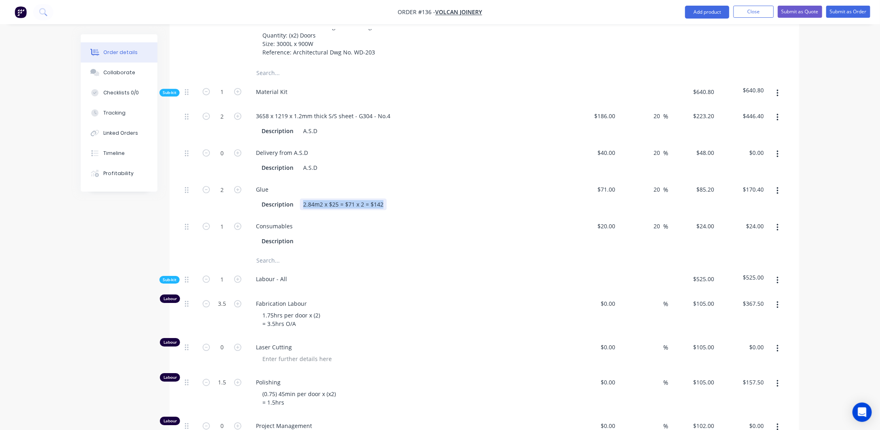
drag, startPoint x: 302, startPoint y: 208, endPoint x: 390, endPoint y: 214, distance: 87.4
click at [389, 210] on div "Description 2.84m2 x $25 = $71 x 2 = $142" at bounding box center [406, 205] width 296 height 12
copy div "2.84m2 x $25 = $71 x 2 = $142"
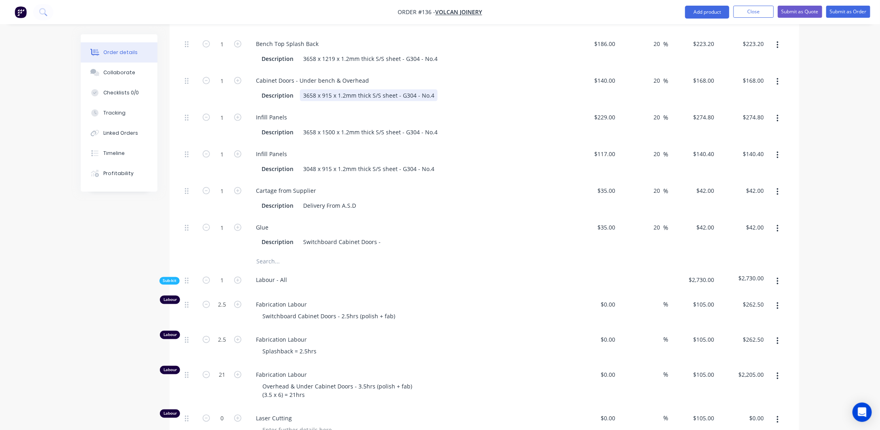
scroll to position [593, 0]
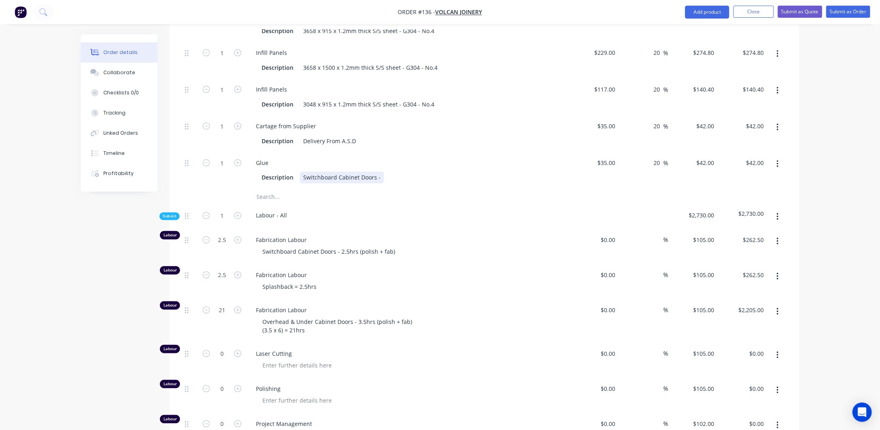
click at [380, 184] on div "Switchboard Cabinet Doors -" at bounding box center [342, 178] width 84 height 12
click at [379, 184] on div "Switchboard Cabinet Doors - 2.84m2 x $25 = $71 x 2 = $142" at bounding box center [383, 178] width 166 height 12
drag, startPoint x: 460, startPoint y: 186, endPoint x: 507, endPoint y: 168, distance: 50.5
click at [460, 184] on div "Switchboard Cabinet Doors - (2.84m2 x $25 = $71 x 2 = $142" at bounding box center [384, 178] width 168 height 12
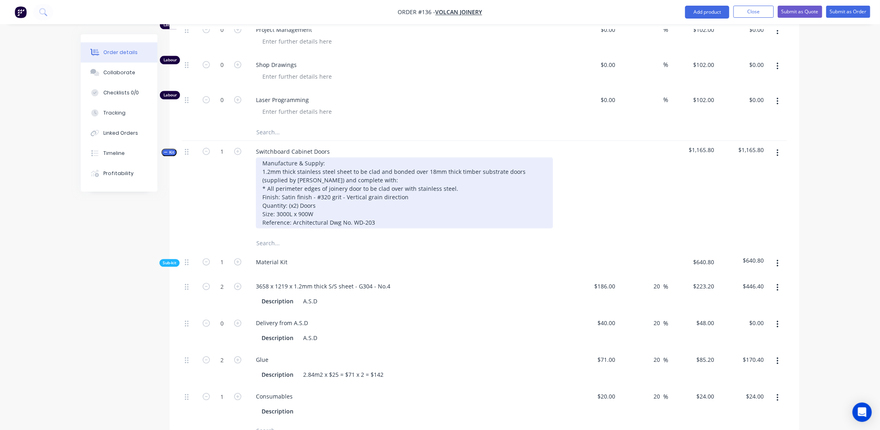
scroll to position [997, 0]
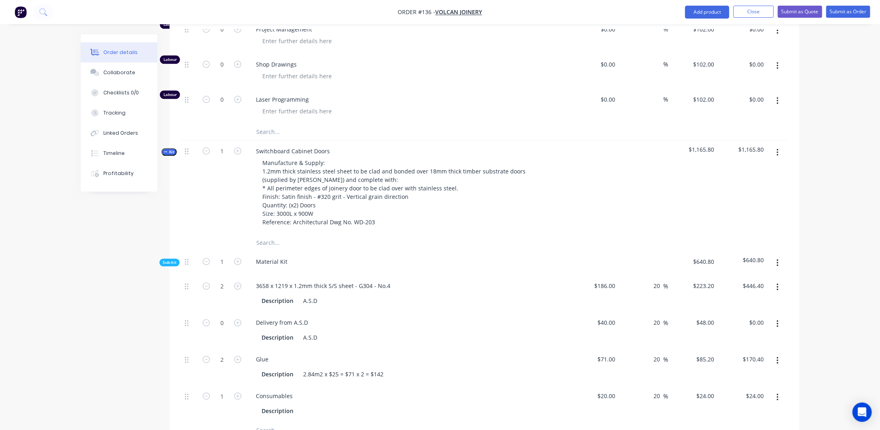
click at [172, 155] on span "Kit" at bounding box center [169, 152] width 10 height 6
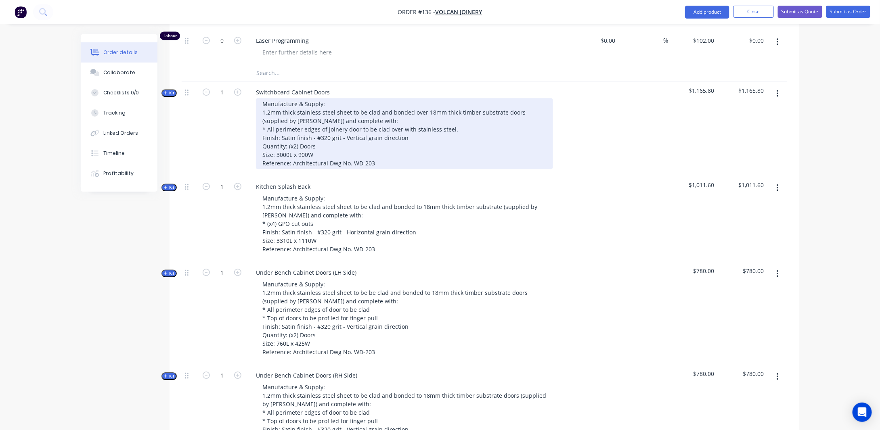
scroll to position [1078, 0]
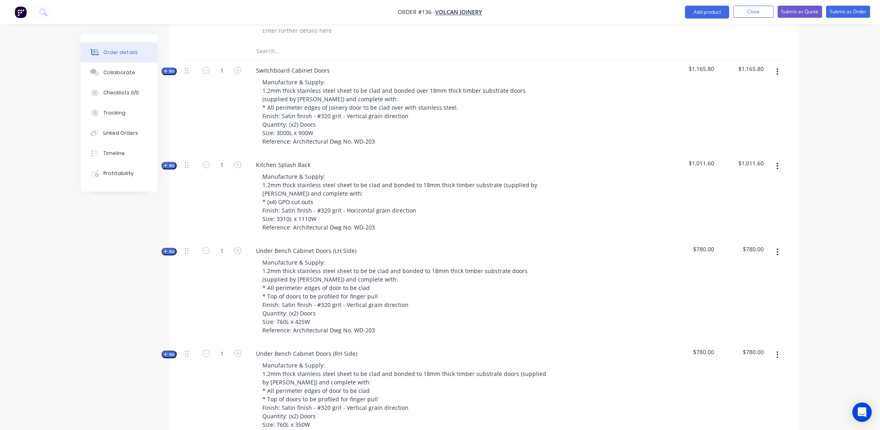
click at [165, 168] on icon "button" at bounding box center [166, 166] width 4 height 4
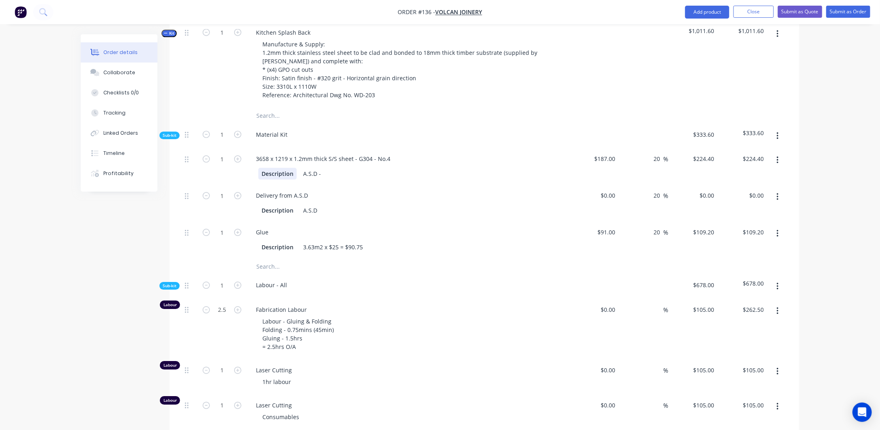
scroll to position [1239, 0]
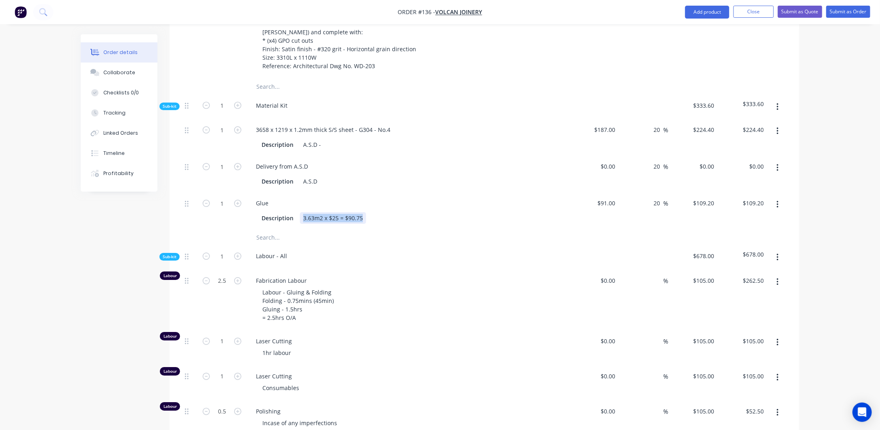
drag, startPoint x: 303, startPoint y: 222, endPoint x: 387, endPoint y: 225, distance: 83.6
click at [387, 224] on div "Description 3.63m2 x $25 = $90.75" at bounding box center [406, 218] width 296 height 12
copy div "3.63m2 x $25 = $90.75"
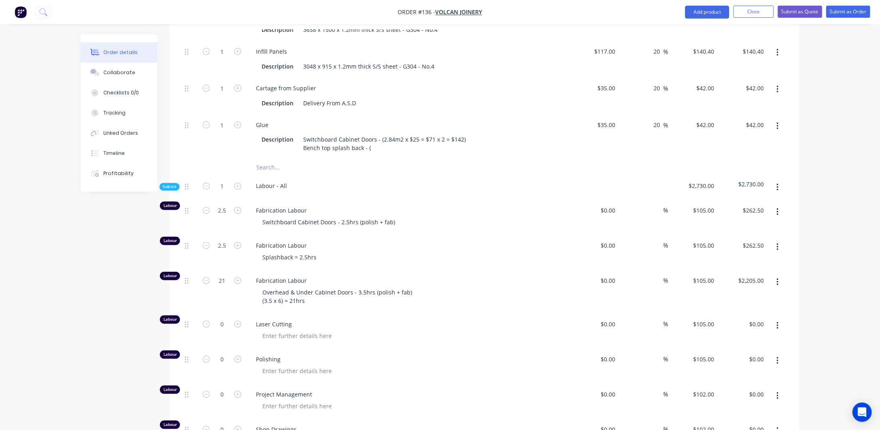
scroll to position [593, 0]
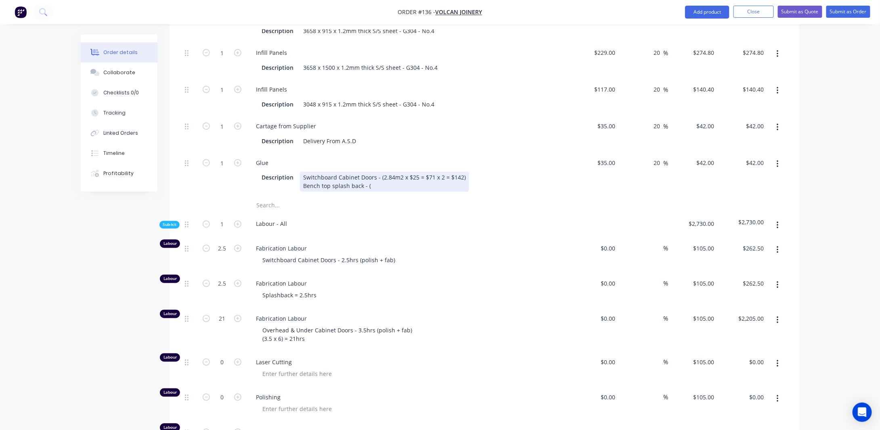
click at [369, 192] on div "Switchboard Cabinet Doors - (2.84m2 x $25 = $71 x 2 = $142) Bench top splash ba…" at bounding box center [384, 182] width 169 height 20
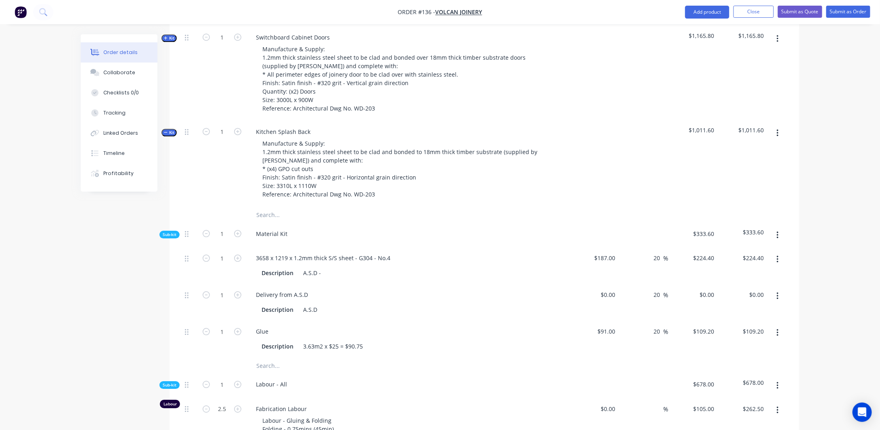
scroll to position [1159, 0]
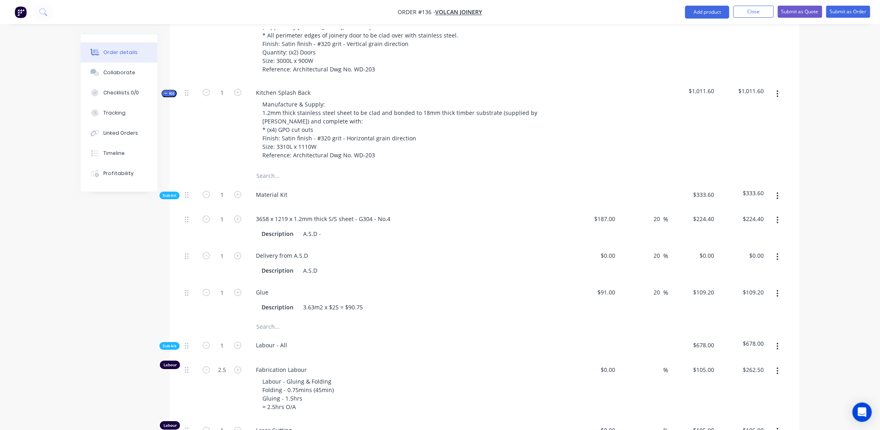
click at [174, 97] on span "Kit" at bounding box center [169, 93] width 10 height 6
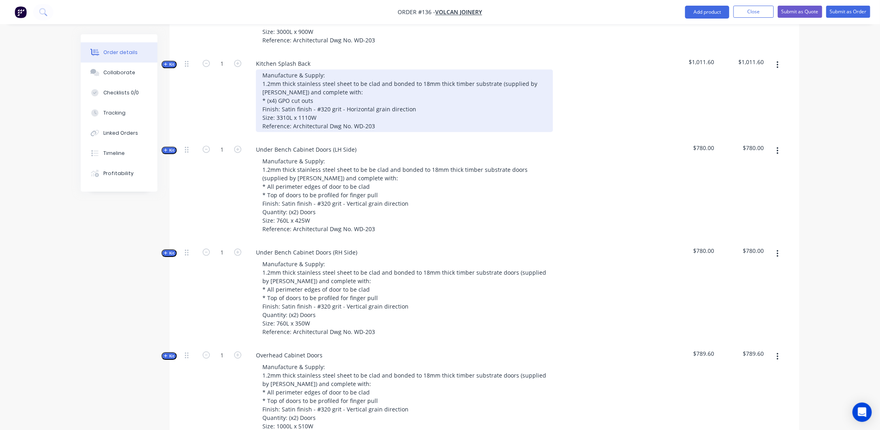
scroll to position [1199, 0]
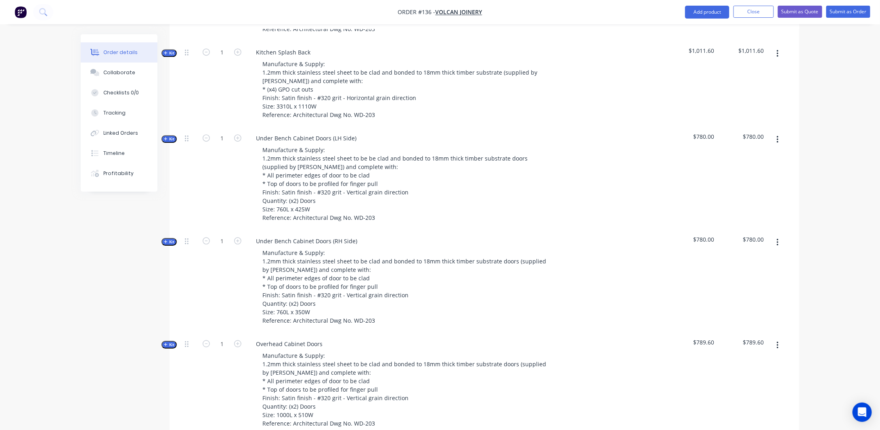
click at [170, 142] on span "Kit" at bounding box center [169, 139] width 10 height 6
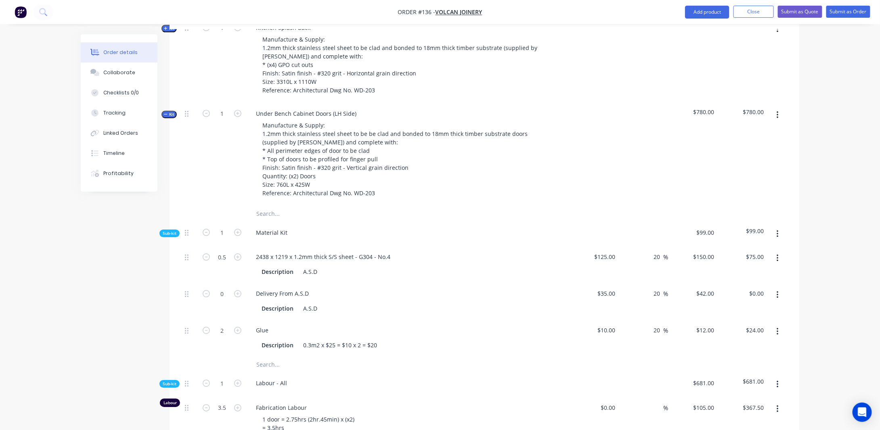
scroll to position [1239, 0]
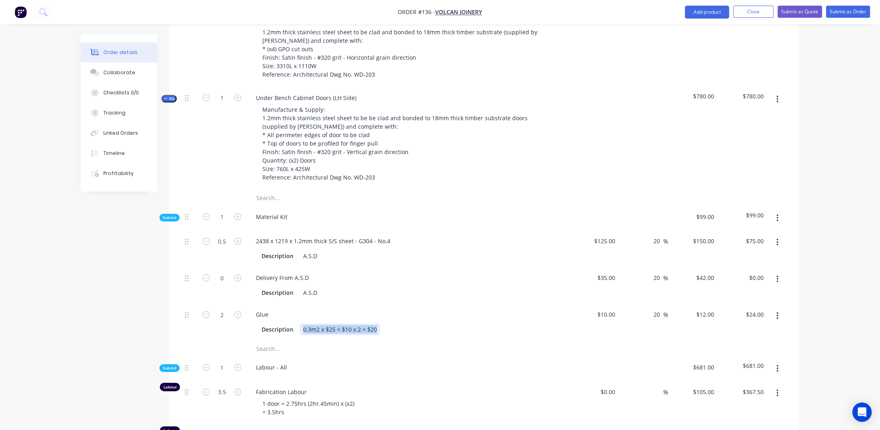
drag, startPoint x: 303, startPoint y: 336, endPoint x: 379, endPoint y: 333, distance: 76.0
click at [379, 333] on div "Description 0.3m2 x $25 = $10 x 2 = $20" at bounding box center [406, 330] width 296 height 12
copy div "0.3m2 x $25 = $10 x 2 = $20"
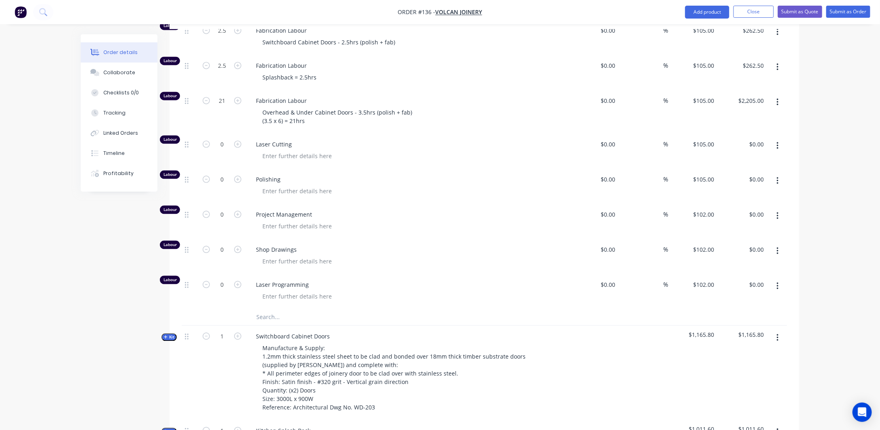
scroll to position [674, 0]
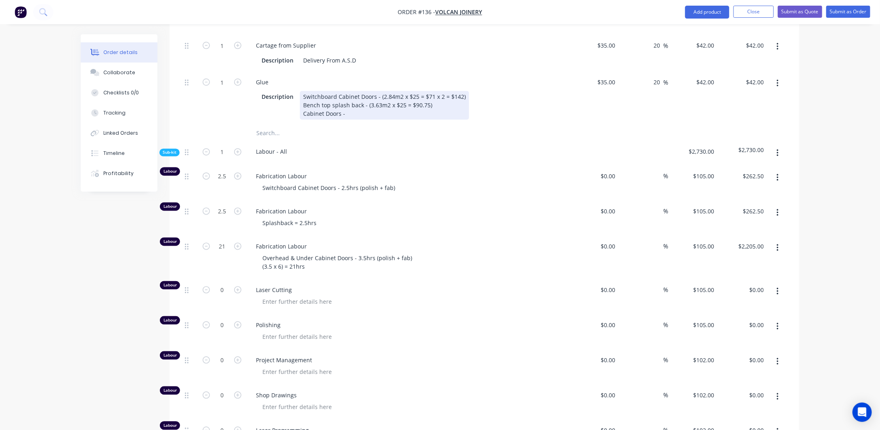
click at [356, 120] on div "Switchboard Cabinet Doors - (2.84m2 x $25 = $71 x 2 = $142) Bench top splash ba…" at bounding box center [384, 105] width 169 height 29
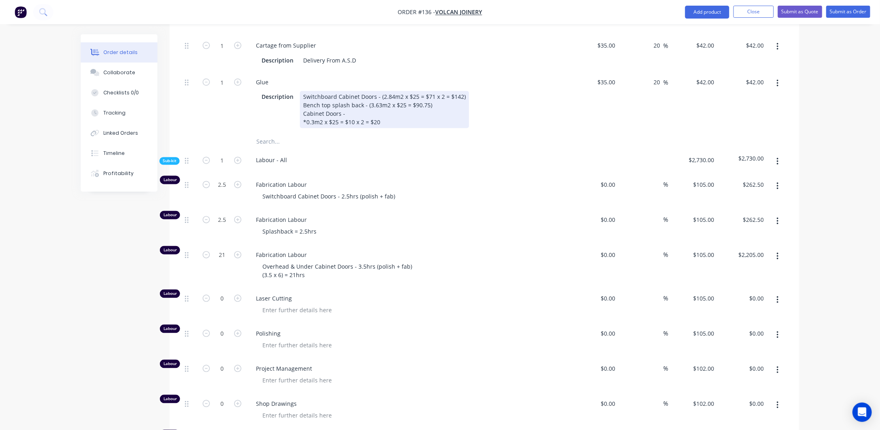
click at [307, 128] on div "Switchboard Cabinet Doors - (2.84m2 x $25 = $71 x 2 = $142) Bench top splash ba…" at bounding box center [384, 109] width 169 height 37
click at [393, 128] on div "Switchboard Cabinet Doors - (2.84m2 x $25 = $71 x 2 = $142) Bench top splash ba…" at bounding box center [384, 109] width 169 height 37
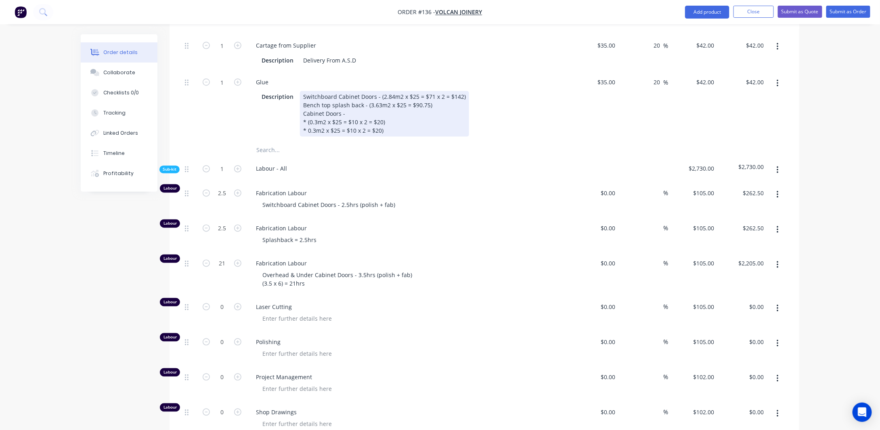
drag, startPoint x: 307, startPoint y: 140, endPoint x: 336, endPoint y: 146, distance: 29.3
click at [307, 137] on div "Switchboard Cabinet Doors - (2.84m2 x $25 = $71 x 2 = $142) Bench top splash ba…" at bounding box center [384, 114] width 169 height 46
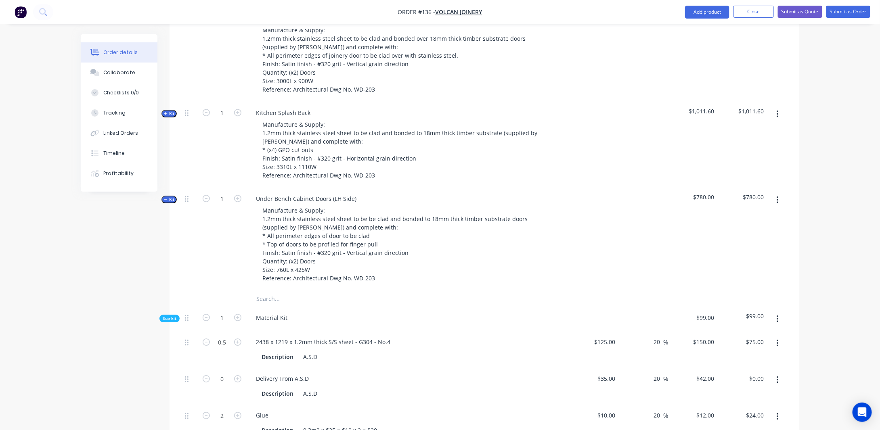
scroll to position [1199, 0]
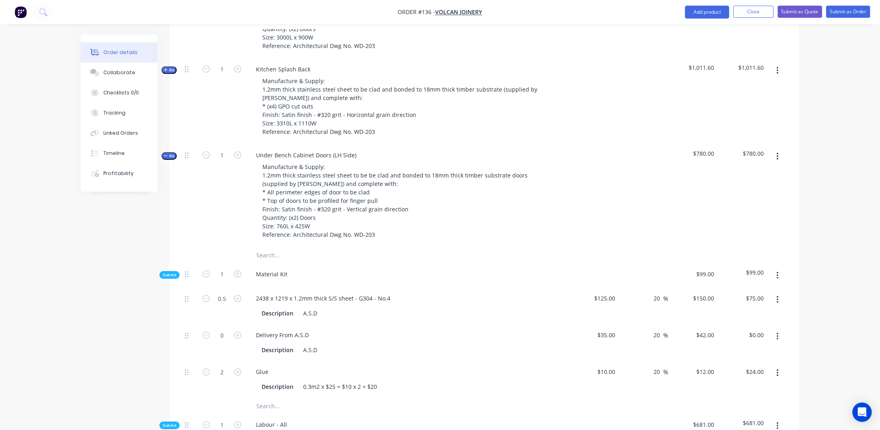
click at [170, 159] on span "Kit" at bounding box center [169, 156] width 10 height 6
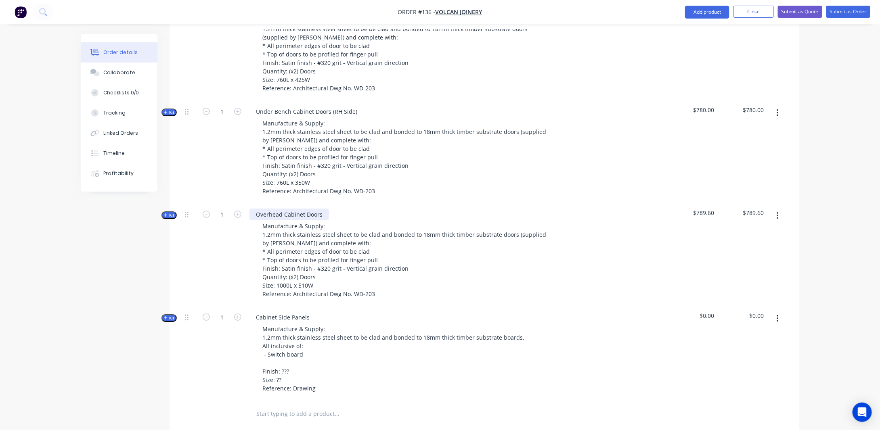
scroll to position [1361, 0]
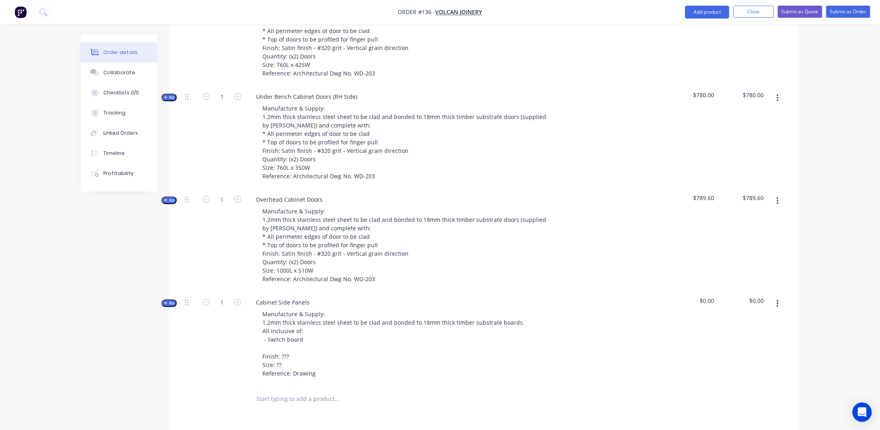
click at [172, 204] on span "Kit" at bounding box center [169, 200] width 10 height 6
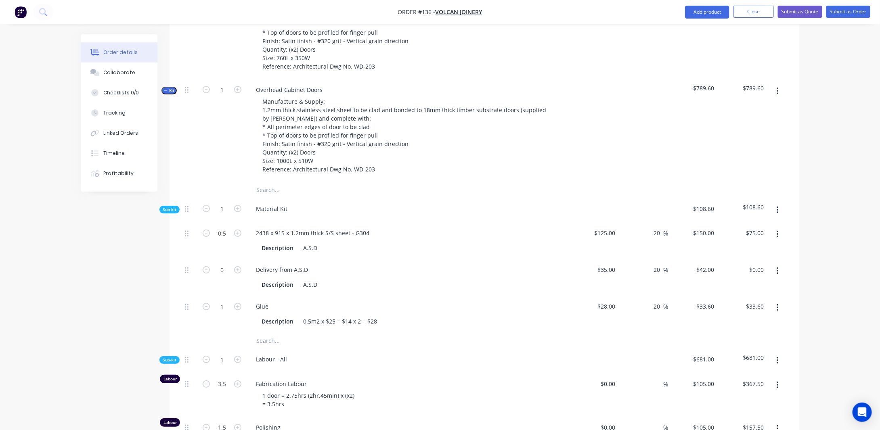
scroll to position [1482, 0]
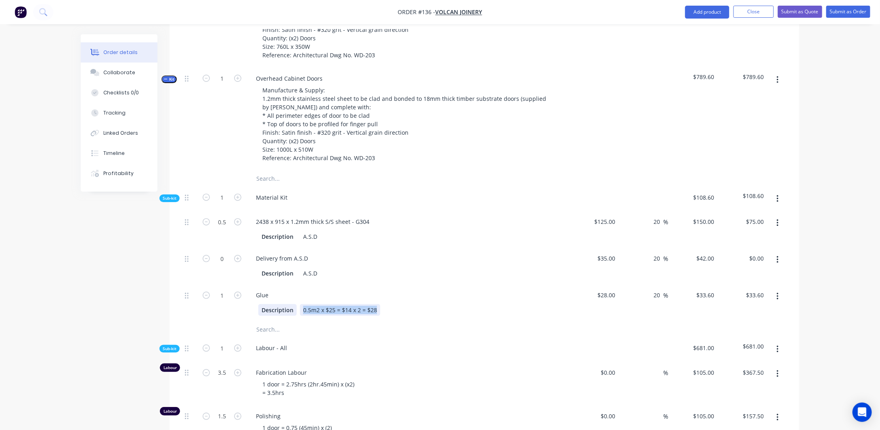
drag, startPoint x: 377, startPoint y: 314, endPoint x: 288, endPoint y: 311, distance: 88.9
click at [288, 311] on div "Description 0.5m2 x $25 = $14 x 2 = $28" at bounding box center [406, 310] width 296 height 12
copy div "0.5m2 x $25 = $14 x 2 = $28"
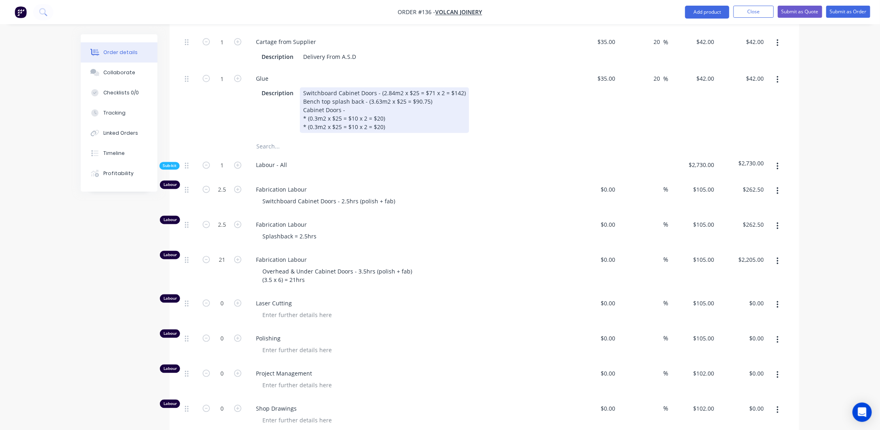
scroll to position [634, 0]
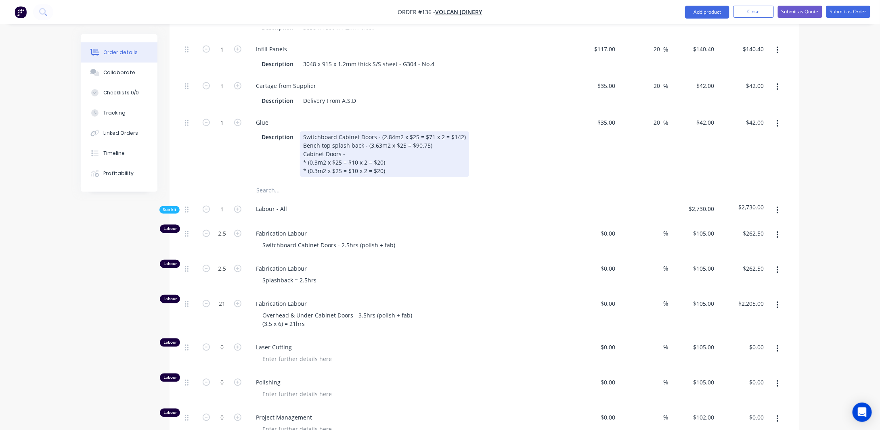
click at [395, 177] on div "Switchboard Cabinet Doors - (2.84m2 x $25 = $71 x 2 = $142) Bench top splash ba…" at bounding box center [384, 155] width 169 height 46
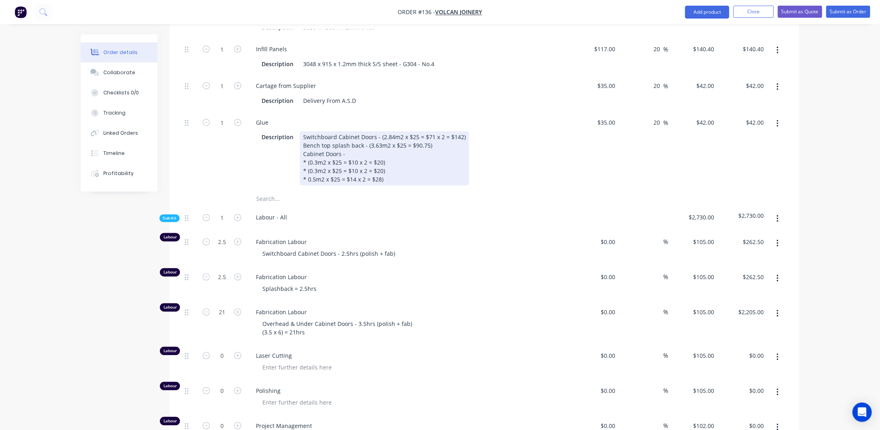
click at [309, 186] on div "Switchboard Cabinet Doors - (2.84m2 x $25 = $71 x 2 = $142) Bench top splash ba…" at bounding box center [384, 159] width 169 height 54
click at [396, 186] on div "Switchboard Cabinet Doors - (2.84m2 x $25 = $71 x 2 = $142) Bench top splash ba…" at bounding box center [384, 159] width 169 height 54
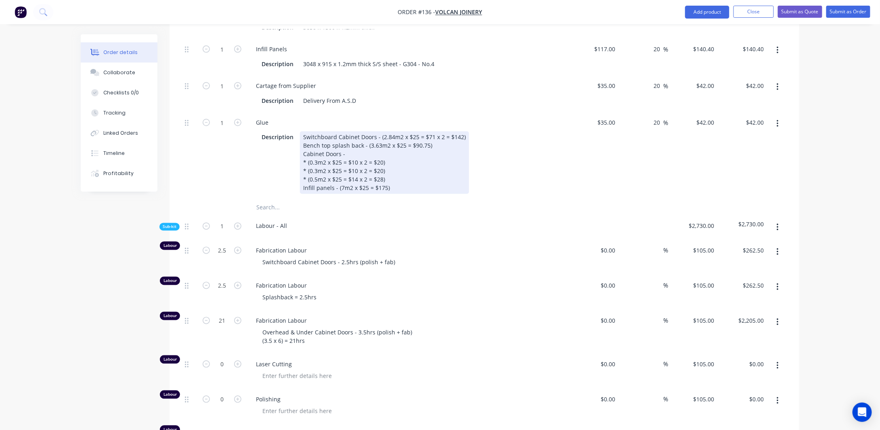
click at [425, 194] on div "Switchboard Cabinet Doors - (2.84m2 x $25 = $71 x 2 = $142) Bench top splash ba…" at bounding box center [384, 163] width 169 height 63
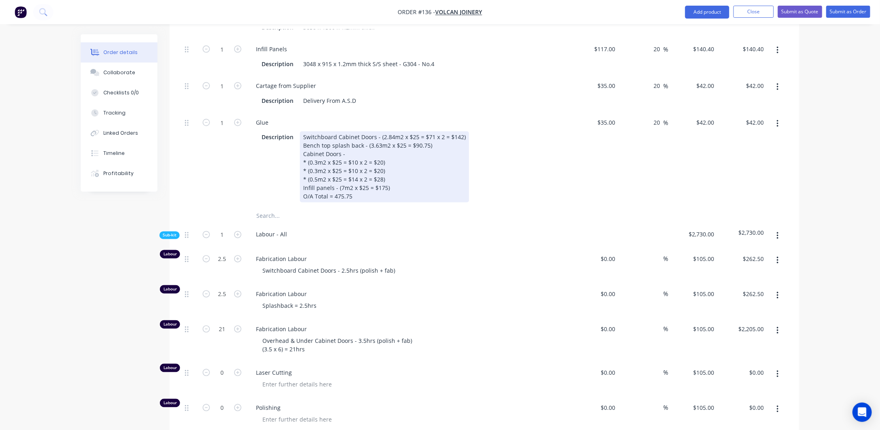
click at [334, 203] on div "Switchboard Cabinet Doors - (2.84m2 x $25 = $71 x 2 = $142) Bench top splash ba…" at bounding box center [384, 167] width 169 height 71
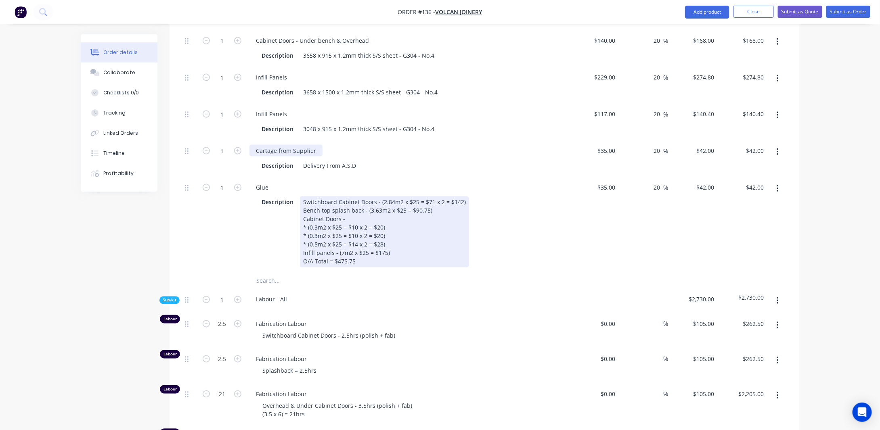
scroll to position [553, 0]
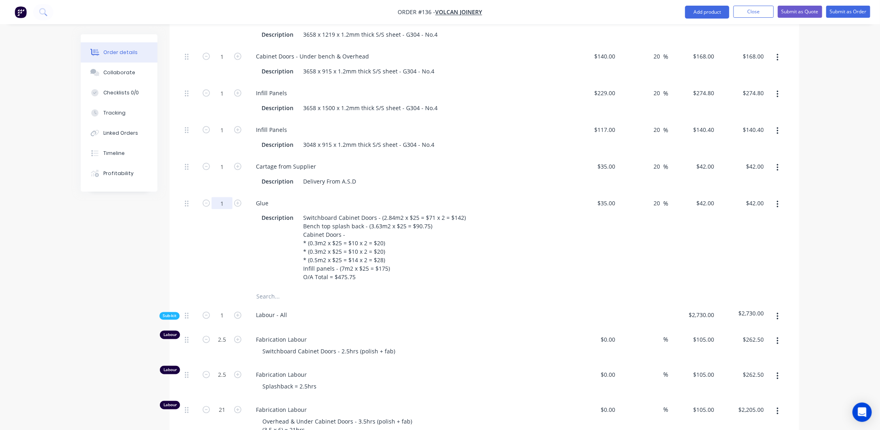
click at [228, 210] on input "1" at bounding box center [222, 203] width 21 height 12
click at [616, 209] on input "$35.00" at bounding box center [608, 203] width 22 height 12
type input "$475.00"
type input "$570.00"
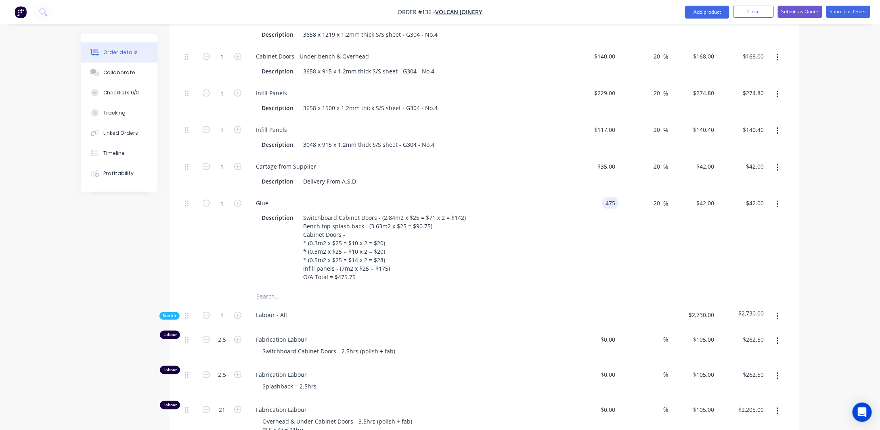
type input "$570.00"
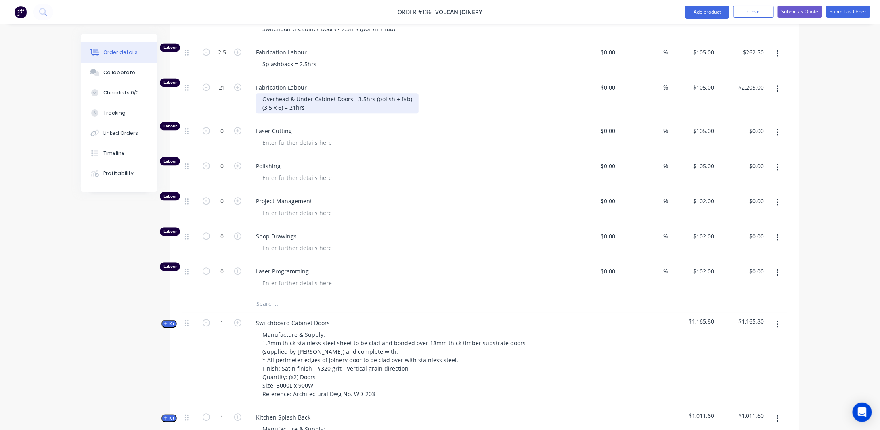
scroll to position [836, 0]
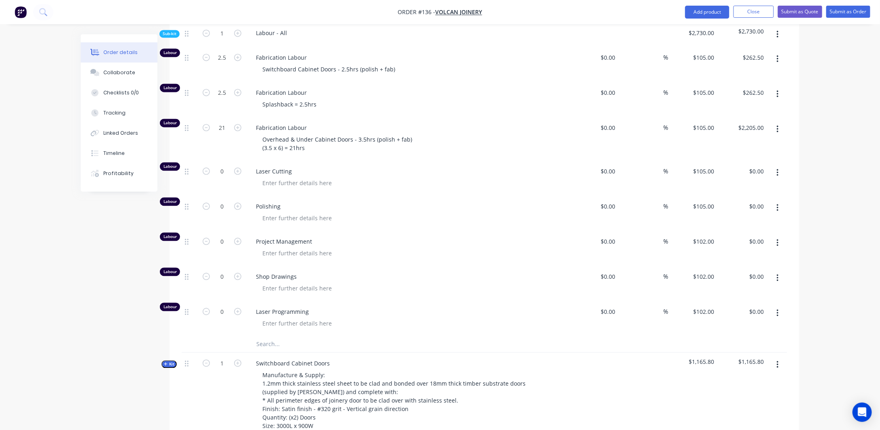
click at [777, 133] on icon "button" at bounding box center [778, 129] width 2 height 7
click at [767, 154] on div "Duplicate" at bounding box center [749, 151] width 62 height 12
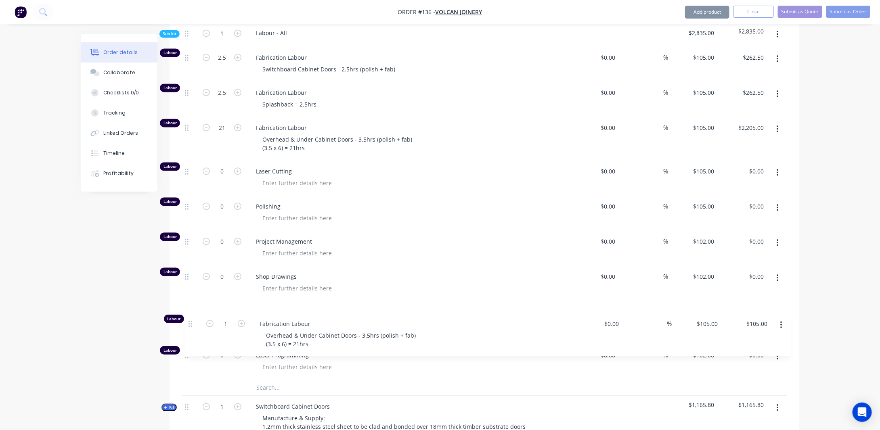
scroll to position [838, 0]
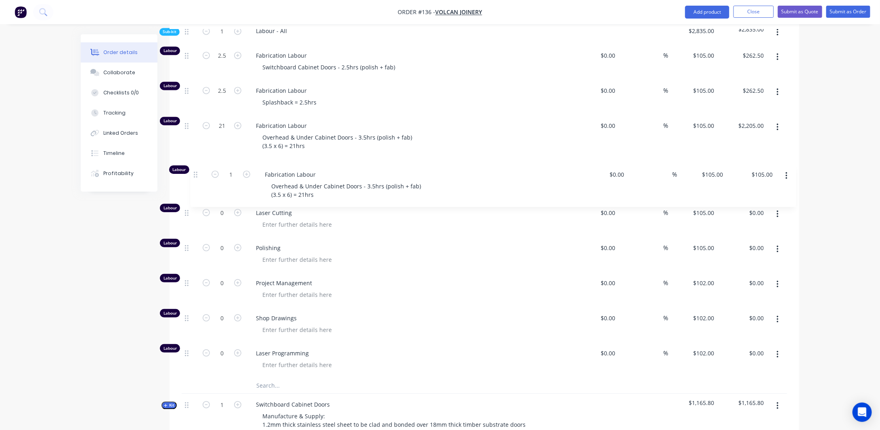
drag, startPoint x: 186, startPoint y: 355, endPoint x: 196, endPoint y: 170, distance: 185.2
click at [196, 170] on div "Labour 2.5 Fabrication Labour Switchboard Cabinet Doors - 2.5hrs (polish + fab)…" at bounding box center [485, 211] width 606 height 333
click at [306, 187] on div "Overhead & Under Cabinet Doors - 3.5hrs (polish + fab) (3.5 x 6) = 21hrs" at bounding box center [337, 185] width 163 height 20
drag, startPoint x: 262, startPoint y: 188, endPoint x: 370, endPoint y: 203, distance: 108.8
click at [370, 202] on div "Fabrication Labour Overhead & Under Cabinet Doors - 3.5hrs (polish + fab) (3.5 …" at bounding box center [407, 181] width 323 height 44
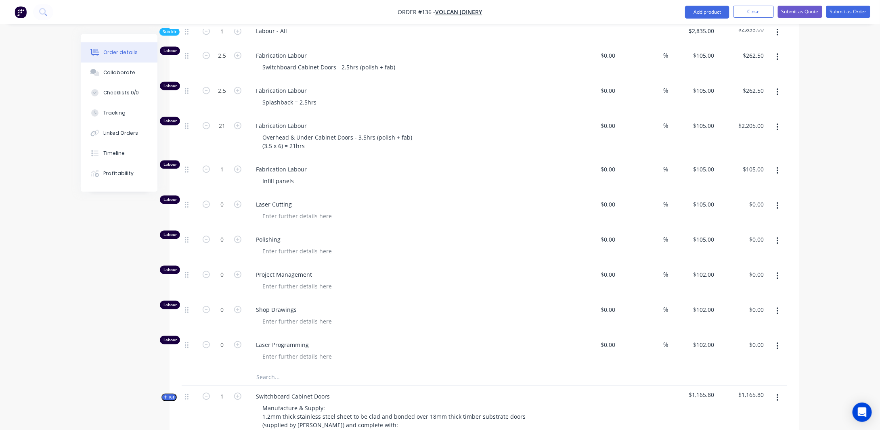
click at [122, 248] on div "Created by [PERSON_NAME] Created [DATE] Required [DATE] Assigned to Add team me…" at bounding box center [440, 417] width 719 height 2441
click at [298, 185] on div "Infill panels" at bounding box center [278, 181] width 44 height 12
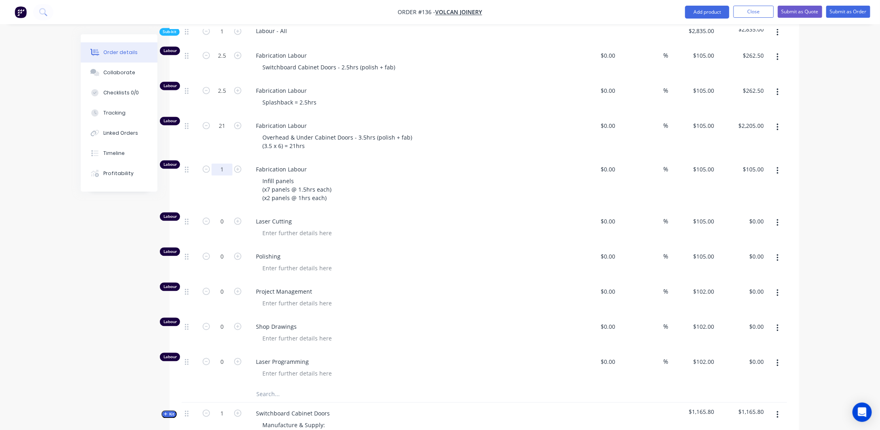
click at [230, 176] on input "1" at bounding box center [222, 170] width 21 height 12
type input "12.5"
click at [87, 253] on div "Created by [PERSON_NAME] Created [DATE] Required [DATE] Assigned to Add team me…" at bounding box center [440, 426] width 719 height 2458
type input "$1,312.50"
click at [815, 199] on div "Order details Collaborate Checklists 0/0 Tracking Linked Orders Timeline Profit…" at bounding box center [440, 408] width 880 height 2493
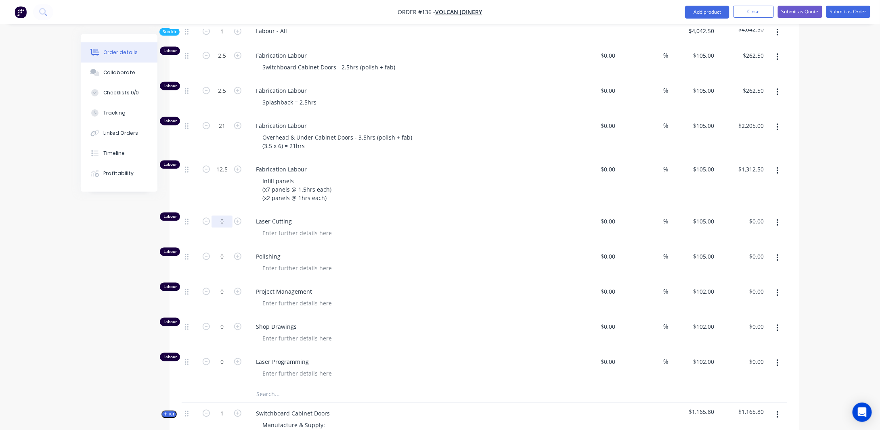
click at [228, 228] on input "0" at bounding box center [222, 222] width 21 height 12
type input "6"
click at [113, 274] on div "Created by [PERSON_NAME] Created [DATE] Required [DATE] Assigned to Add team me…" at bounding box center [440, 426] width 719 height 2458
type input "$630.00"
click at [280, 261] on span "Polishing" at bounding box center [411, 256] width 310 height 8
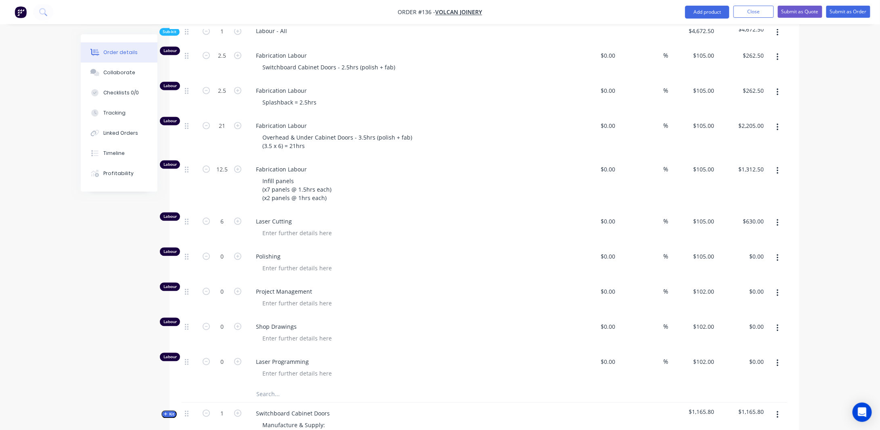
click at [280, 261] on span "Polishing" at bounding box center [411, 256] width 310 height 8
click at [278, 261] on span "Polishing" at bounding box center [411, 256] width 310 height 8
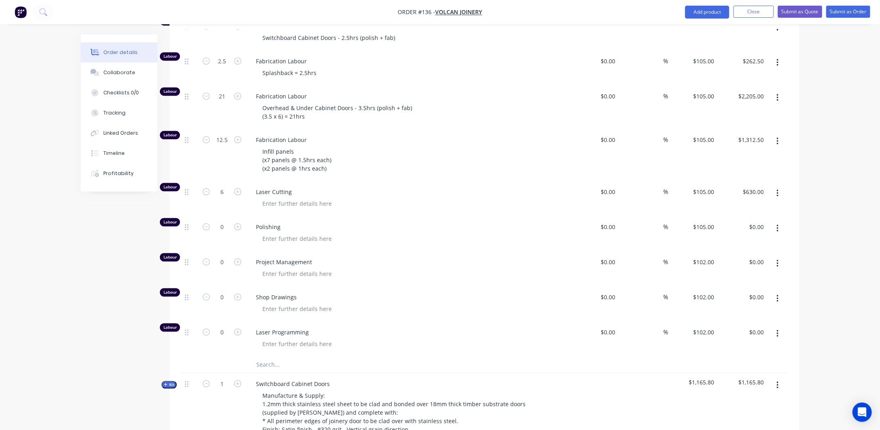
scroll to position [878, 0]
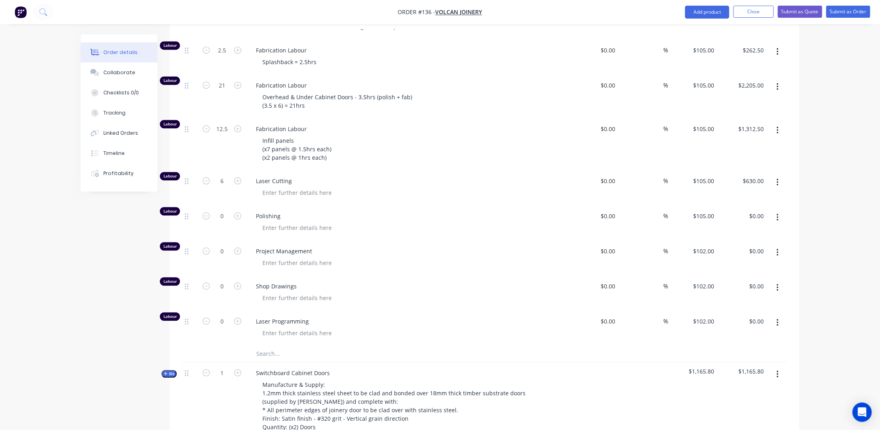
click at [780, 328] on button "button" at bounding box center [778, 323] width 19 height 15
click at [818, 283] on div "Order details Collaborate Checklists 0/0 Tracking Linked Orders Timeline Profit…" at bounding box center [440, 368] width 880 height 2493
click at [264, 214] on div "Polishing" at bounding box center [407, 223] width 323 height 35
click at [273, 228] on div "Polishing" at bounding box center [407, 223] width 323 height 35
click at [275, 220] on span "Polishing" at bounding box center [411, 216] width 310 height 8
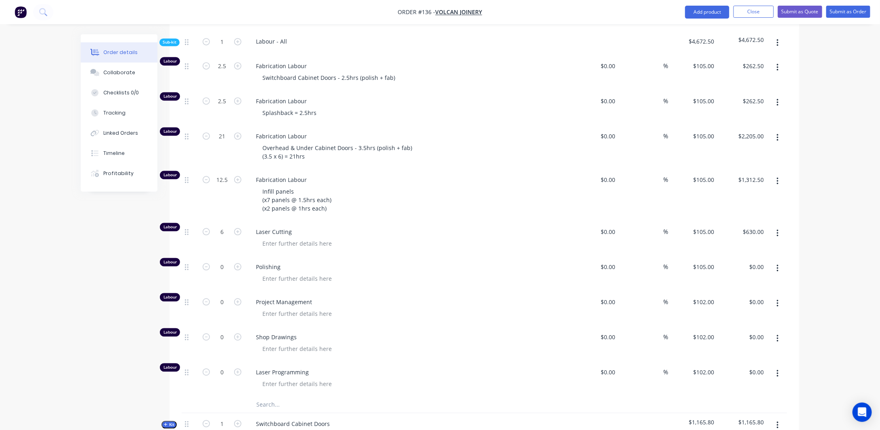
scroll to position [838, 0]
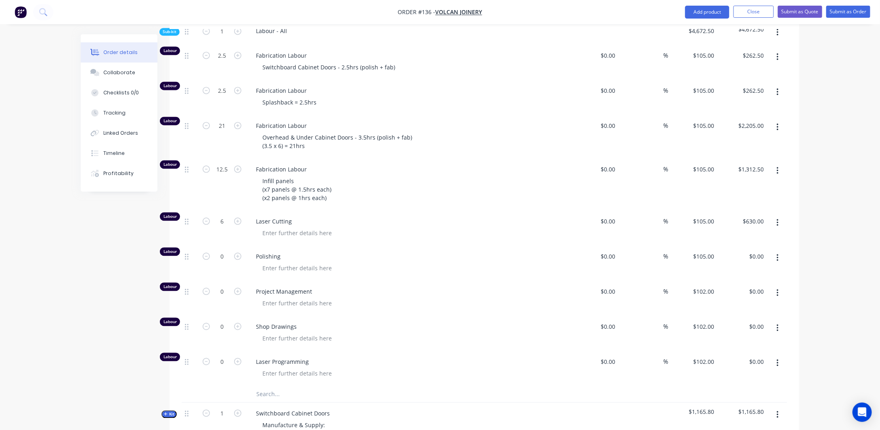
click at [779, 227] on icon "button" at bounding box center [778, 222] width 2 height 7
click at [731, 247] on div "Duplicate" at bounding box center [749, 244] width 62 height 12
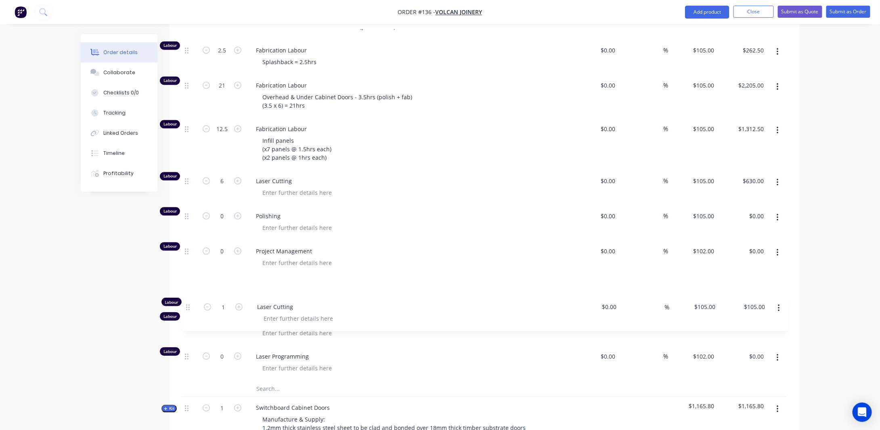
scroll to position [881, 0]
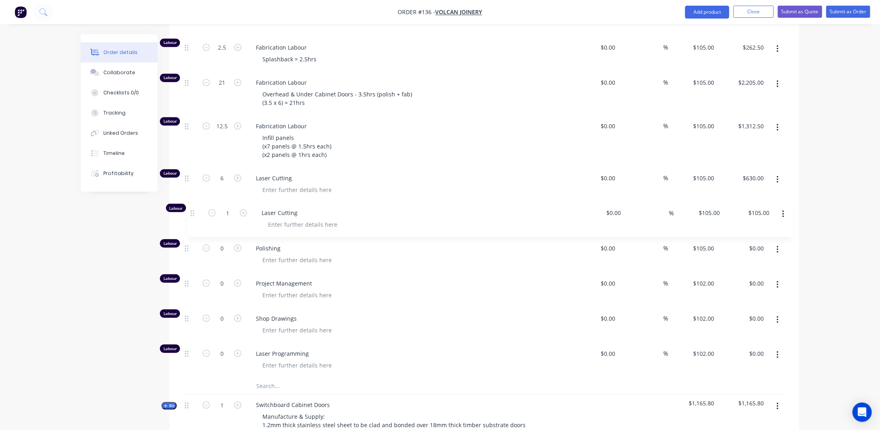
drag, startPoint x: 187, startPoint y: 364, endPoint x: 253, endPoint y: 214, distance: 163.6
click at [193, 211] on div "Labour 2.5 Fabrication Labour Switchboard Cabinet Doors - 2.5hrs (polish + fab)…" at bounding box center [485, 190] width 606 height 377
click at [296, 218] on span "Laser Cutting" at bounding box center [411, 213] width 310 height 8
click at [294, 229] on div at bounding box center [297, 225] width 82 height 12
click at [230, 218] on input "1" at bounding box center [222, 214] width 21 height 12
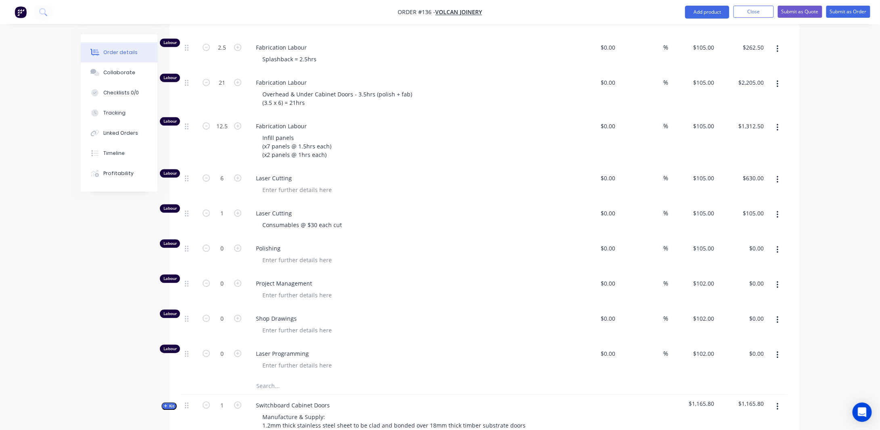
click at [126, 235] on div "Created by [PERSON_NAME] Created [DATE] Required [DATE] Assigned to Add team me…" at bounding box center [440, 400] width 719 height 2493
click at [776, 220] on button "button" at bounding box center [778, 215] width 19 height 15
click at [742, 268] on button "Delete" at bounding box center [749, 268] width 77 height 16
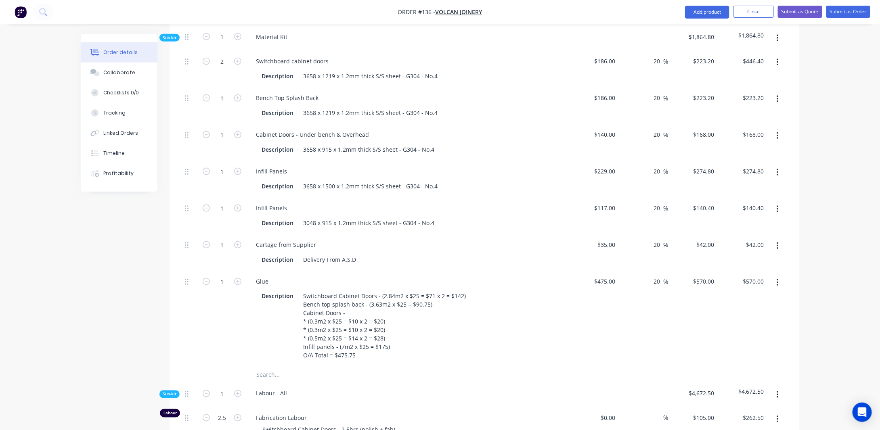
scroll to position [517, 0]
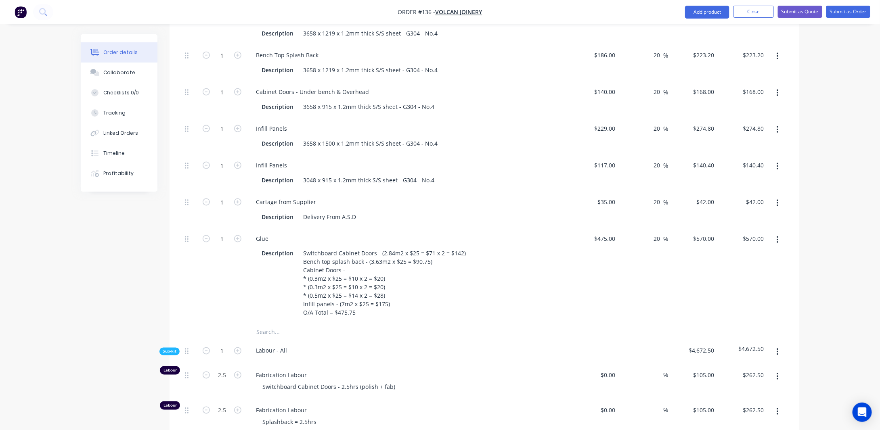
click at [776, 248] on button "button" at bounding box center [778, 240] width 19 height 15
click at [758, 264] on div "Duplicate" at bounding box center [749, 262] width 62 height 12
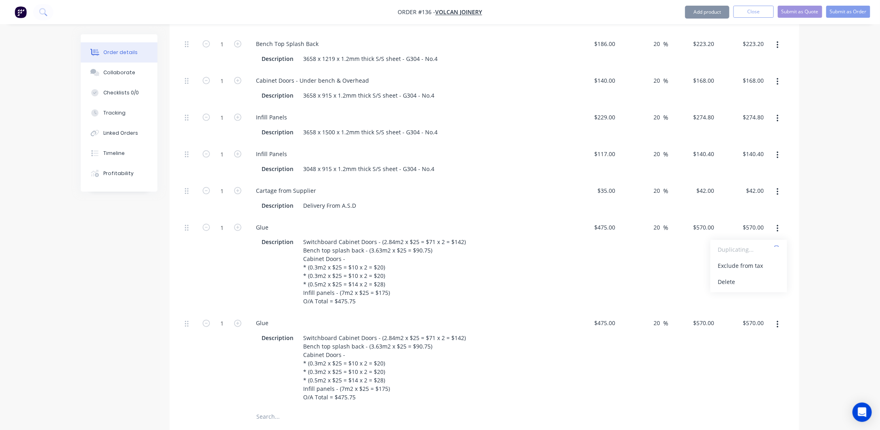
scroll to position [598, 0]
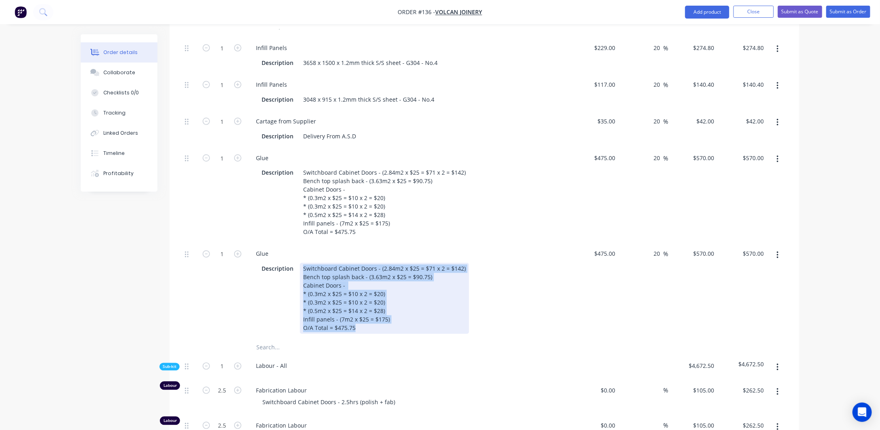
drag, startPoint x: 356, startPoint y: 337, endPoint x: 295, endPoint y: 271, distance: 89.7
click at [295, 271] on div "Description Switchboard Cabinet Doors - (2.84m2 x $25 = $71 x 2 = $142) Bench t…" at bounding box center [408, 298] width 317 height 73
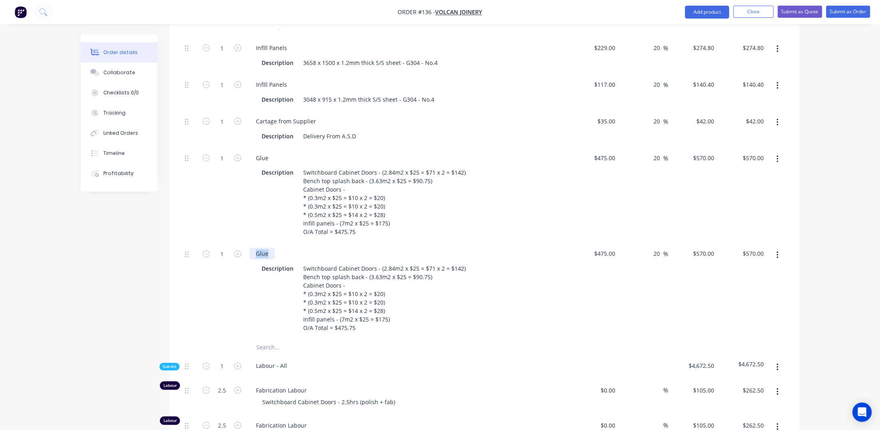
drag, startPoint x: 270, startPoint y: 262, endPoint x: 253, endPoint y: 262, distance: 16.6
click at [253, 260] on div "Glue" at bounding box center [262, 254] width 25 height 12
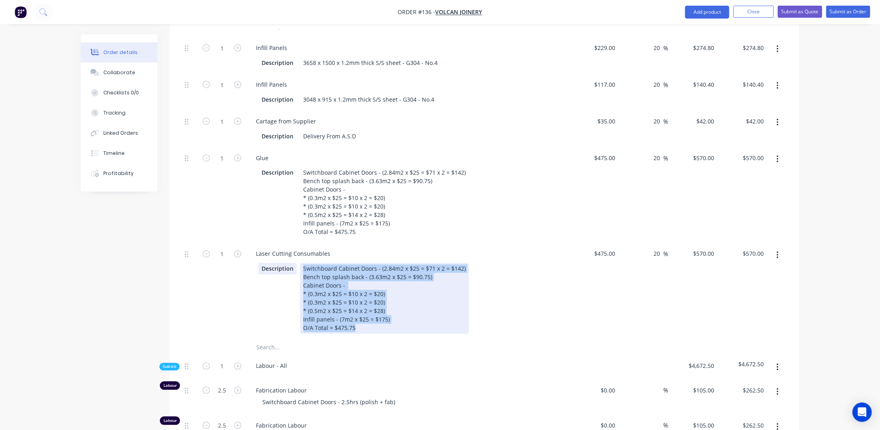
drag, startPoint x: 309, startPoint y: 331, endPoint x: 277, endPoint y: 279, distance: 61.6
click at [277, 279] on div "Description Switchboard Cabinet Doors - (2.84m2 x $25 = $71 x 2 = $142) Bench t…" at bounding box center [406, 298] width 296 height 71
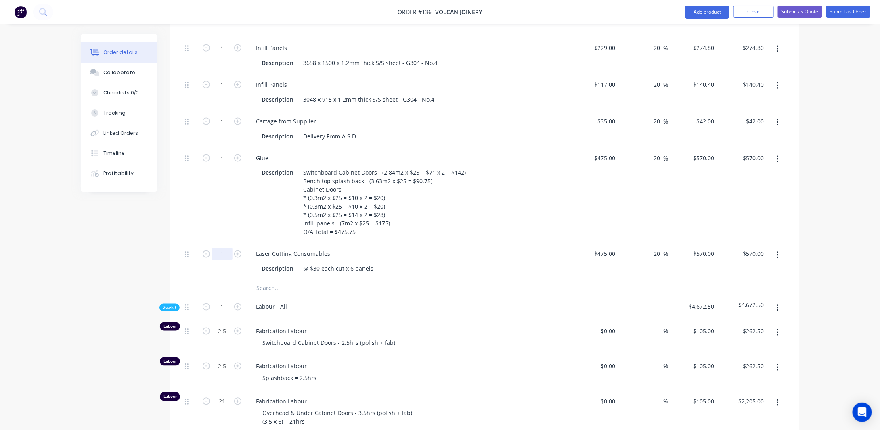
click at [227, 260] on input "1" at bounding box center [222, 254] width 21 height 12
click at [615, 260] on input "$475.00" at bounding box center [606, 254] width 25 height 12
type input "$180.00"
type input "$216.00"
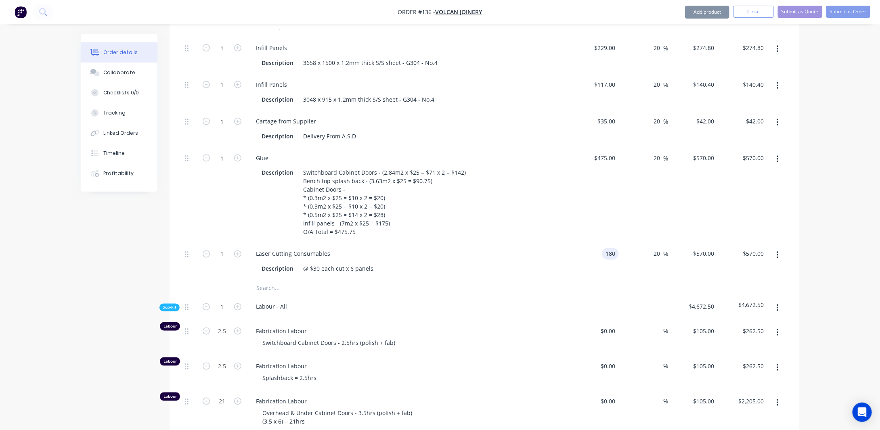
type input "$216.00"
click at [779, 259] on icon "button" at bounding box center [778, 255] width 2 height 7
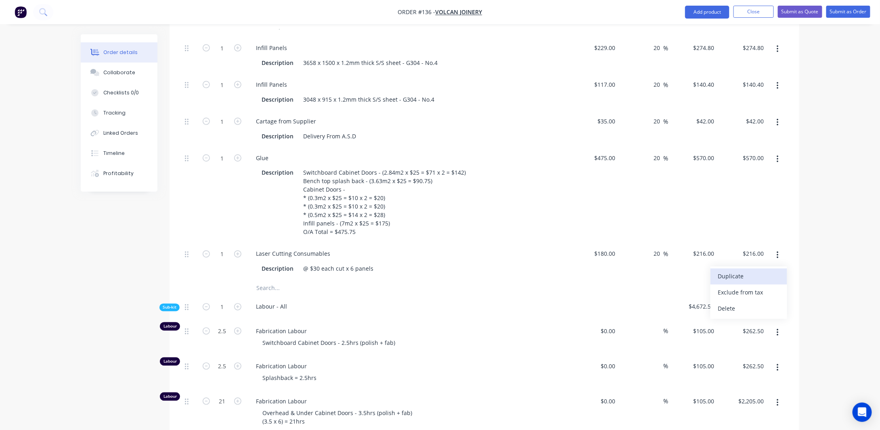
click at [759, 278] on button "Duplicate" at bounding box center [749, 277] width 77 height 16
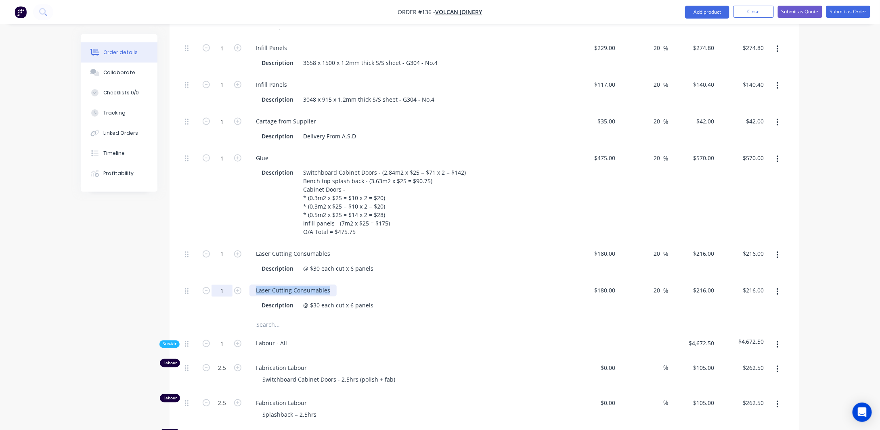
drag, startPoint x: 327, startPoint y: 299, endPoint x: 216, endPoint y: 299, distance: 111.1
click at [216, 299] on div "1 Laser Cutting Consumables Description @ $30 each cut x 6 panels $180.00 $180.…" at bounding box center [485, 298] width 606 height 37
drag, startPoint x: 302, startPoint y: 313, endPoint x: 439, endPoint y: 319, distance: 136.2
click at [439, 312] on div "Description @ $30 each cut x 6 panels" at bounding box center [406, 306] width 296 height 12
click at [613, 296] on input "180" at bounding box center [612, 291] width 14 height 12
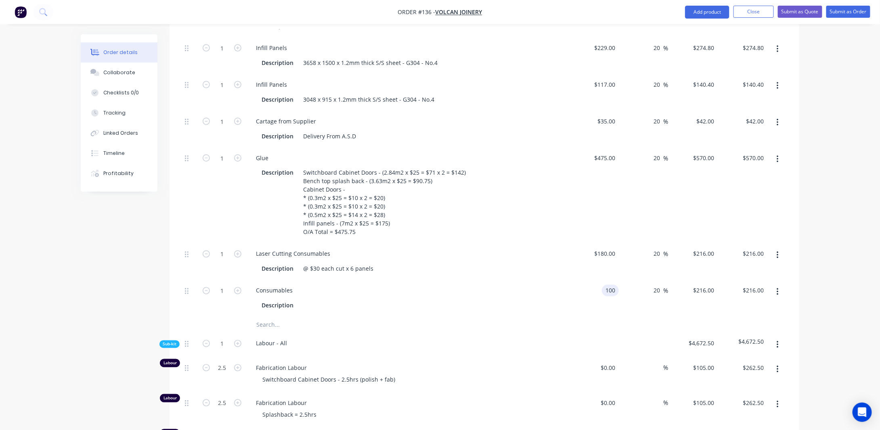
type input "$100.00"
type input "$120.00"
click at [305, 312] on div at bounding box center [306, 306] width 12 height 12
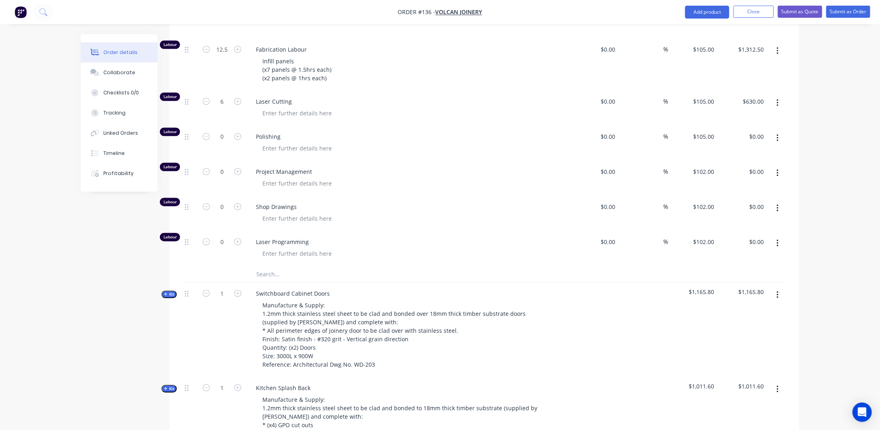
scroll to position [1042, 0]
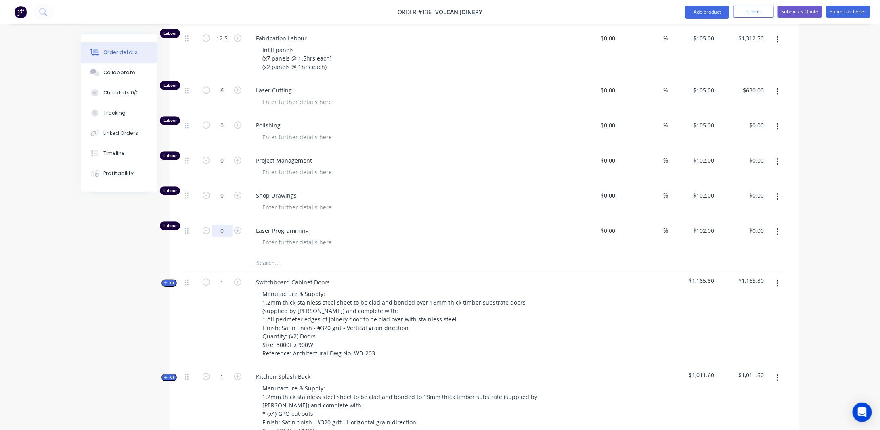
click at [230, 237] on input "0" at bounding box center [222, 231] width 21 height 12
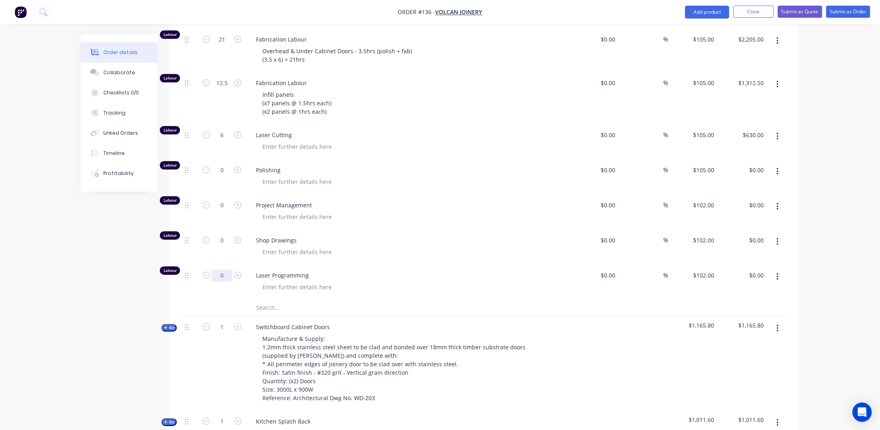
scroll to position [921, 0]
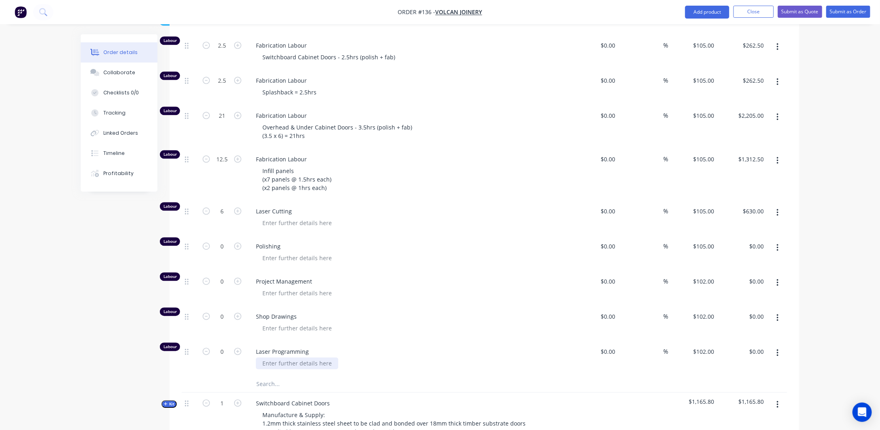
click at [300, 370] on div at bounding box center [297, 364] width 82 height 12
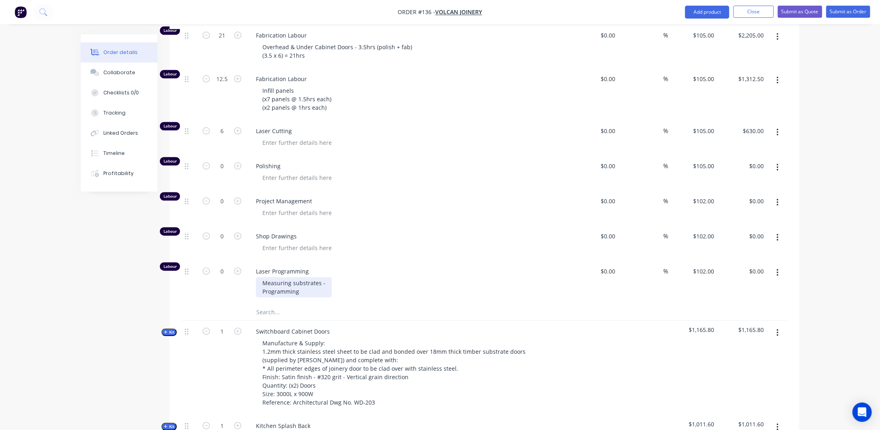
scroll to position [1002, 0]
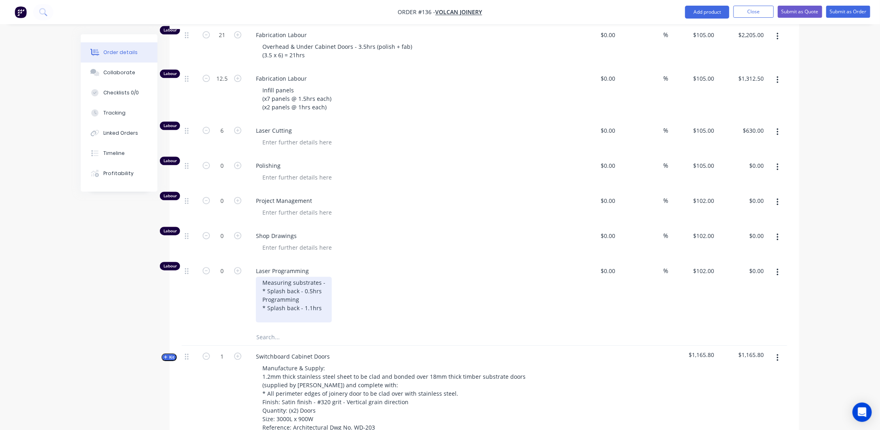
click at [324, 299] on div "Measuring substrates - * Splash back - 0.5hrs Programming * Splash back - 1.1hrs" at bounding box center [294, 300] width 76 height 46
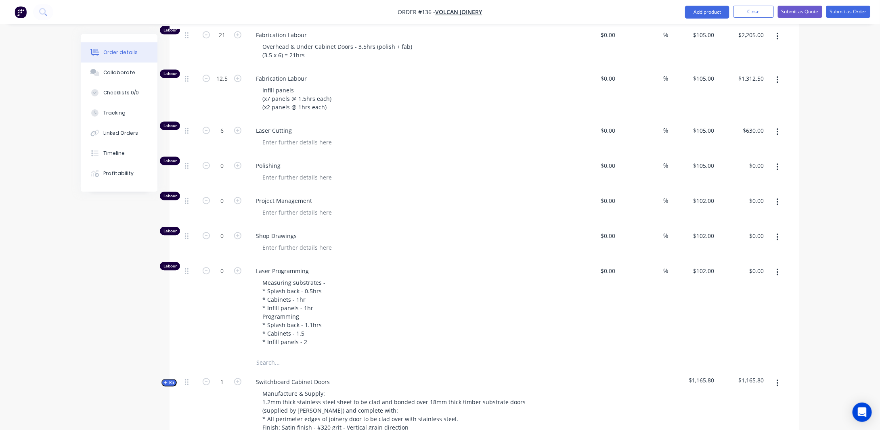
click at [149, 326] on div "Created by [PERSON_NAME] Created [DATE] Required [DATE] Assigned to Add team me…" at bounding box center [440, 327] width 719 height 2591
click at [321, 311] on div "Measuring substrates - * Splash back - 0.5hrs * Cabinets - 1hr * Infill panels …" at bounding box center [294, 312] width 76 height 71
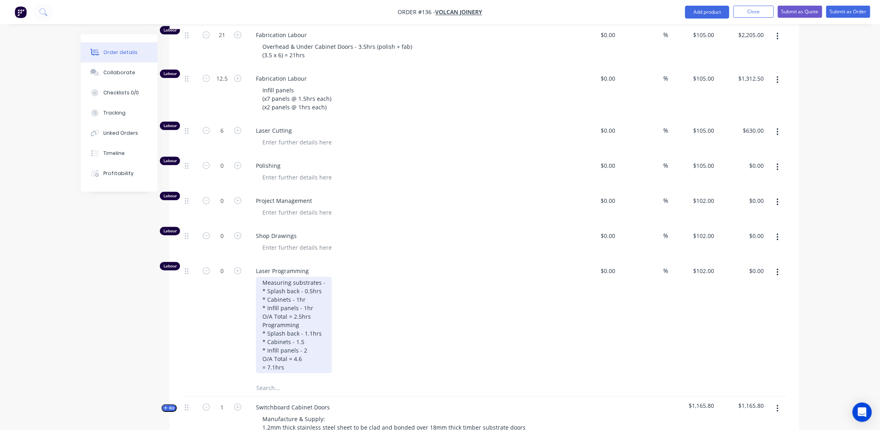
click at [275, 373] on div "Measuring substrates - * Splash back - 0.5hrs * Cabinets - 1hr * Infill panels …" at bounding box center [294, 325] width 76 height 97
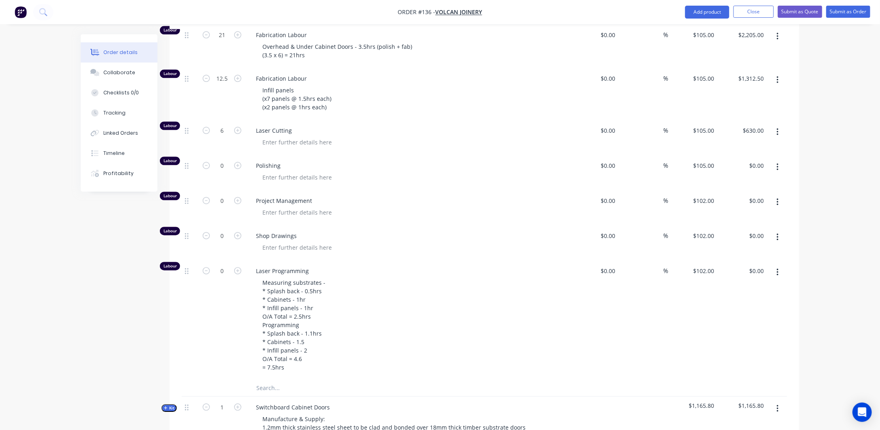
click at [70, 353] on div "Order details Collaborate Checklists 0/0 Tracking Linked Orders Timeline Profit…" at bounding box center [440, 323] width 880 height 2651
click at [225, 276] on input "0" at bounding box center [222, 271] width 21 height 12
type input "7.5"
click at [96, 324] on div "Created by [PERSON_NAME] Created [DATE] Required [DATE] Assigned to Add team me…" at bounding box center [440, 340] width 719 height 2616
type input "$765.00"
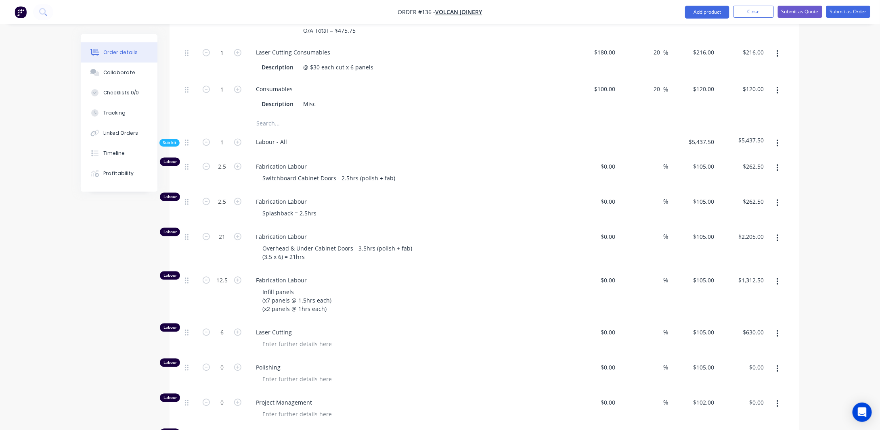
scroll to position [962, 0]
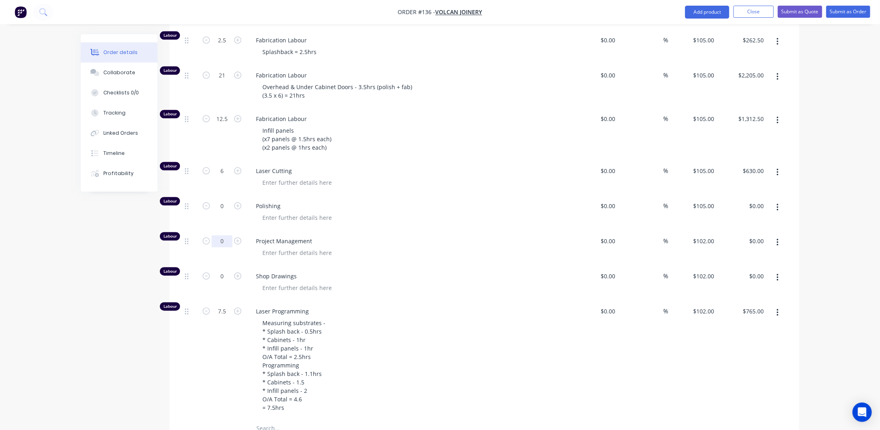
click at [225, 246] on input "0" at bounding box center [222, 241] width 21 height 12
type input "2"
click at [100, 269] on div "Created by [PERSON_NAME] Created [DATE] Required [DATE] Assigned to Add team me…" at bounding box center [440, 381] width 719 height 2616
type input "$204.00"
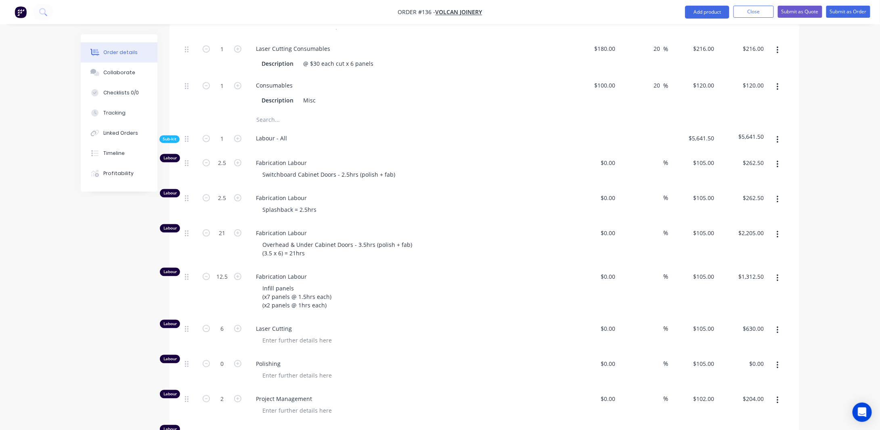
scroll to position [760, 0]
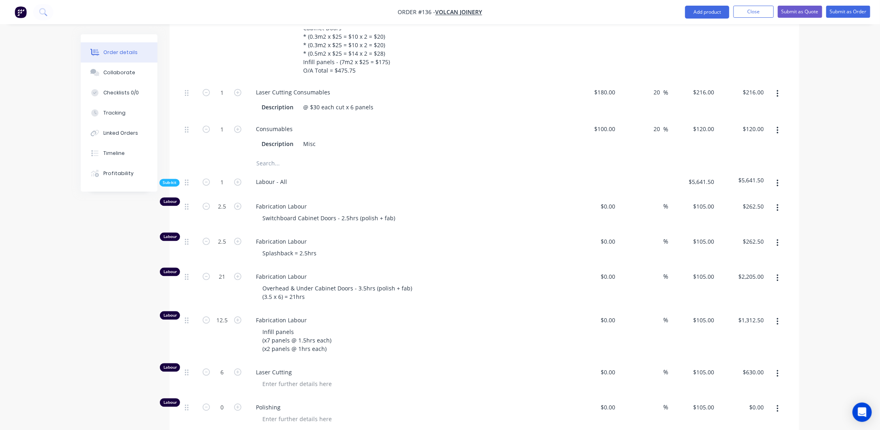
click at [170, 186] on span "Sub-kit" at bounding box center [170, 183] width 14 height 6
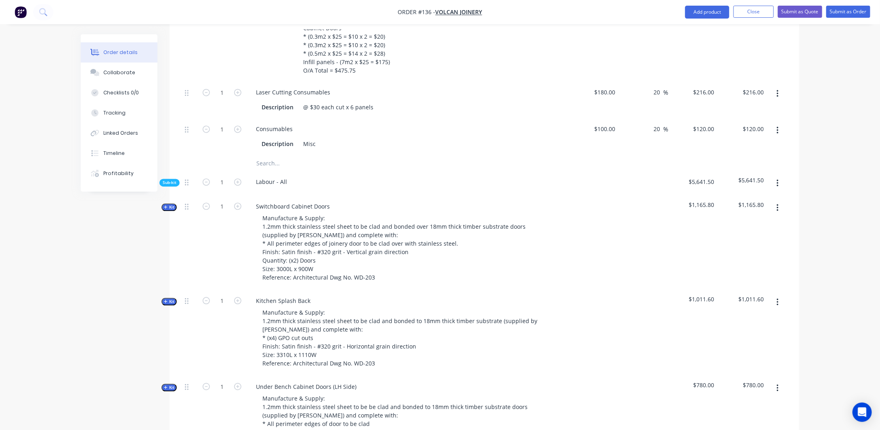
click at [775, 215] on button "button" at bounding box center [778, 208] width 19 height 15
click at [825, 241] on div "Order details Collaborate Checklists 0/0 Tracking Linked Orders Timeline Profit…" at bounding box center [440, 344] width 880 height 2208
click at [781, 214] on button "button" at bounding box center [778, 208] width 19 height 15
click at [734, 284] on div "Delete" at bounding box center [749, 278] width 62 height 12
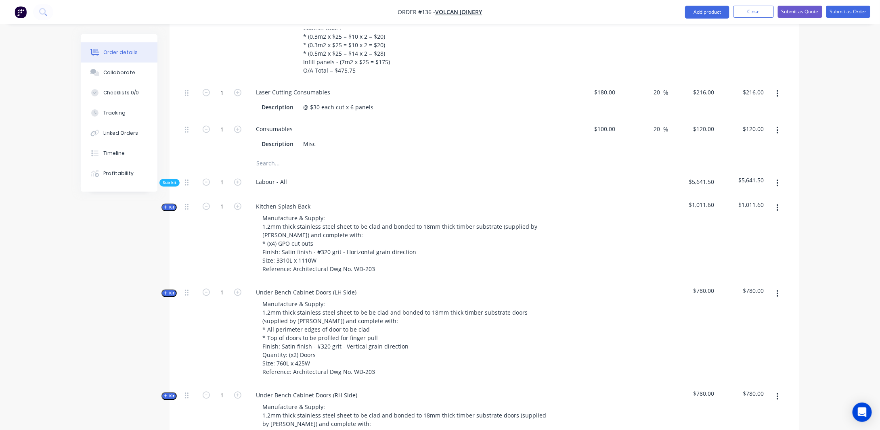
click at [779, 212] on icon "button" at bounding box center [778, 208] width 2 height 7
click at [754, 281] on div "Delete" at bounding box center [749, 278] width 62 height 12
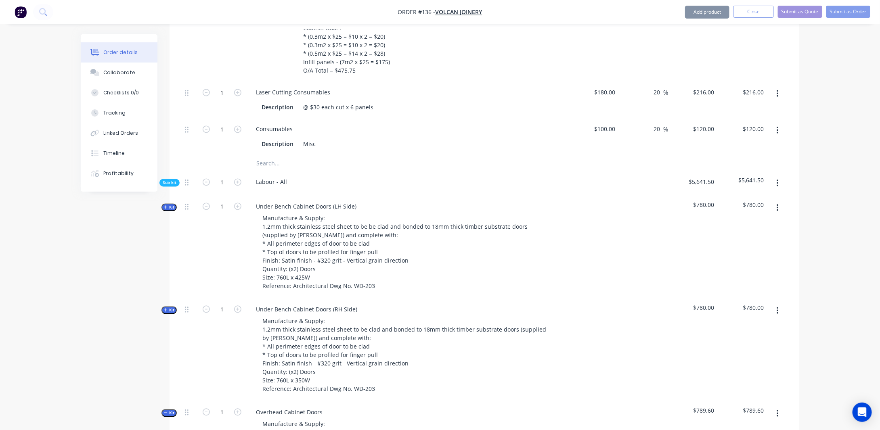
click at [776, 216] on button "button" at bounding box center [778, 208] width 19 height 15
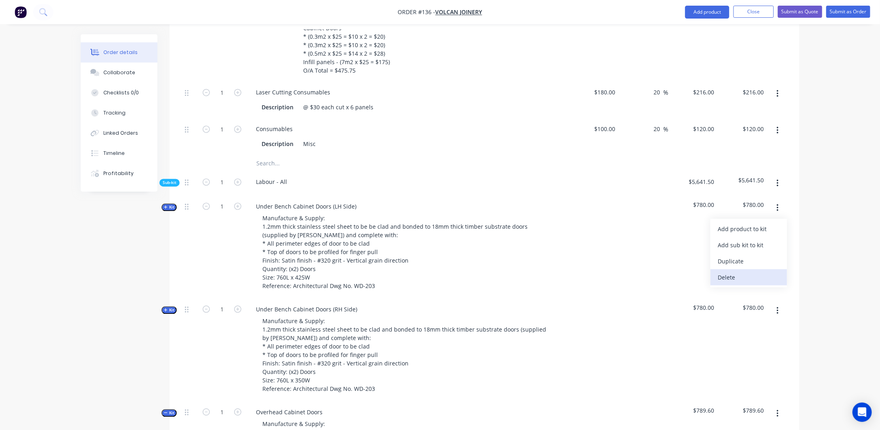
click at [739, 284] on div "Delete" at bounding box center [749, 278] width 62 height 12
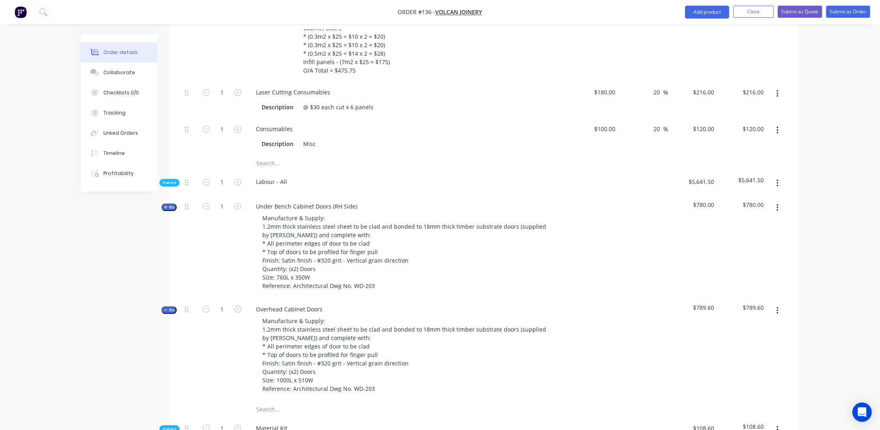
click at [779, 213] on icon "button" at bounding box center [778, 208] width 2 height 9
click at [731, 284] on div "Delete" at bounding box center [749, 278] width 62 height 12
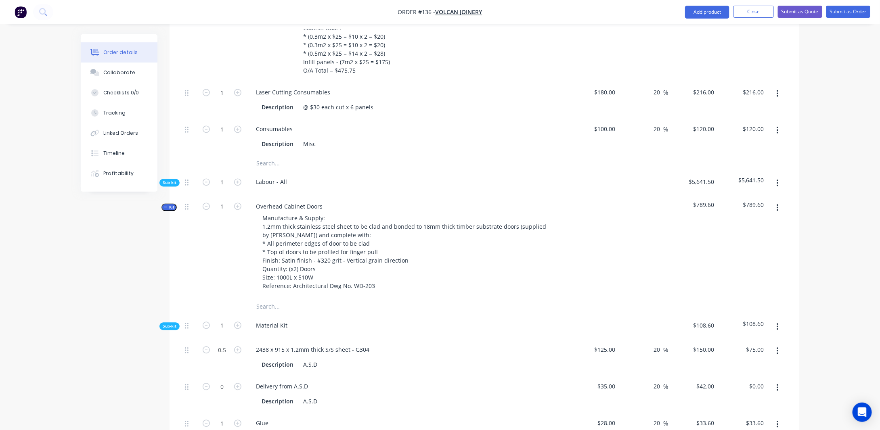
click at [779, 212] on icon "button" at bounding box center [778, 208] width 2 height 7
click at [730, 279] on div "Delete" at bounding box center [749, 278] width 62 height 12
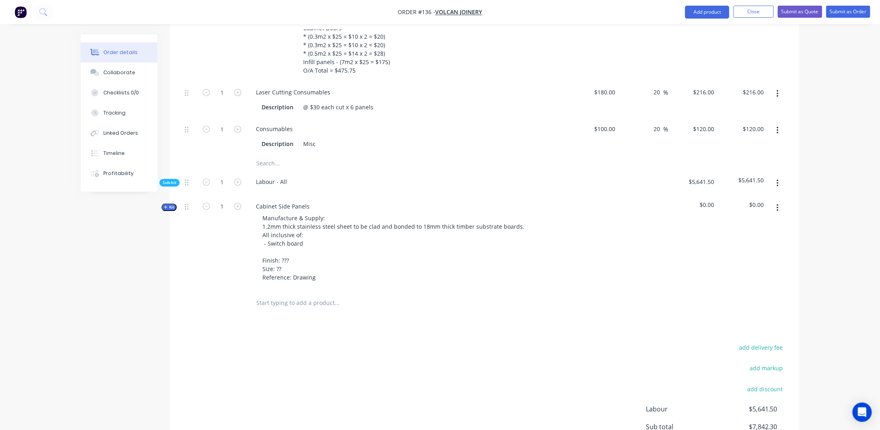
click at [778, 212] on icon "button" at bounding box center [778, 208] width 2 height 9
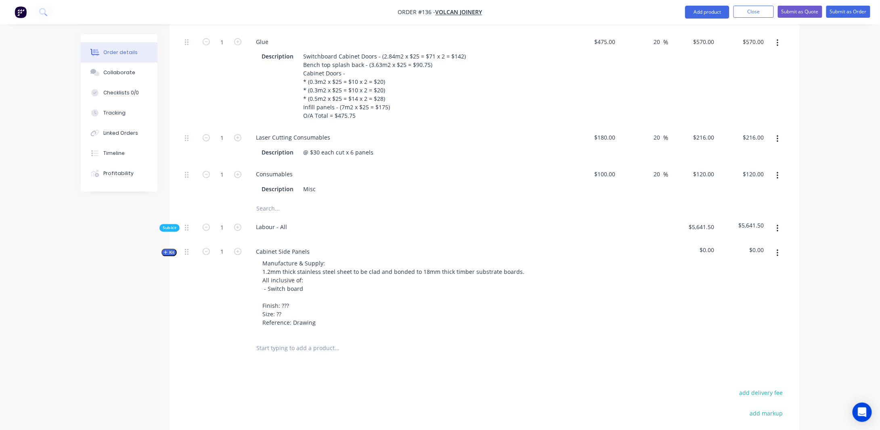
scroll to position [679, 0]
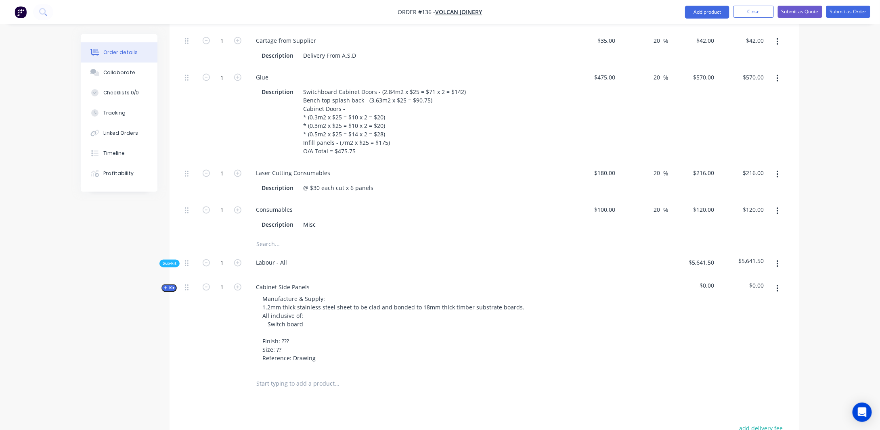
click at [162, 268] on div "Sub-kit" at bounding box center [170, 264] width 20 height 8
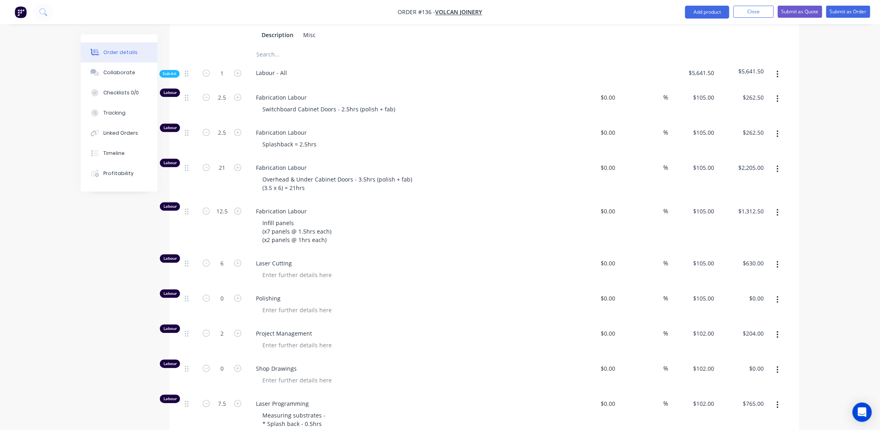
scroll to position [840, 0]
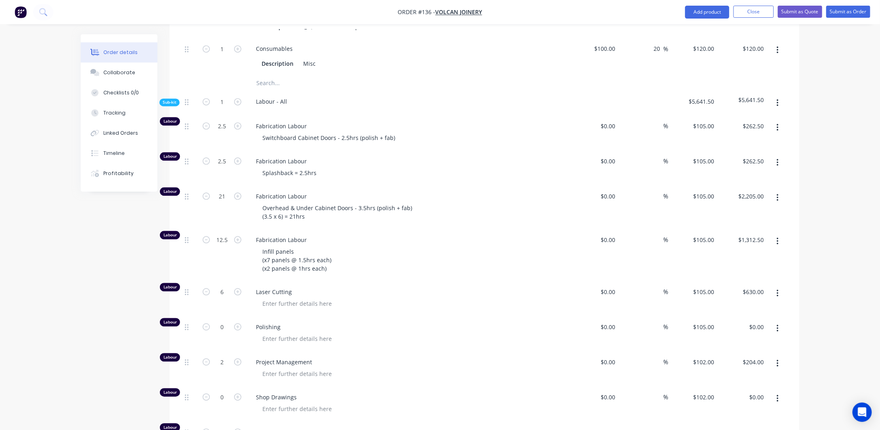
click at [170, 106] on div "Sub-kit" at bounding box center [170, 103] width 20 height 8
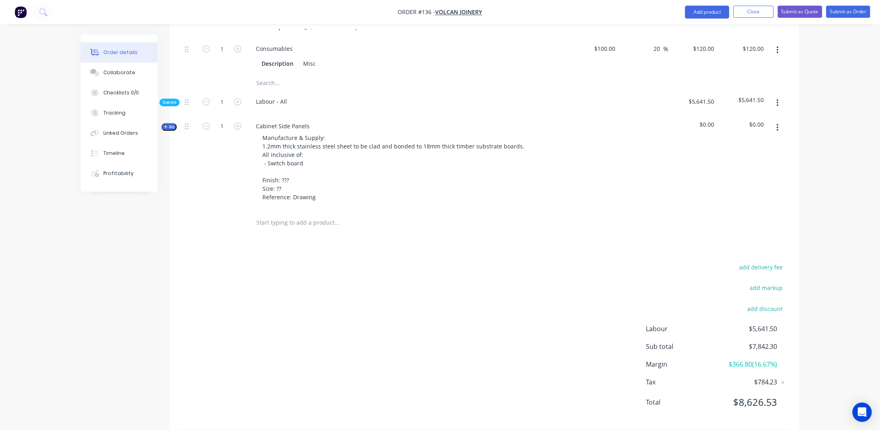
click at [778, 131] on icon "button" at bounding box center [778, 127] width 2 height 7
click at [733, 203] on div "Delete" at bounding box center [749, 197] width 62 height 12
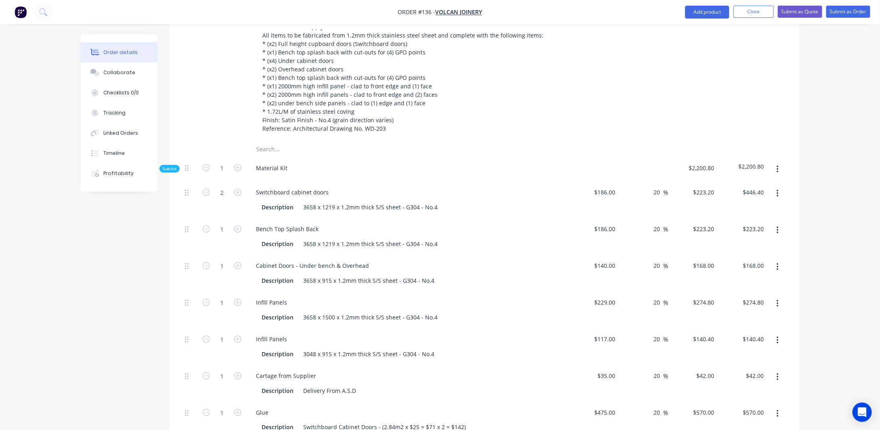
scroll to position [321, 0]
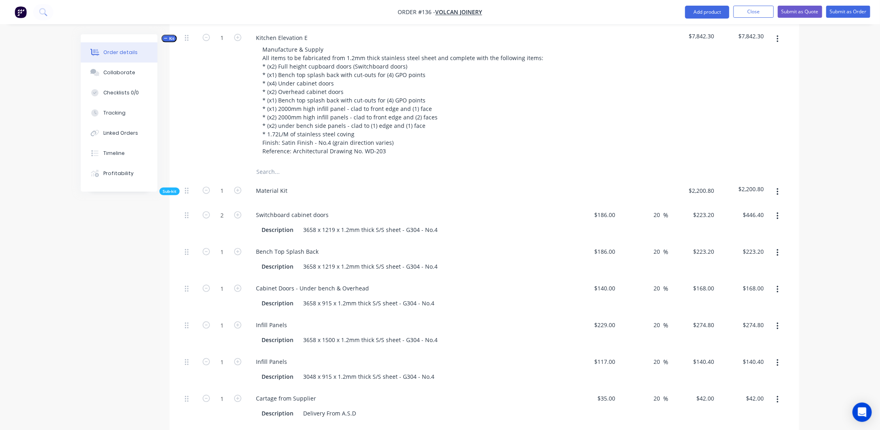
click at [172, 42] on span "Kit" at bounding box center [169, 39] width 10 height 6
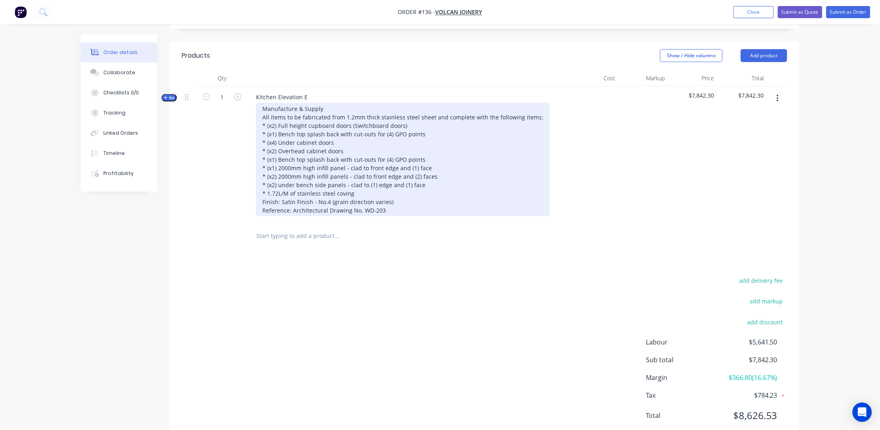
scroll to position [215, 0]
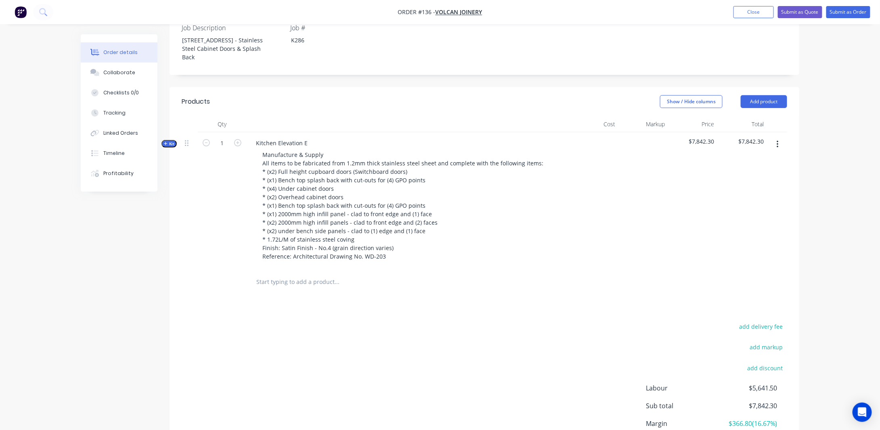
click at [814, 185] on div "Order details Collaborate Checklists 0/0 Tracking Linked Orders Timeline Profit…" at bounding box center [440, 143] width 880 height 717
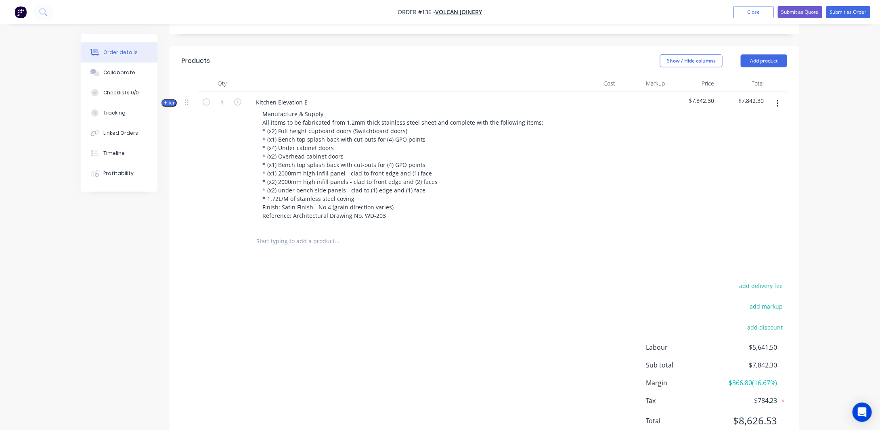
scroll to position [296, 0]
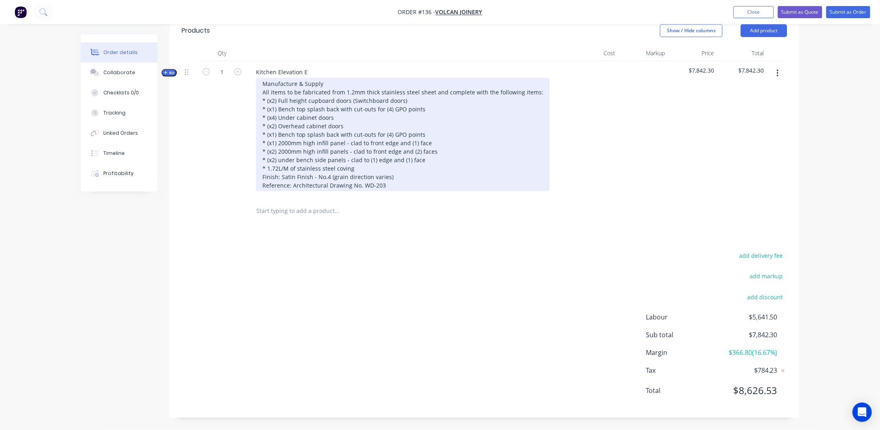
click at [408, 167] on div "Manufacture & Supply All items to be fabricated from 1.2mm thick stainless stee…" at bounding box center [403, 134] width 294 height 113
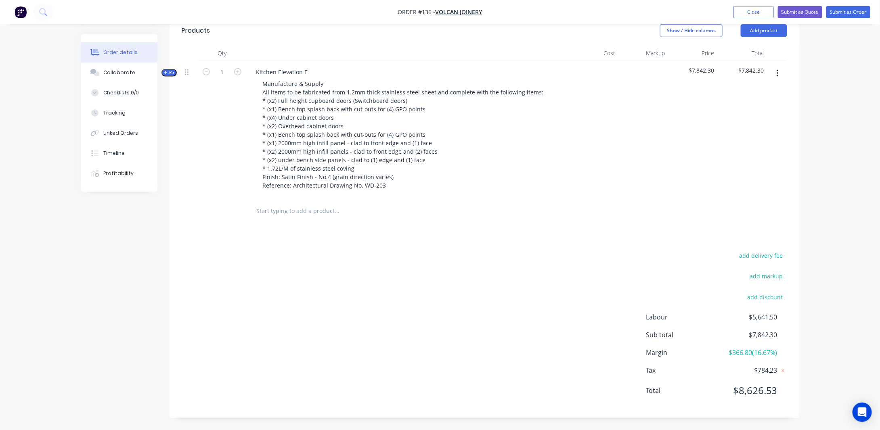
click at [173, 71] on span "Kit" at bounding box center [169, 73] width 10 height 6
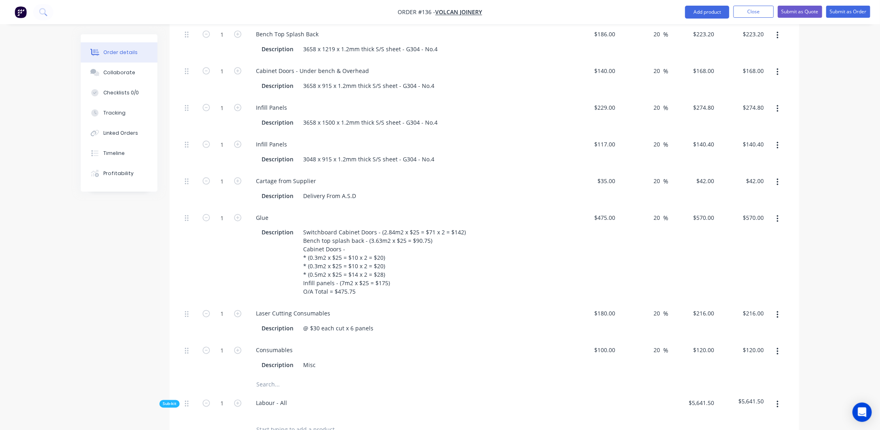
scroll to position [700, 0]
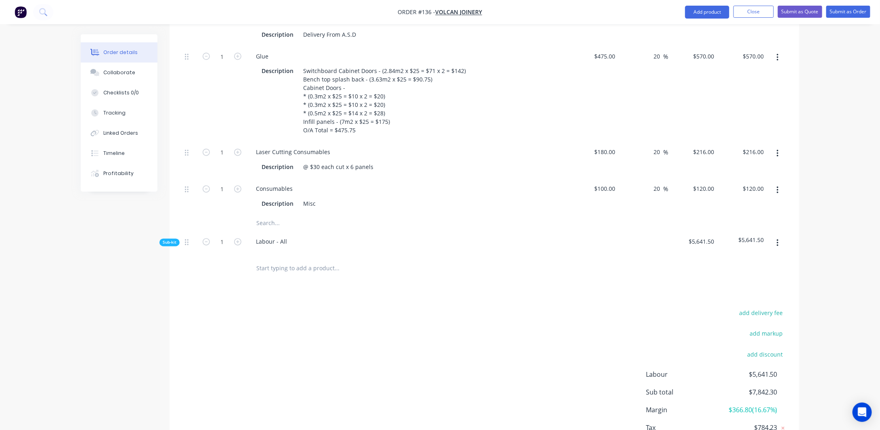
click at [171, 246] on span "Sub-kit" at bounding box center [170, 243] width 14 height 6
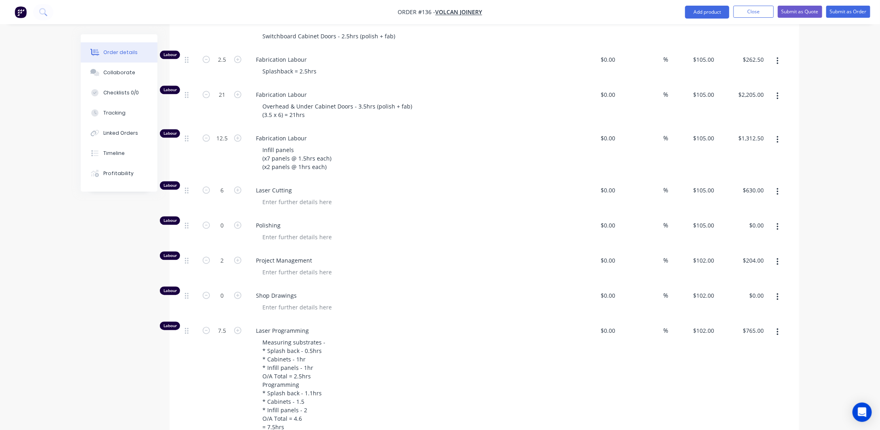
scroll to position [902, 0]
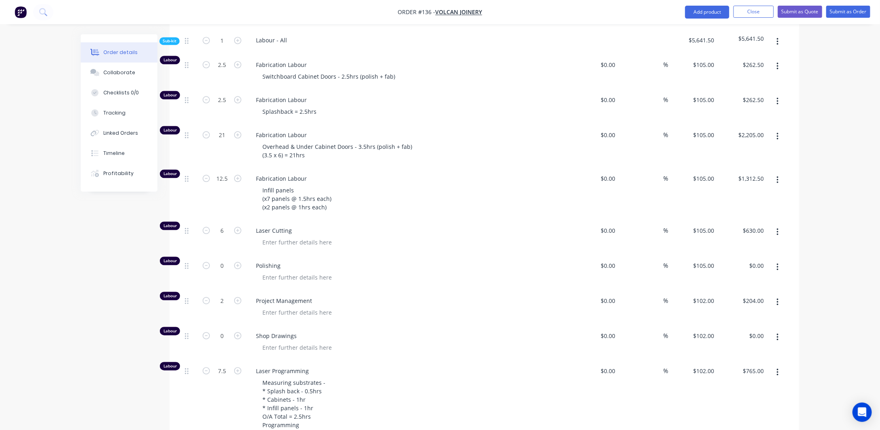
click at [779, 184] on icon "button" at bounding box center [778, 179] width 2 height 7
click at [740, 207] on div "Duplicate" at bounding box center [749, 201] width 62 height 12
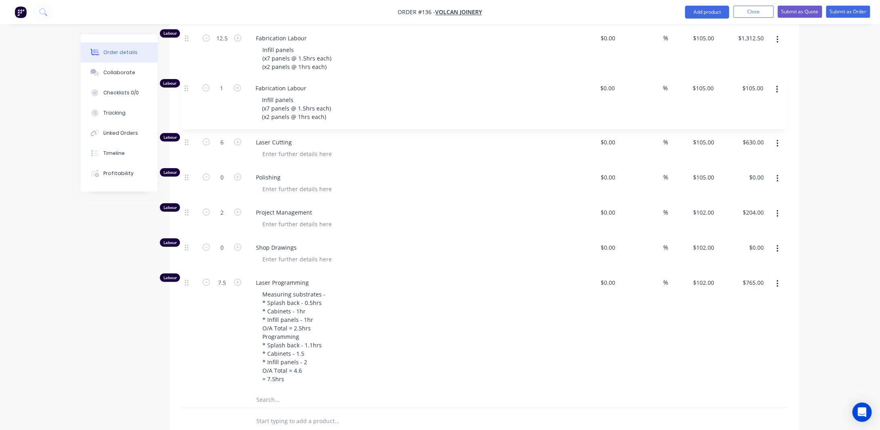
scroll to position [1038, 0]
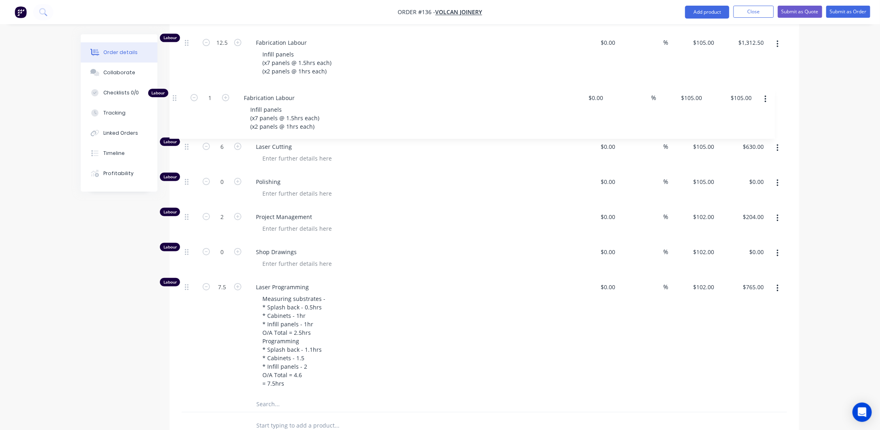
drag, startPoint x: 189, startPoint y: 284, endPoint x: 176, endPoint y: 91, distance: 193.5
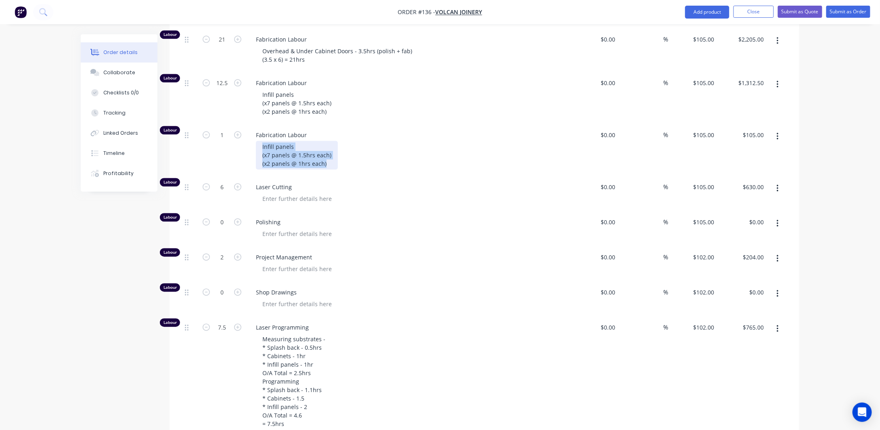
drag, startPoint x: 326, startPoint y: 172, endPoint x: 241, endPoint y: 148, distance: 88.8
click at [241, 148] on div "Labour 1 Fabrication Labour Infill panels (x7 panels @ 1.5hrs each) (x2 panels …" at bounding box center [485, 150] width 606 height 52
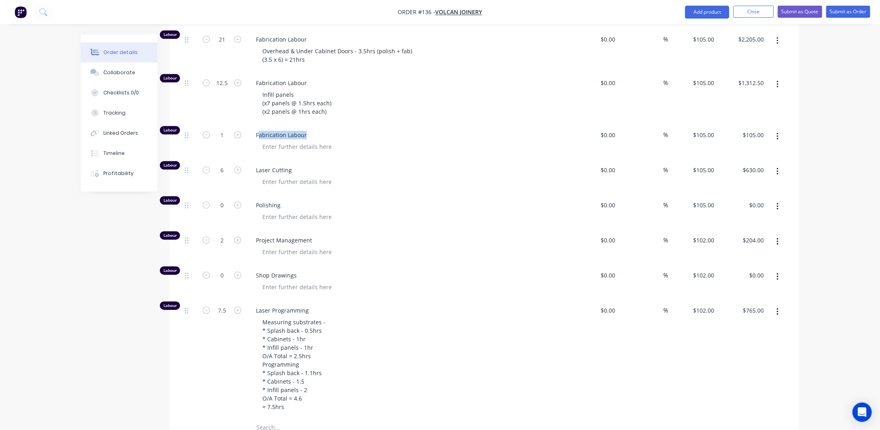
drag, startPoint x: 306, startPoint y: 140, endPoint x: 259, endPoint y: 140, distance: 46.8
click at [259, 139] on span "Fabrication Labour" at bounding box center [411, 135] width 310 height 8
click at [284, 139] on span "Fabrication Labour" at bounding box center [411, 135] width 310 height 8
drag, startPoint x: 306, startPoint y: 141, endPoint x: 247, endPoint y: 144, distance: 58.6
click at [247, 144] on div "Fabrication Labour" at bounding box center [407, 141] width 323 height 35
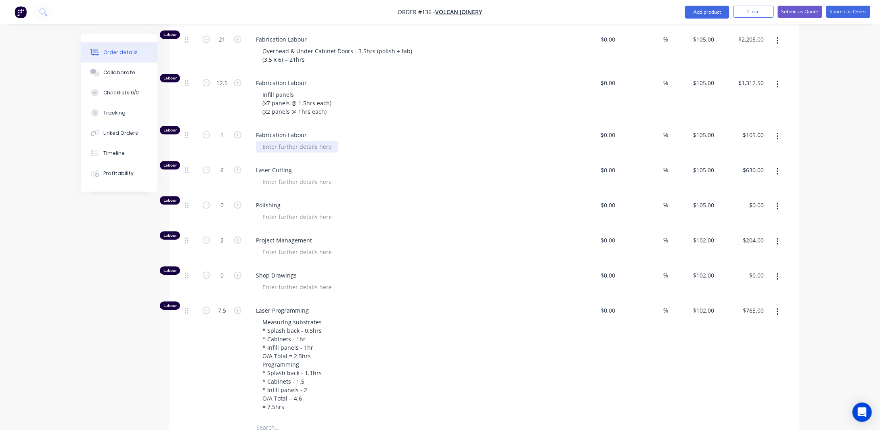
click at [286, 151] on div at bounding box center [297, 147] width 82 height 12
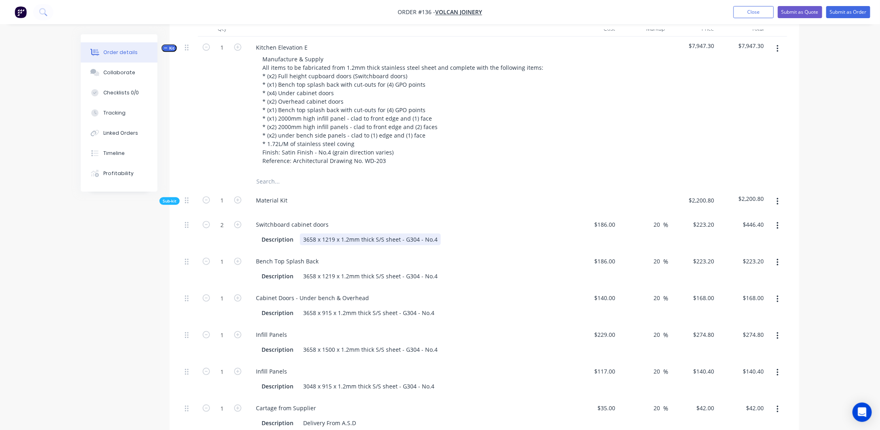
scroll to position [230, 0]
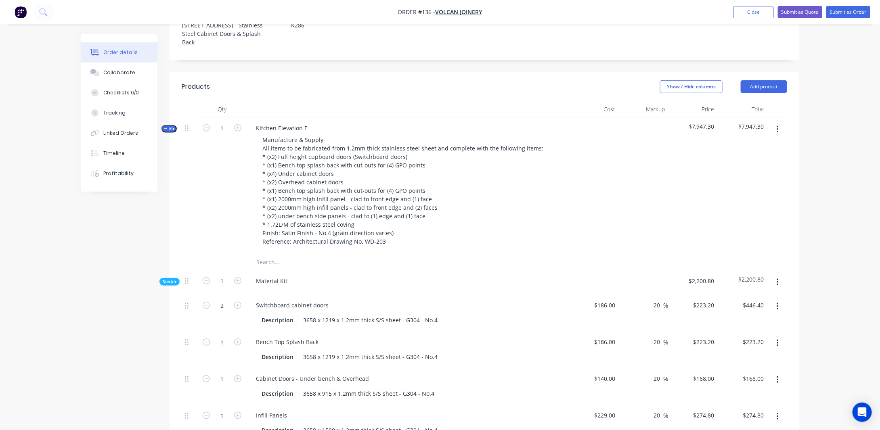
click at [168, 132] on span "Kit" at bounding box center [169, 129] width 10 height 6
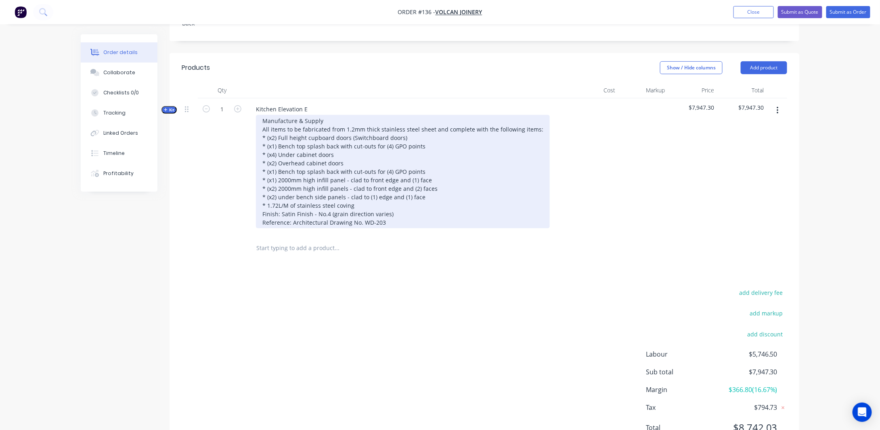
scroll to position [296, 0]
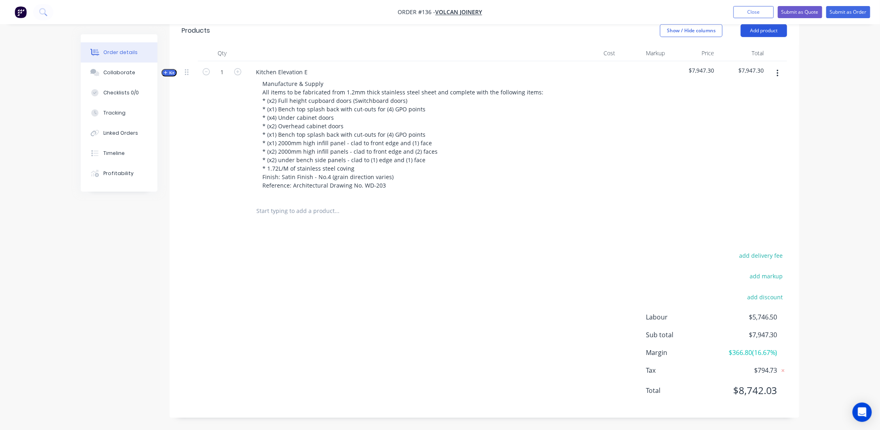
click at [770, 34] on button "Add product" at bounding box center [764, 30] width 46 height 13
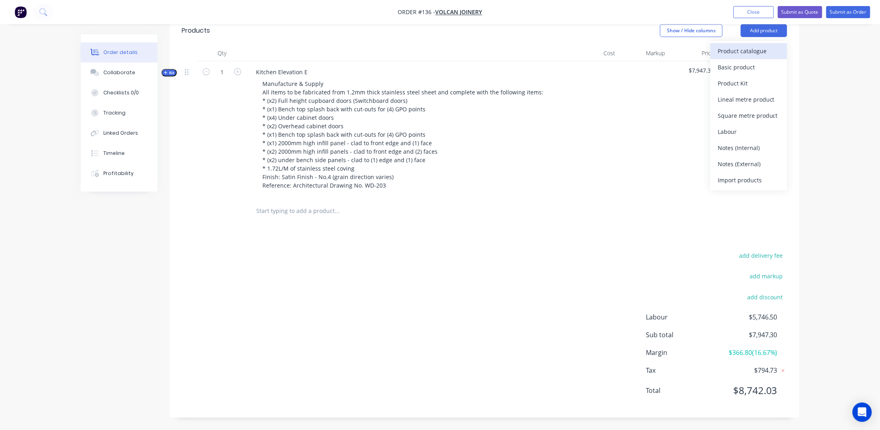
click at [735, 52] on div "Product catalogue" at bounding box center [749, 51] width 62 height 12
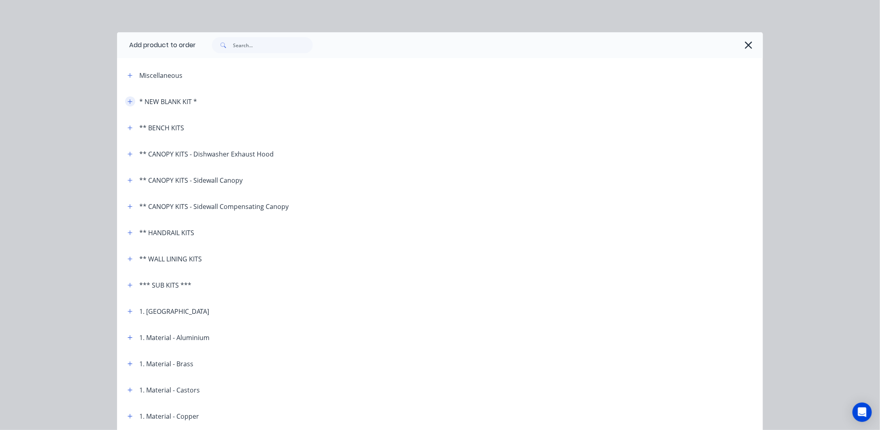
click at [125, 98] on button "button" at bounding box center [130, 102] width 10 height 10
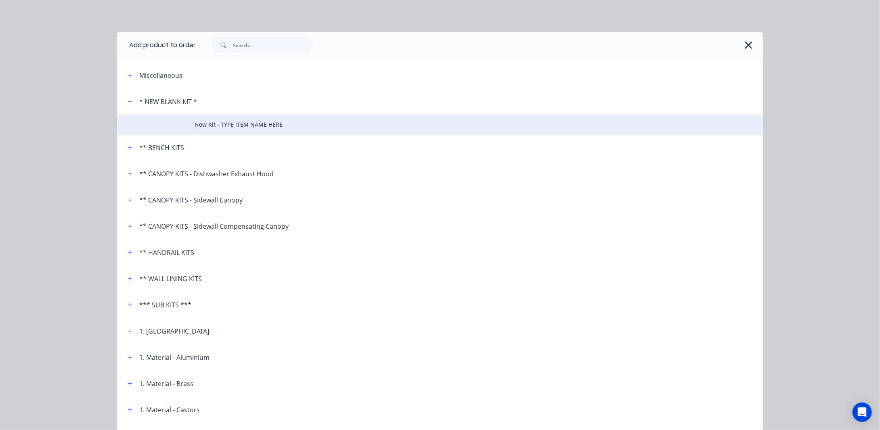
click at [219, 120] on td "New Kit - TYPE ITEM NAME HERE" at bounding box center [479, 125] width 569 height 20
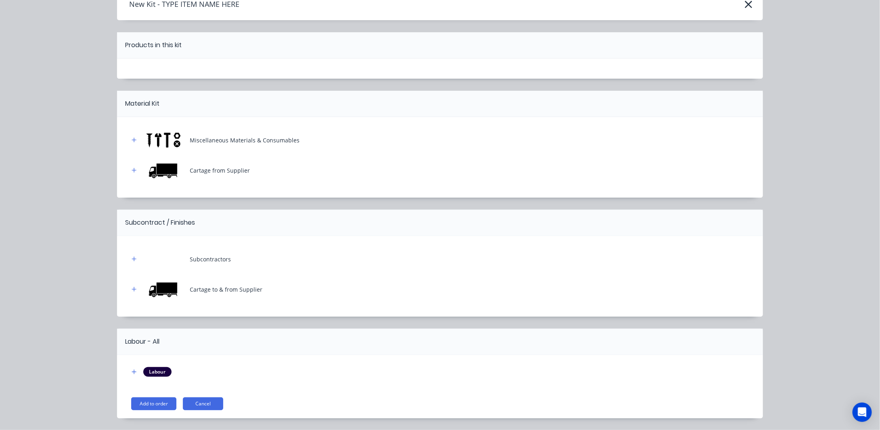
scroll to position [66, 0]
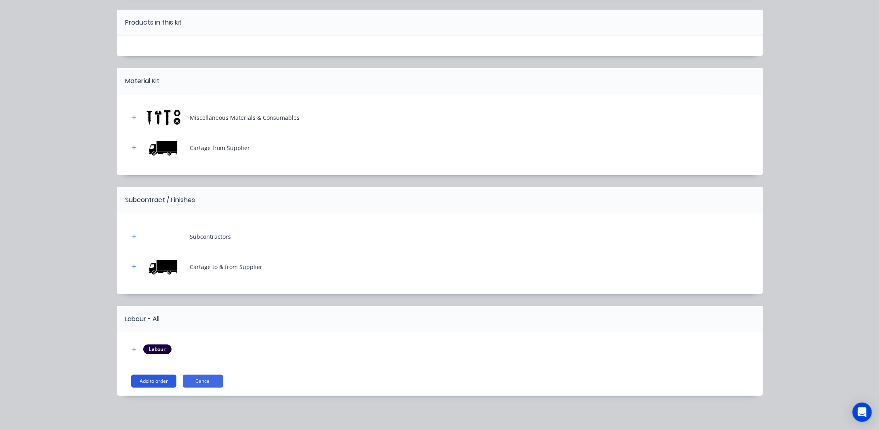
click at [151, 381] on button "Add to order" at bounding box center [153, 381] width 45 height 13
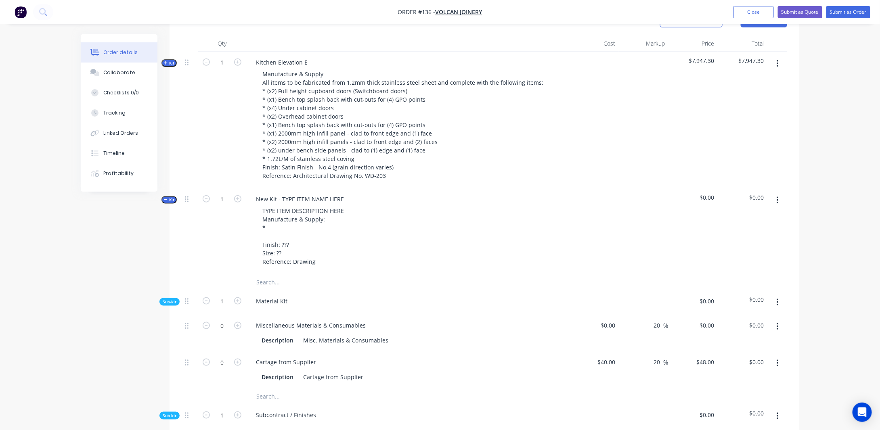
click at [170, 66] on span "Kit" at bounding box center [169, 63] width 10 height 6
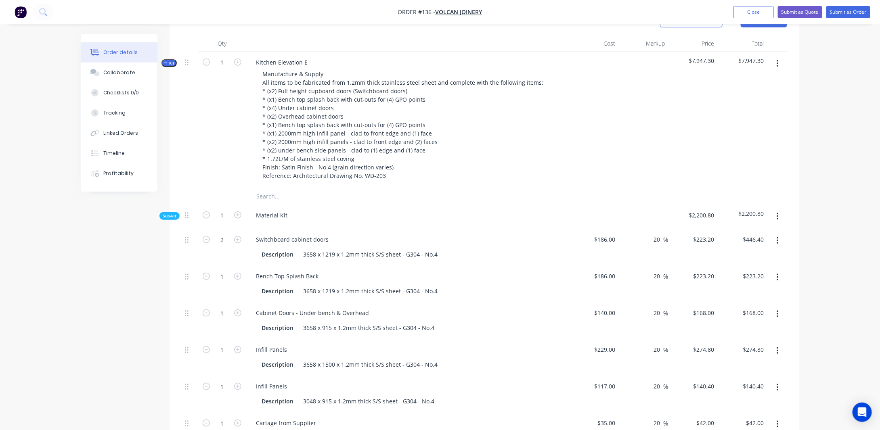
click at [164, 67] on button "Kit" at bounding box center [169, 63] width 15 height 8
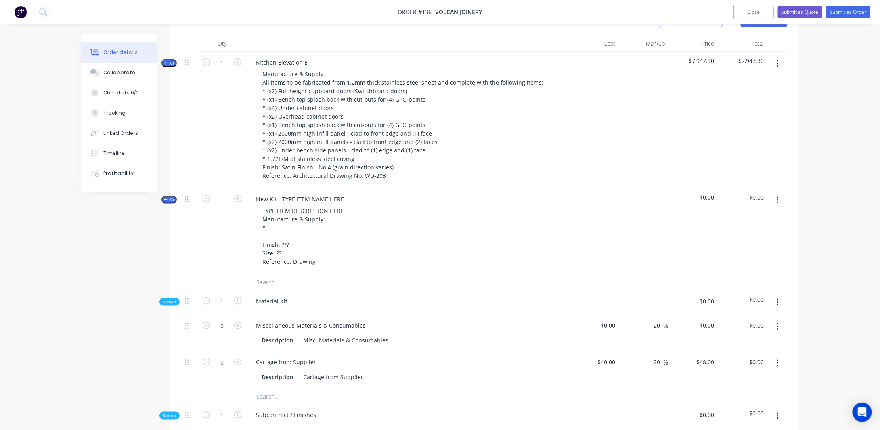
click at [166, 200] on icon "button" at bounding box center [165, 199] width 3 height 0
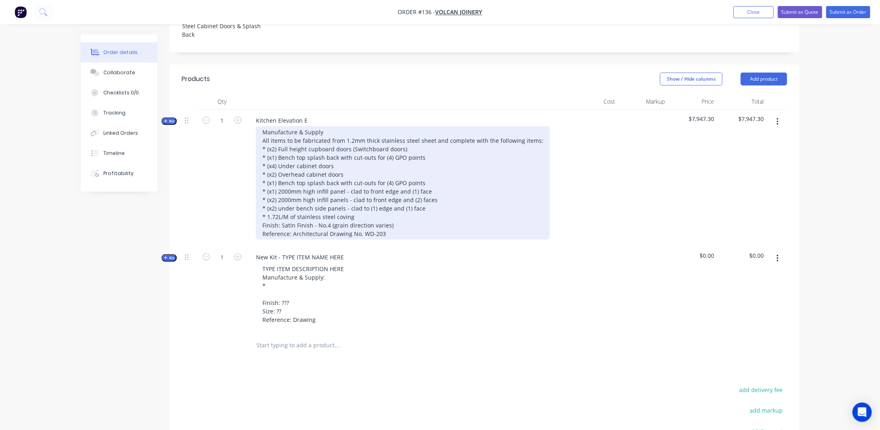
scroll to position [215, 0]
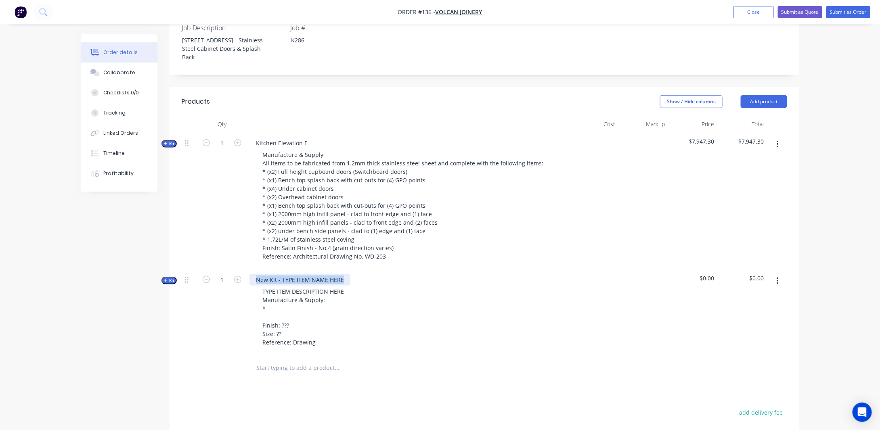
drag, startPoint x: 343, startPoint y: 288, endPoint x: 254, endPoint y: 288, distance: 88.4
click at [254, 286] on div "New Kit - TYPE ITEM NAME HERE" at bounding box center [300, 280] width 101 height 12
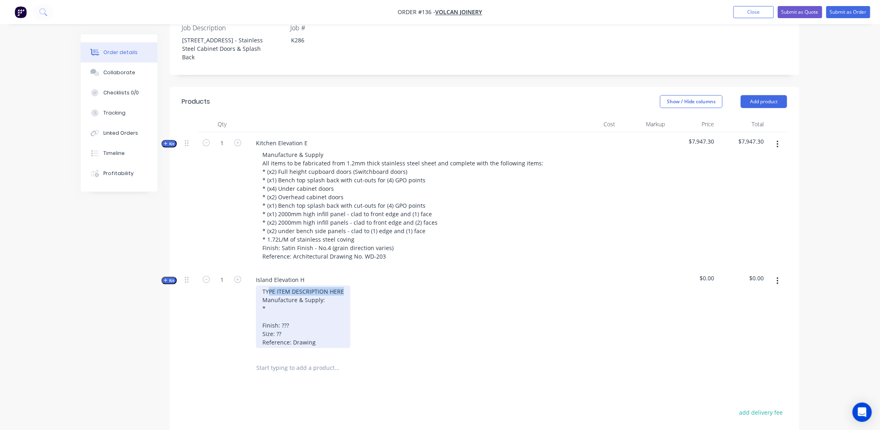
drag, startPoint x: 269, startPoint y: 298, endPoint x: 380, endPoint y: 304, distance: 111.2
click at [380, 304] on div "TYPE ITEM DESCRIPTION HERE Manufacture & Supply: * Finish: ??? Size: ?? Referen…" at bounding box center [408, 317] width 317 height 63
click at [262, 311] on div "Manufacture & Supply: * Finish: ??? Size: ?? Reference: Drawing" at bounding box center [294, 313] width 76 height 54
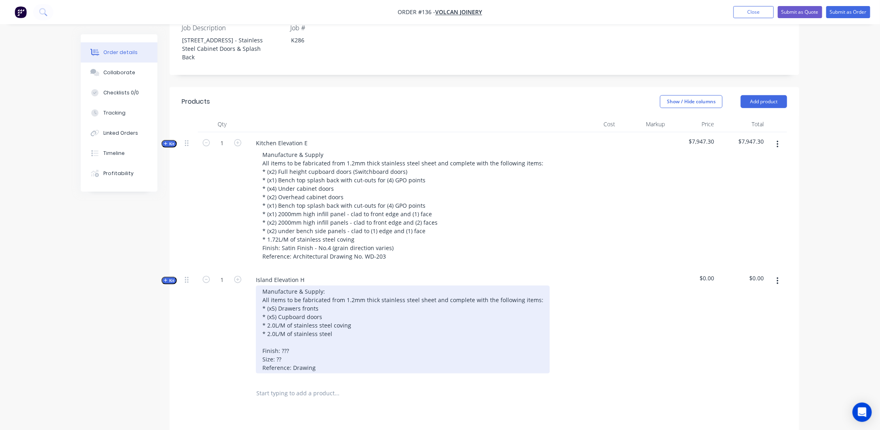
click at [334, 347] on div "Manufacture & Supply: All items to be fabricated from 1.2mm thick stainless ste…" at bounding box center [403, 330] width 294 height 88
click at [364, 346] on div "Manufacture & Supply: All items to be fabricated from 1.2mm thick stainless ste…" at bounding box center [403, 330] width 294 height 88
drag, startPoint x: 258, startPoint y: 343, endPoint x: 400, endPoint y: 344, distance: 141.3
click at [400, 344] on div "Manufacture & Supply: All items to be fabricated from 1.2mm thick stainless ste…" at bounding box center [403, 330] width 294 height 88
copy div "* 2.0L/M of stainless steel face frame"
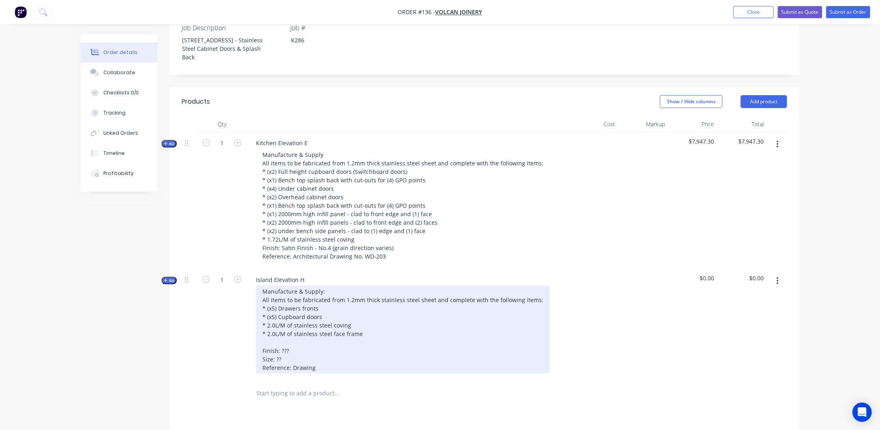
click at [337, 328] on div "Manufacture & Supply: All items to be fabricated from 1.2mm thick stainless ste…" at bounding box center [403, 330] width 294 height 88
drag, startPoint x: 380, startPoint y: 354, endPoint x: 252, endPoint y: 355, distance: 128.4
click at [252, 355] on div "Manufacture & Supply: All items to be fabricated from 1.2mm thick stainless ste…" at bounding box center [408, 334] width 317 height 97
click at [271, 336] on div "Manufacture & Supply: All items to be fabricated from 1.2mm thick stainless ste…" at bounding box center [403, 330] width 294 height 88
click at [332, 334] on div "Manufacture & Supply: All items to be fabricated from 1.2mm thick stainless ste…" at bounding box center [403, 330] width 294 height 88
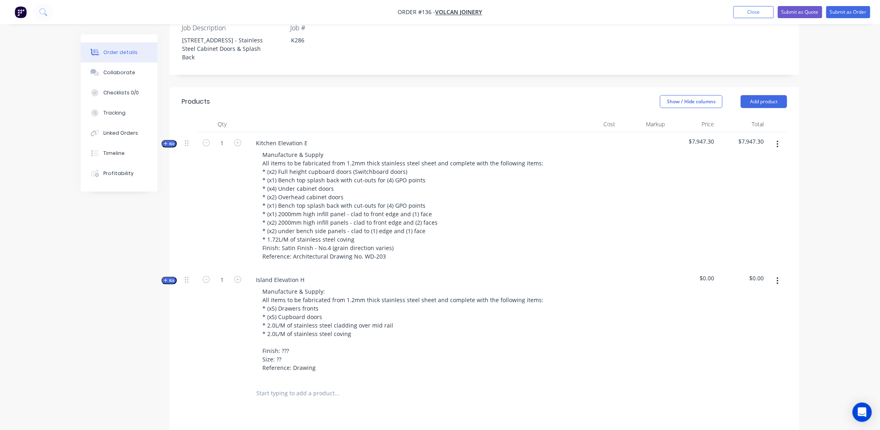
click at [197, 322] on div at bounding box center [190, 324] width 16 height 111
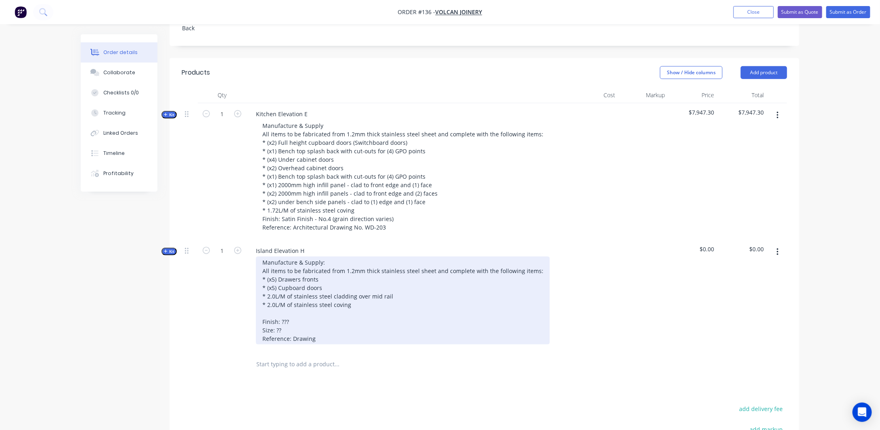
scroll to position [256, 0]
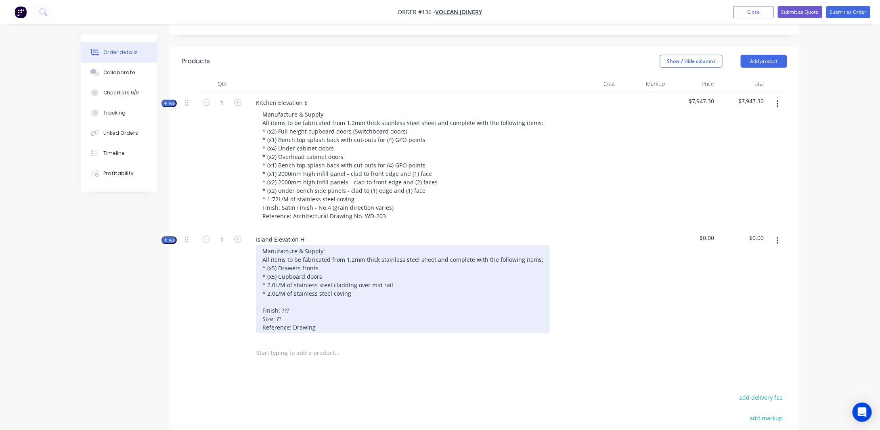
click at [262, 317] on div "Manufacture & Supply: All items to be fabricated from 1.2mm thick stainless ste…" at bounding box center [403, 290] width 294 height 88
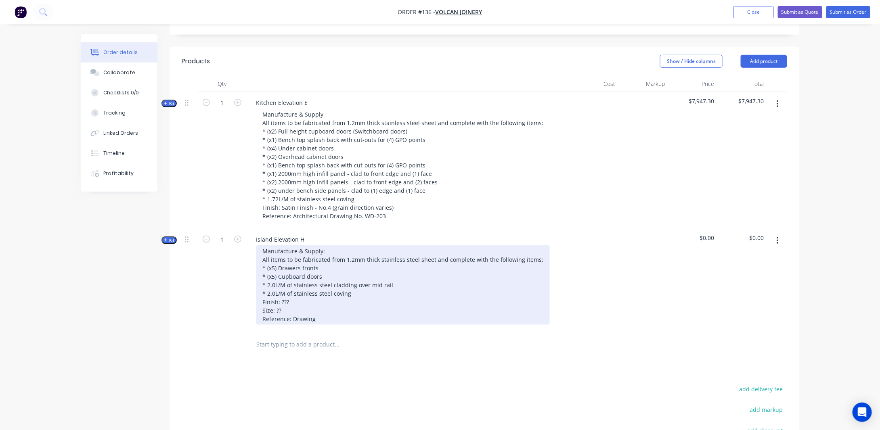
click at [304, 317] on div "Manufacture & Supply: All items to be fabricated from 1.2mm thick stainless ste…" at bounding box center [403, 286] width 294 height 80
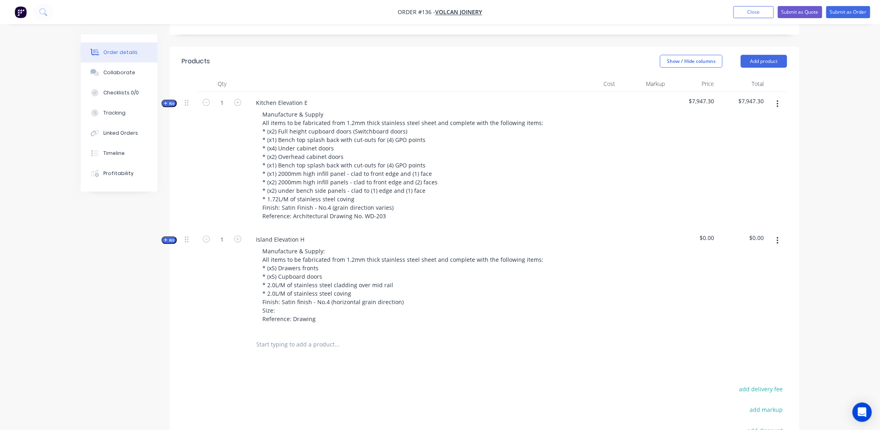
click at [655, 310] on div at bounding box center [644, 280] width 50 height 103
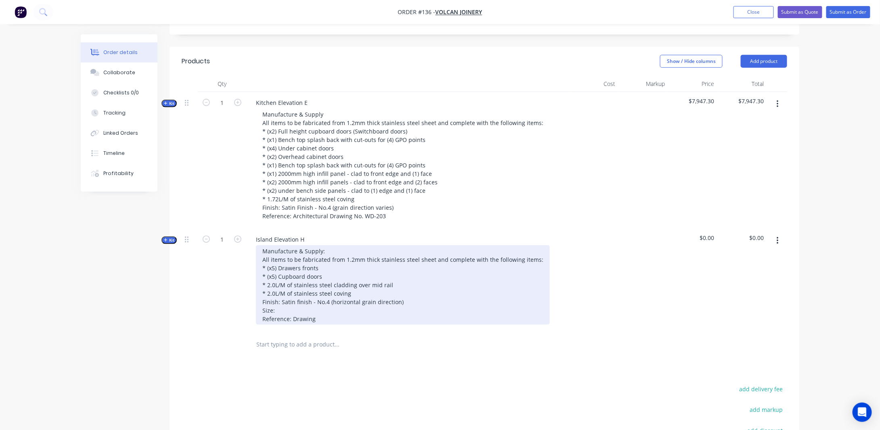
scroll to position [296, 0]
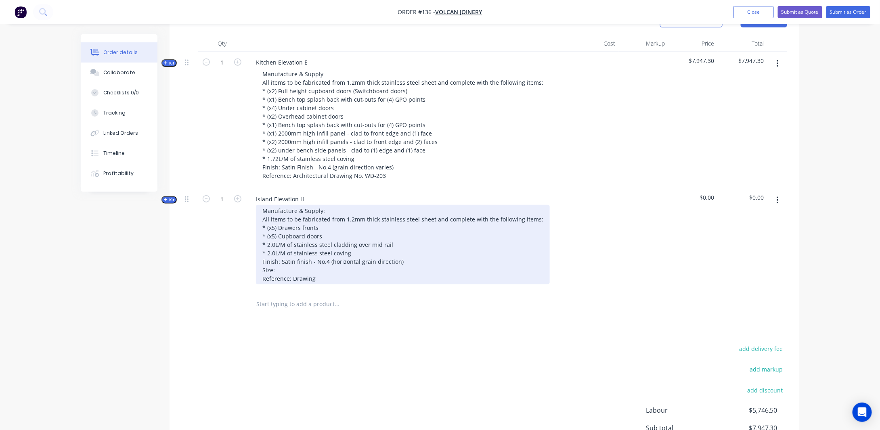
click at [320, 285] on div "Manufacture & Supply: All items to be fabricated from 1.2mm thick stainless ste…" at bounding box center [403, 245] width 294 height 80
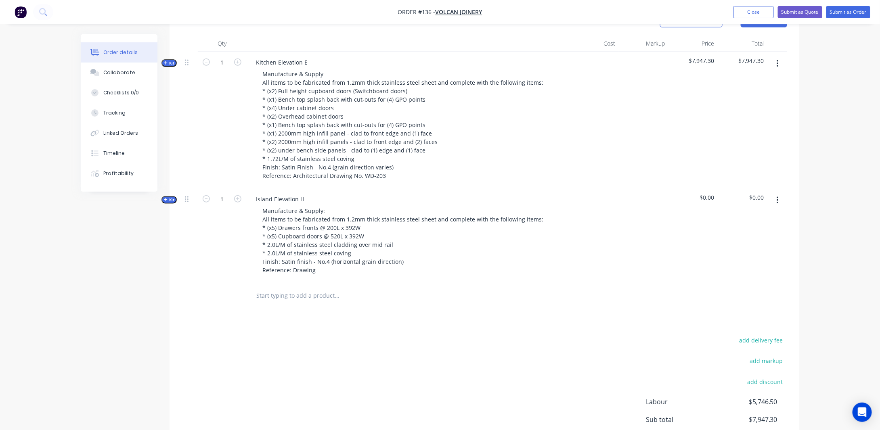
drag, startPoint x: 827, startPoint y: 247, endPoint x: 820, endPoint y: 245, distance: 7.9
click at [827, 246] on div "Order details Collaborate Checklists 0/0 Tracking Linked Orders Timeline Profit…" at bounding box center [440, 109] width 880 height 811
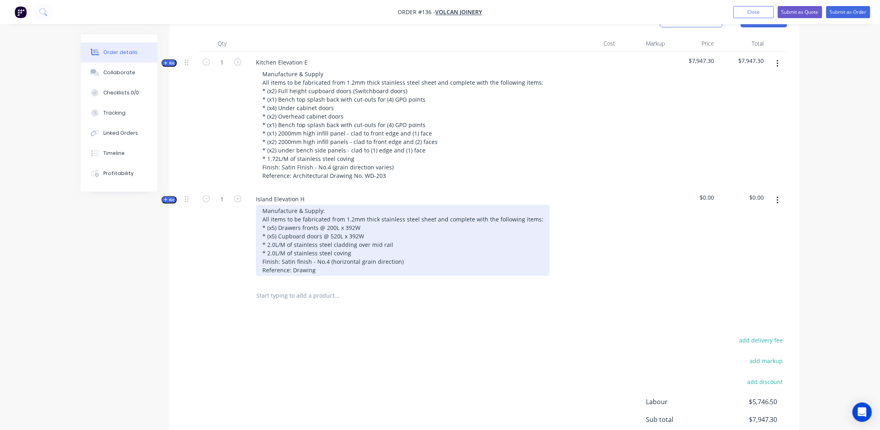
click at [332, 276] on div "Manufacture & Supply: All items to be fabricated from 1.2mm thick stainless ste…" at bounding box center [403, 240] width 294 height 71
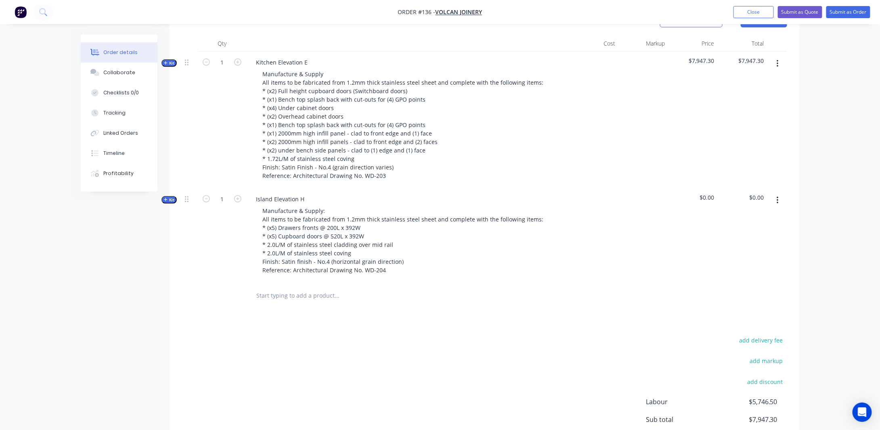
click at [831, 219] on div "Order details Collaborate Checklists 0/0 Tracking Linked Orders Timeline Profit…" at bounding box center [440, 109] width 880 height 811
click at [168, 203] on span "Kit" at bounding box center [169, 200] width 10 height 6
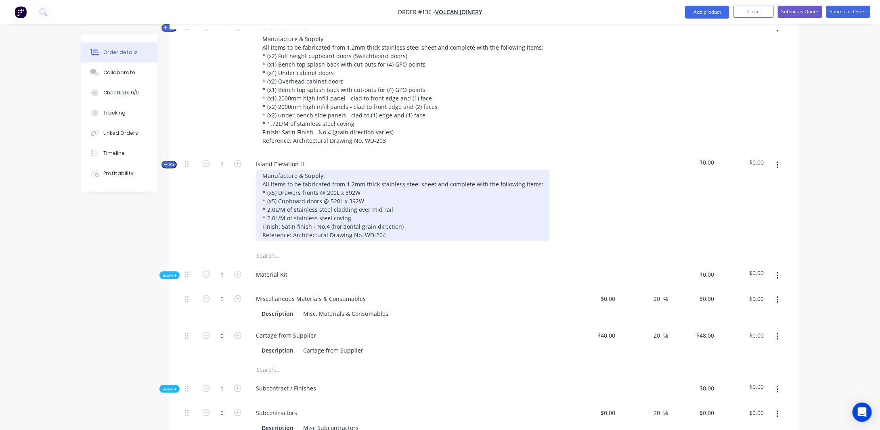
scroll to position [377, 0]
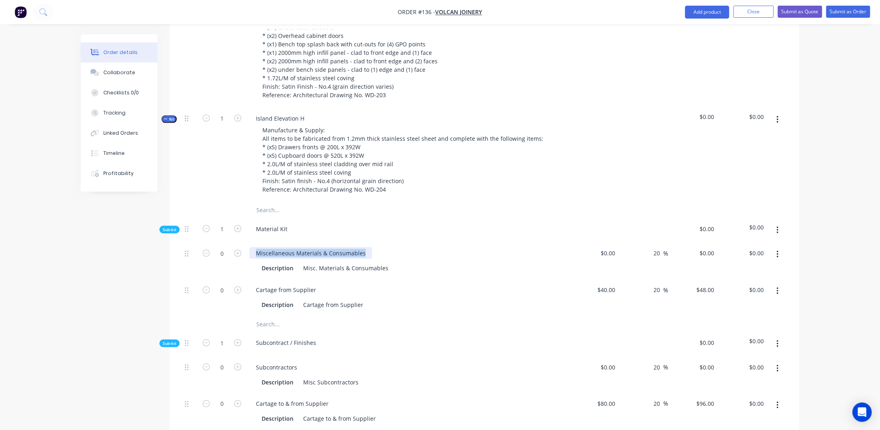
drag, startPoint x: 364, startPoint y: 263, endPoint x: 248, endPoint y: 266, distance: 115.9
click at [248, 266] on div "Miscellaneous Materials & Consumables Description Misc. Materials & Consumables" at bounding box center [407, 261] width 323 height 37
click at [321, 274] on div "Misc. Materials & Consumables" at bounding box center [346, 268] width 92 height 12
drag, startPoint x: 304, startPoint y: 278, endPoint x: 439, endPoint y: 278, distance: 135.3
click at [439, 274] on div "Description Misc. Materials & Consumables" at bounding box center [406, 268] width 296 height 12
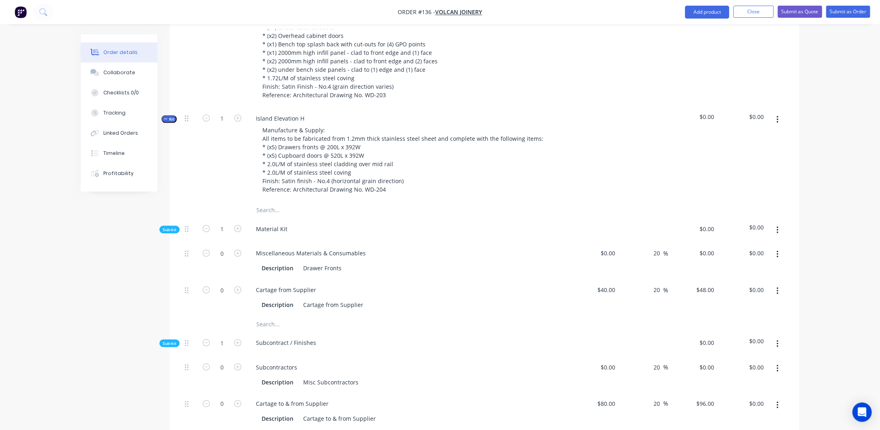
click at [137, 296] on div "Created by [PERSON_NAME] Created [DATE] Required [DATE] Assigned to Add team me…" at bounding box center [440, 312] width 719 height 1308
drag, startPoint x: 339, startPoint y: 280, endPoint x: 391, endPoint y: 281, distance: 51.7
click at [341, 274] on div "Drawer Fronts" at bounding box center [322, 268] width 45 height 12
click at [143, 292] on div "Created by [PERSON_NAME] Created [DATE] Required [DATE] Assigned to Add team me…" at bounding box center [440, 312] width 719 height 1308
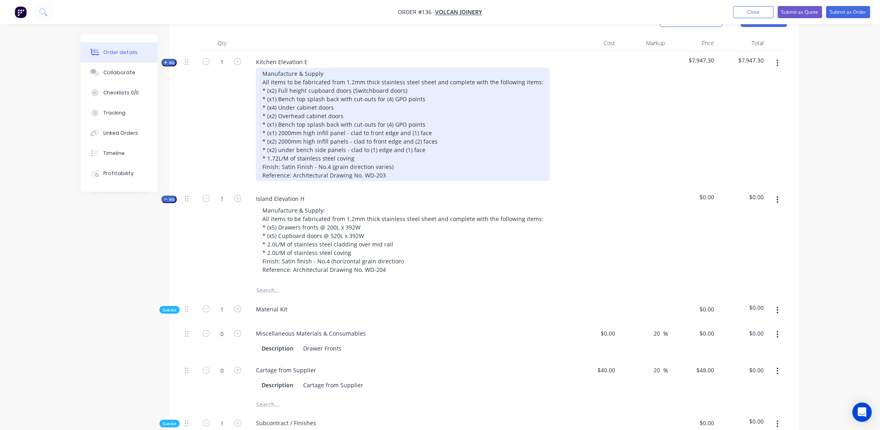
scroll to position [296, 0]
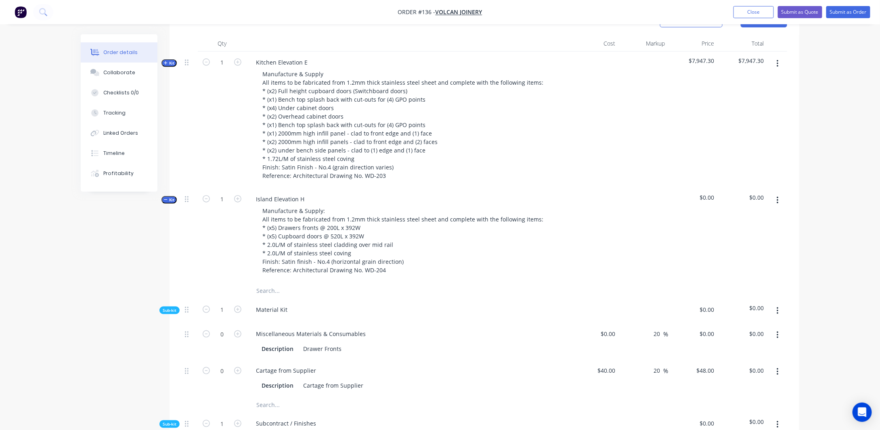
click at [808, 147] on div "Order details Collaborate Checklists 0/0 Tracking Linked Orders Timeline Profit…" at bounding box center [440, 375] width 880 height 1342
click at [170, 66] on span "Kit" at bounding box center [169, 63] width 10 height 6
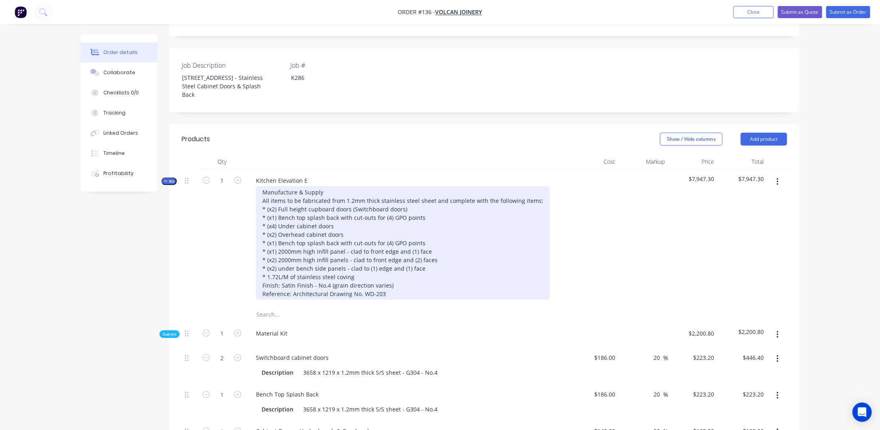
scroll to position [134, 0]
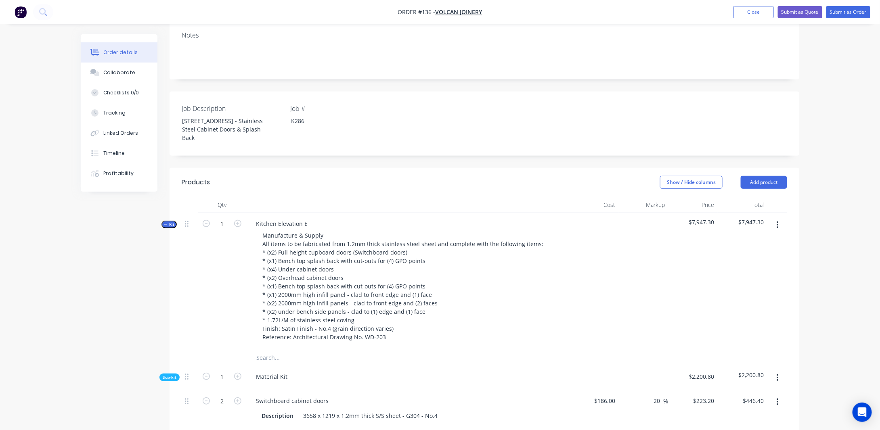
click at [168, 228] on span "Kit" at bounding box center [169, 225] width 10 height 6
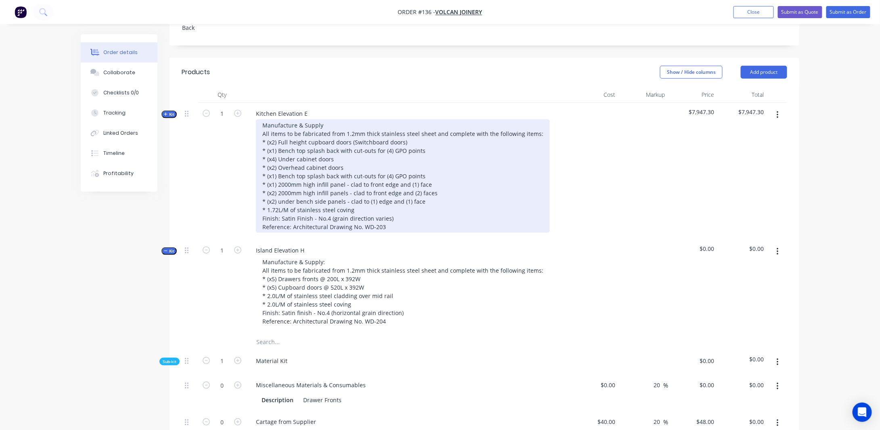
scroll to position [256, 0]
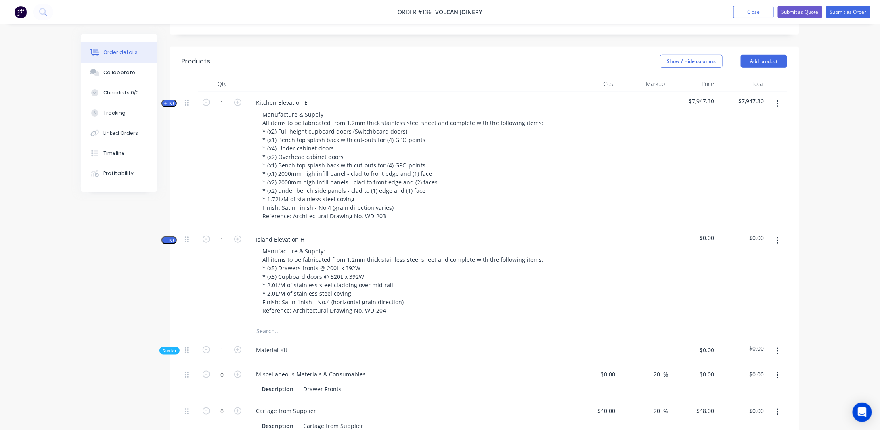
click at [171, 244] on span "Kit" at bounding box center [169, 240] width 10 height 6
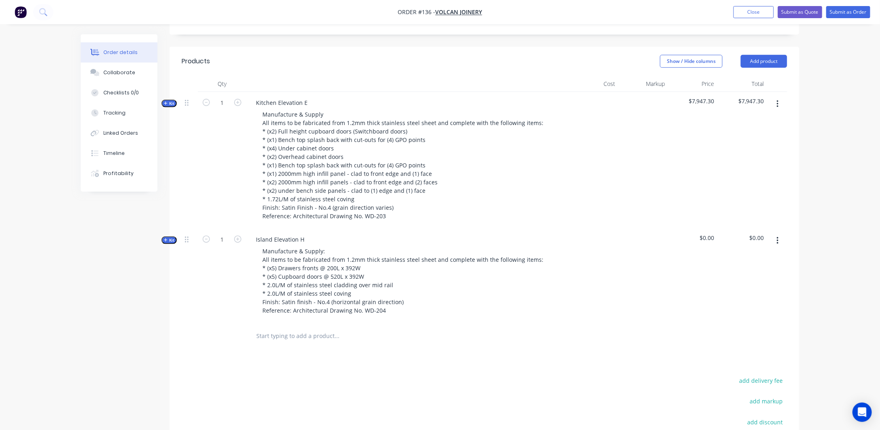
click at [172, 244] on span "Kit" at bounding box center [169, 240] width 10 height 6
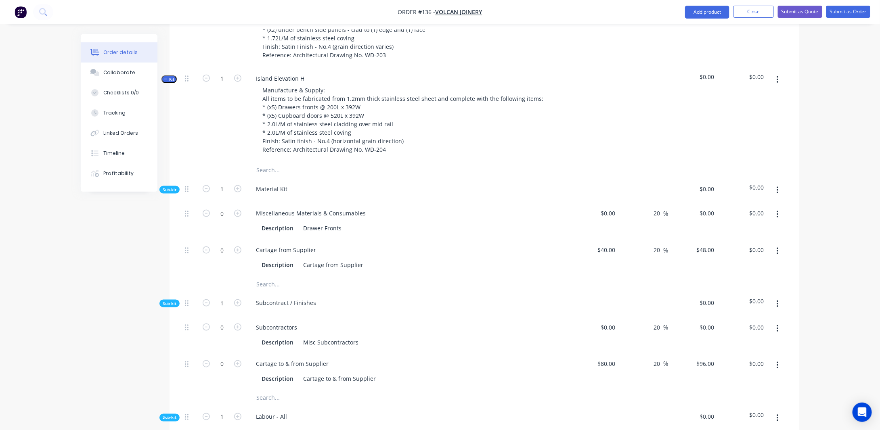
scroll to position [417, 0]
drag, startPoint x: 362, startPoint y: 219, endPoint x: 168, endPoint y: 229, distance: 194.5
click at [168, 229] on div "Created by [PERSON_NAME] Created [DATE] Required [DATE] Assigned to Add team me…" at bounding box center [440, 271] width 719 height 1308
click at [341, 234] on div "Drawer Fronts" at bounding box center [322, 228] width 45 height 12
click at [355, 234] on div "Drawer Fronts, Cupbaord Doors &" at bounding box center [349, 228] width 98 height 12
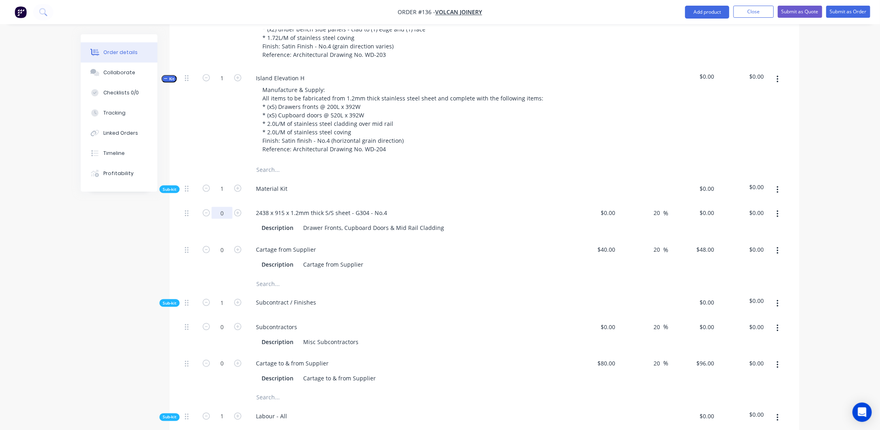
click at [222, 219] on input "0" at bounding box center [222, 213] width 21 height 12
type input "1"
click at [80, 280] on div "Order details Collaborate Checklists 0/0 Tracking Linked Orders Timeline Profit…" at bounding box center [440, 271] width 735 height 1308
click at [616, 218] on input at bounding box center [610, 213] width 19 height 12
click at [816, 269] on div "Order details Collaborate Checklists 0/0 Tracking Linked Orders Timeline Profit…" at bounding box center [440, 254] width 880 height 1342
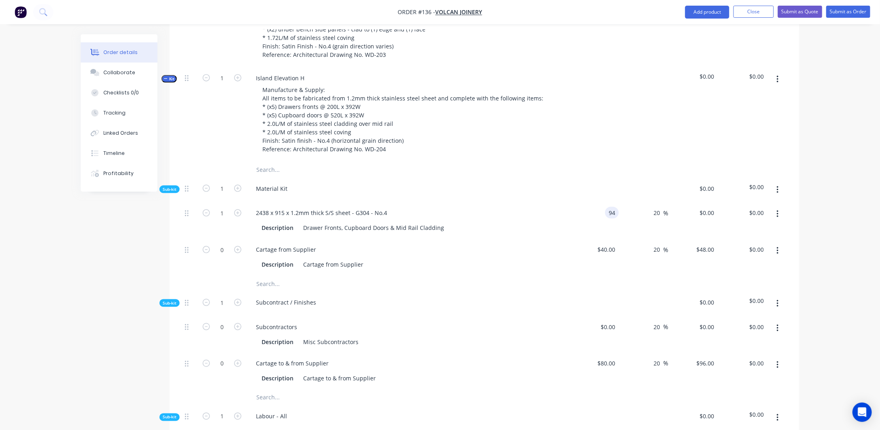
type input "$94.00"
type input "$112.80"
click at [292, 256] on div "Cartage from Supplier" at bounding box center [286, 250] width 73 height 12
drag, startPoint x: 317, startPoint y: 258, endPoint x: 135, endPoint y: 276, distance: 182.2
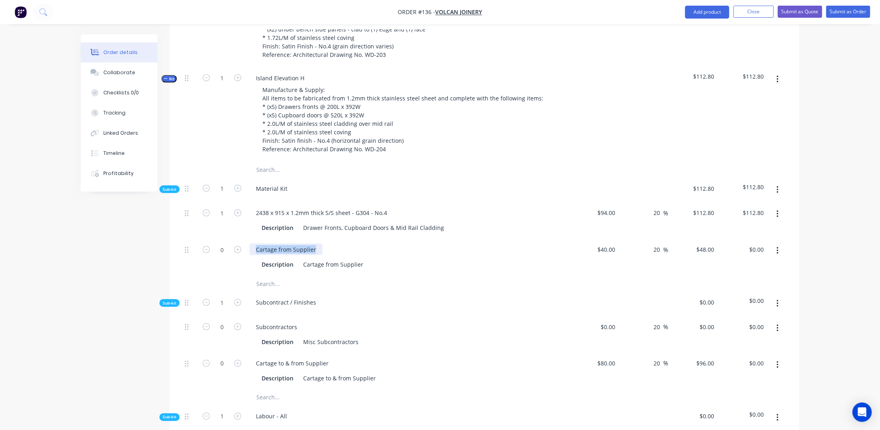
click at [135, 276] on div "Created by [PERSON_NAME] Created [DATE] Required [DATE] Assigned to Add team me…" at bounding box center [440, 271] width 719 height 1308
click at [133, 267] on div "Created by [PERSON_NAME] Created [DATE] Required [DATE] Assigned to Add team me…" at bounding box center [440, 271] width 719 height 1308
drag, startPoint x: 304, startPoint y: 273, endPoint x: 394, endPoint y: 274, distance: 89.7
click at [394, 271] on div "Description Cartage from Supplier" at bounding box center [406, 265] width 296 height 12
type input "0.5"
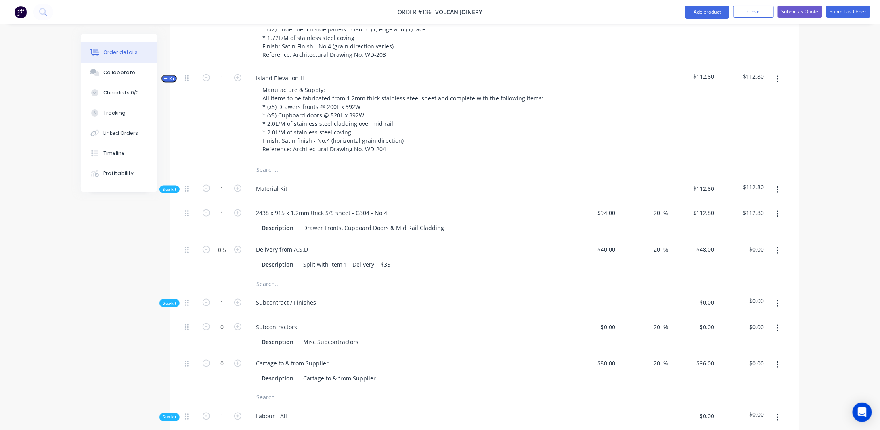
type input "$24.00"
click at [621, 258] on div "20 20 %" at bounding box center [644, 257] width 50 height 37
click at [616, 256] on input "40" at bounding box center [614, 250] width 10 height 12
click at [847, 287] on div "Order details Collaborate Checklists 0/0 Tracking Linked Orders Timeline Profit…" at bounding box center [440, 254] width 880 height 1342
type input "$35.00"
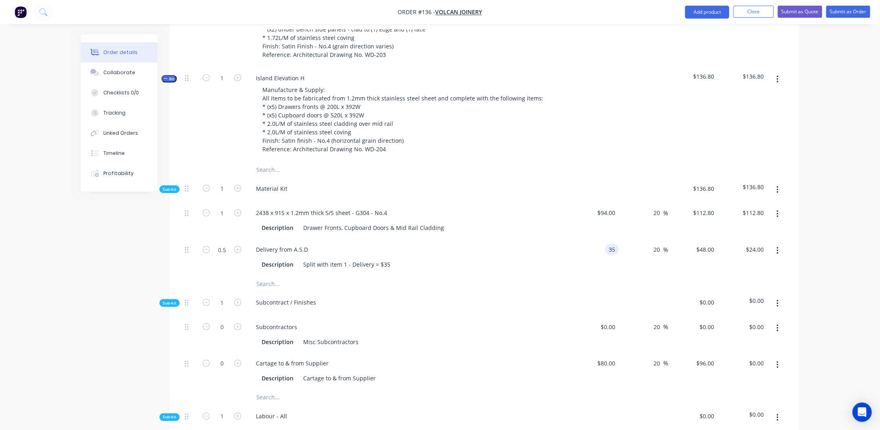
type input "$42.00"
type input "$21.00"
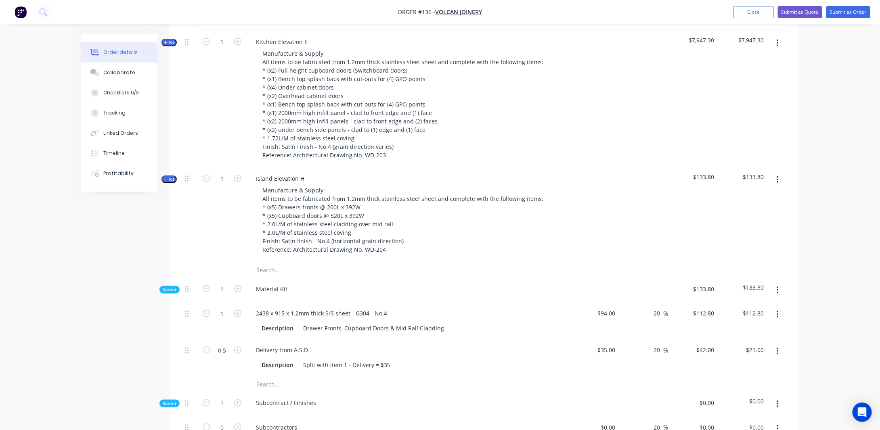
scroll to position [256, 0]
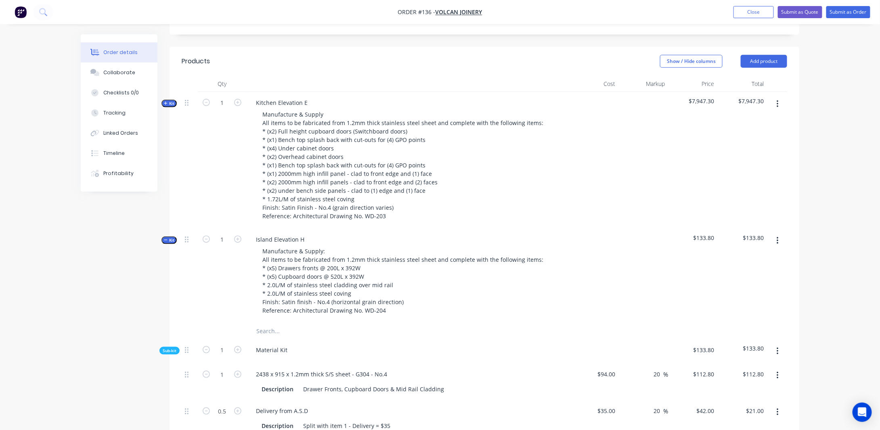
click at [168, 107] on span "Kit" at bounding box center [169, 104] width 10 height 6
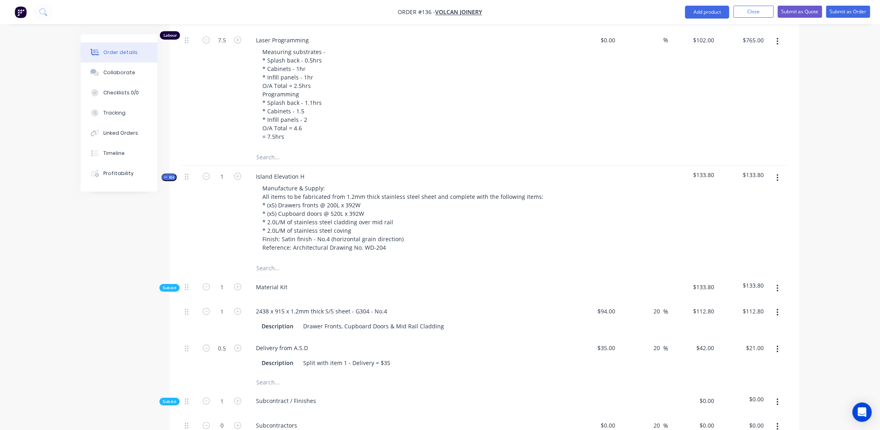
scroll to position [1346, 0]
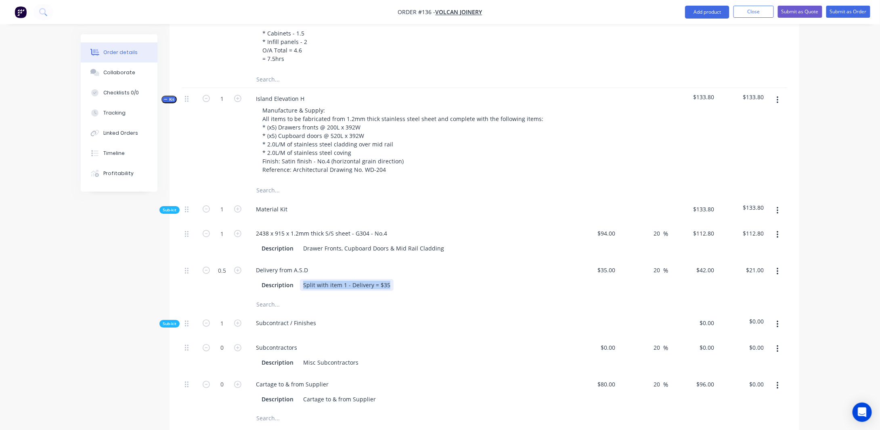
drag, startPoint x: 304, startPoint y: 289, endPoint x: 432, endPoint y: 294, distance: 127.7
click at [432, 291] on div "Description Split with item 1 - Delivery = $35" at bounding box center [406, 285] width 296 height 12
copy div "Split with item 1 - Delivery = $35"
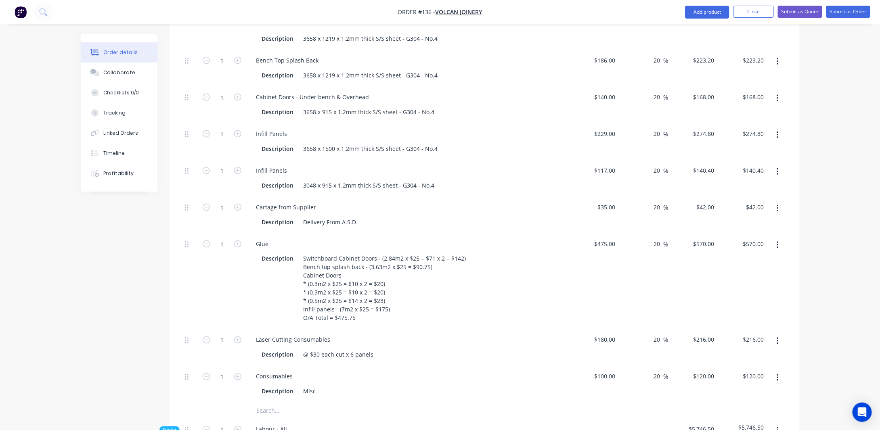
scroll to position [498, 0]
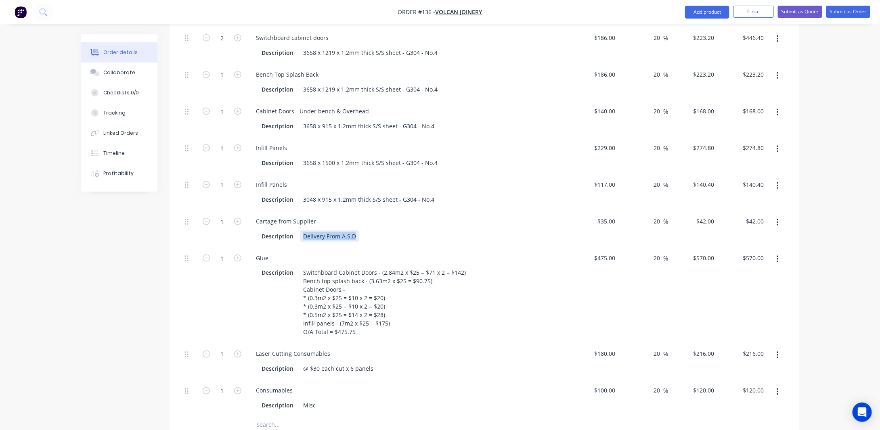
drag, startPoint x: 304, startPoint y: 243, endPoint x: 407, endPoint y: 251, distance: 103.7
click at [407, 242] on div "Description Delivery From A.S.D" at bounding box center [406, 237] width 296 height 12
paste div
click at [345, 242] on div "Split with item 1 - Delivery = $35" at bounding box center [347, 237] width 94 height 12
click at [614, 227] on input "$35.00" at bounding box center [608, 222] width 22 height 12
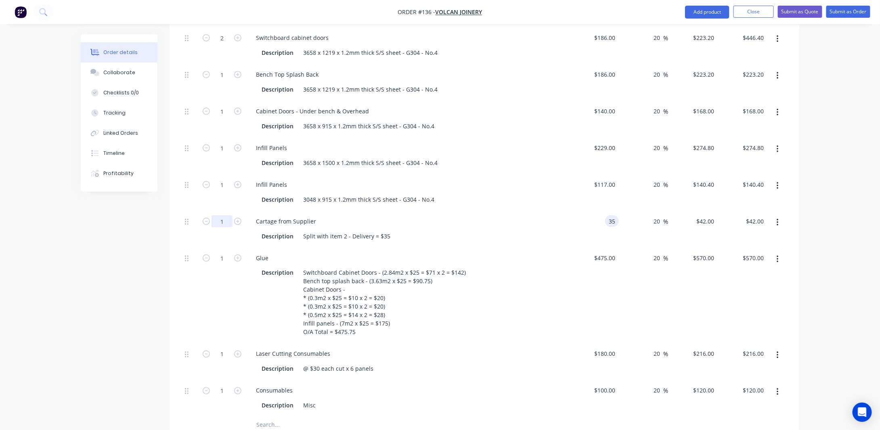
click at [224, 228] on input "1" at bounding box center [222, 222] width 21 height 12
type input "$35.00"
type input "0.5"
click at [307, 227] on div "Cartage from Supplier" at bounding box center [286, 222] width 73 height 12
type input "$21.00"
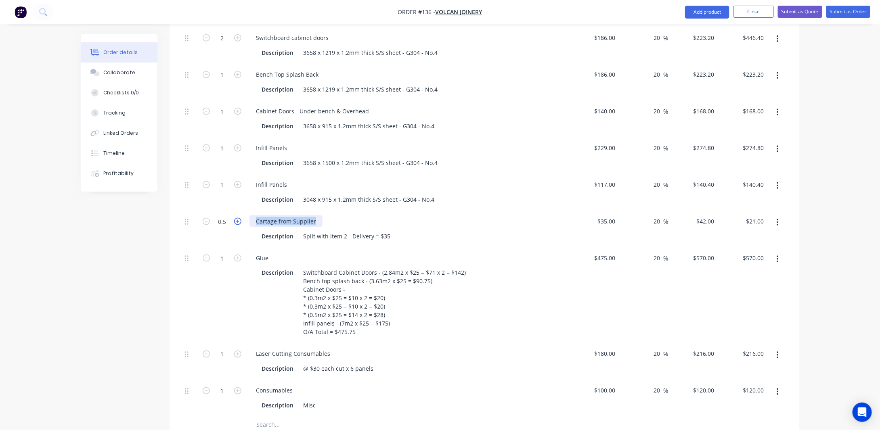
drag, startPoint x: 318, startPoint y: 230, endPoint x: 234, endPoint y: 227, distance: 84.0
click at [234, 227] on div "0.5 Cartage from Supplier Description Split with item 2 - Delivery = $35 $35.00…" at bounding box center [485, 229] width 606 height 37
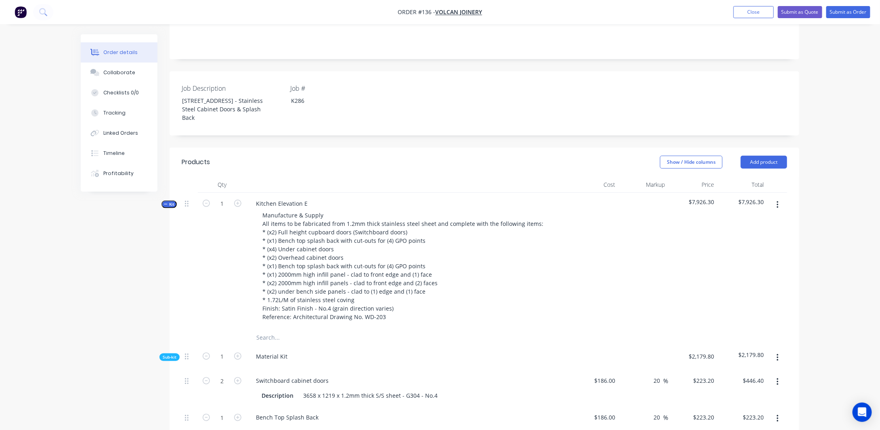
scroll to position [134, 0]
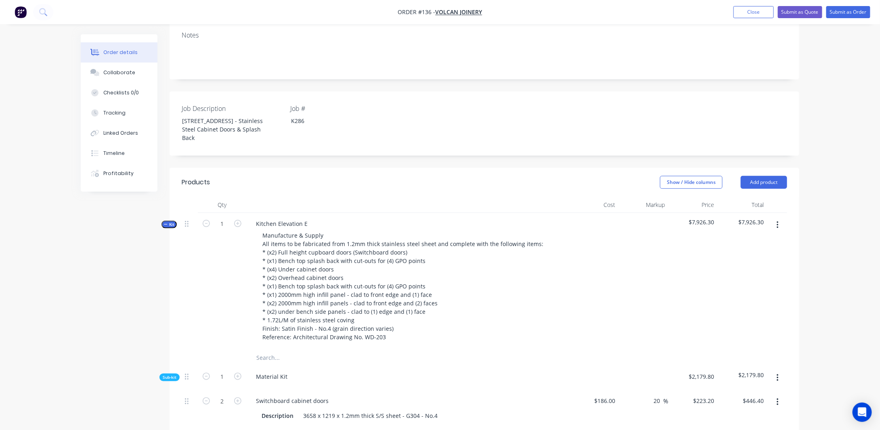
click at [170, 228] on span "Kit" at bounding box center [169, 225] width 10 height 6
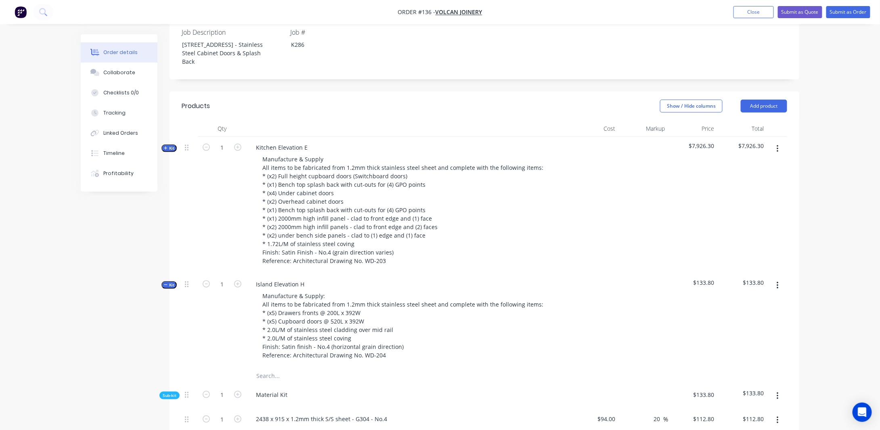
scroll to position [215, 0]
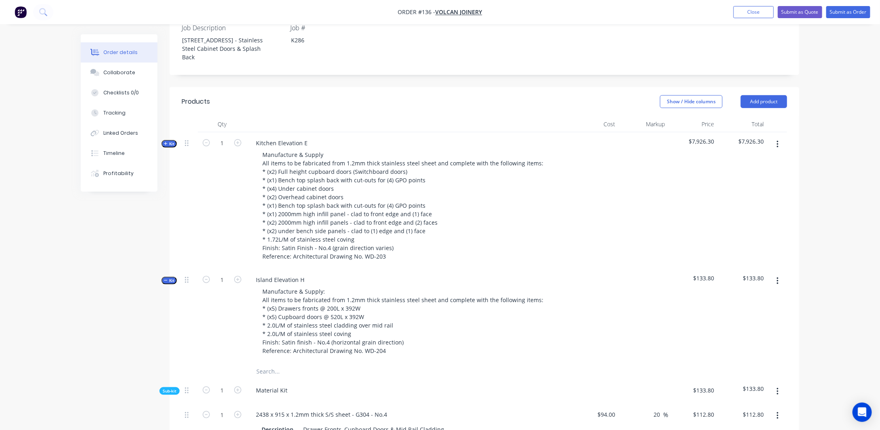
click at [169, 284] on span "Kit" at bounding box center [169, 281] width 10 height 6
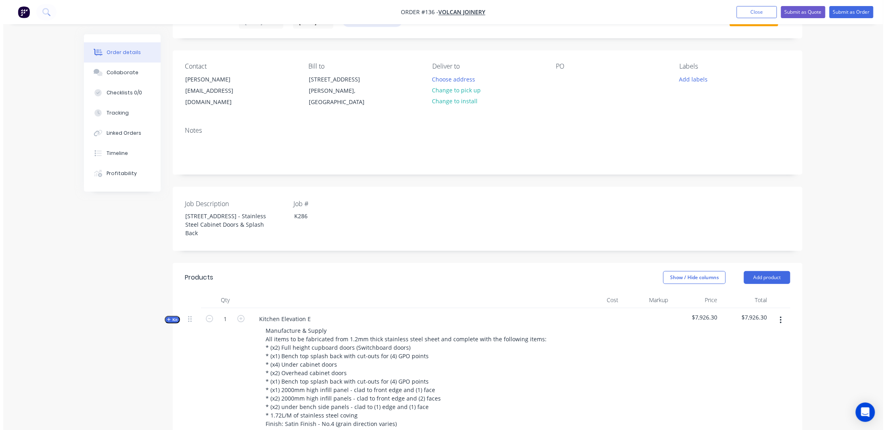
scroll to position [0, 0]
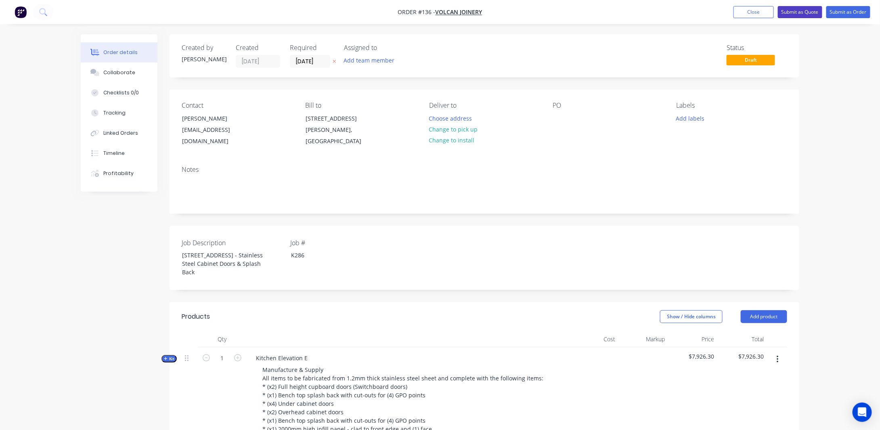
click at [797, 12] on button "Submit as Quote" at bounding box center [800, 12] width 44 height 12
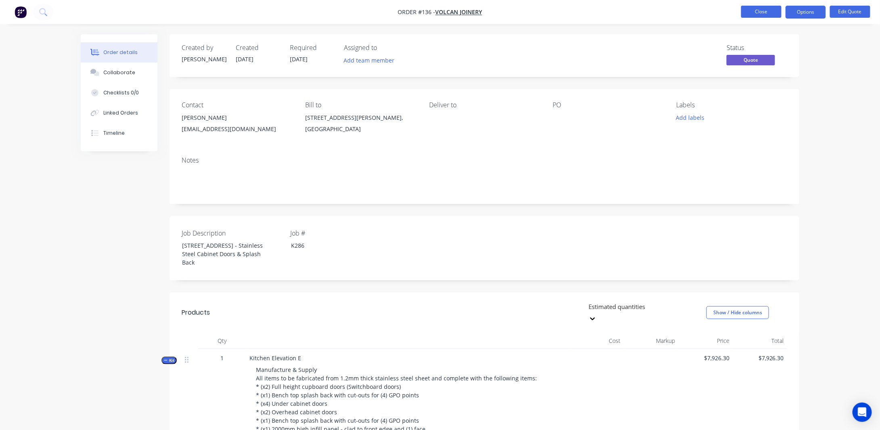
click at [756, 12] on button "Close" at bounding box center [761, 12] width 40 height 12
